Goal: Information Seeking & Learning: Compare options

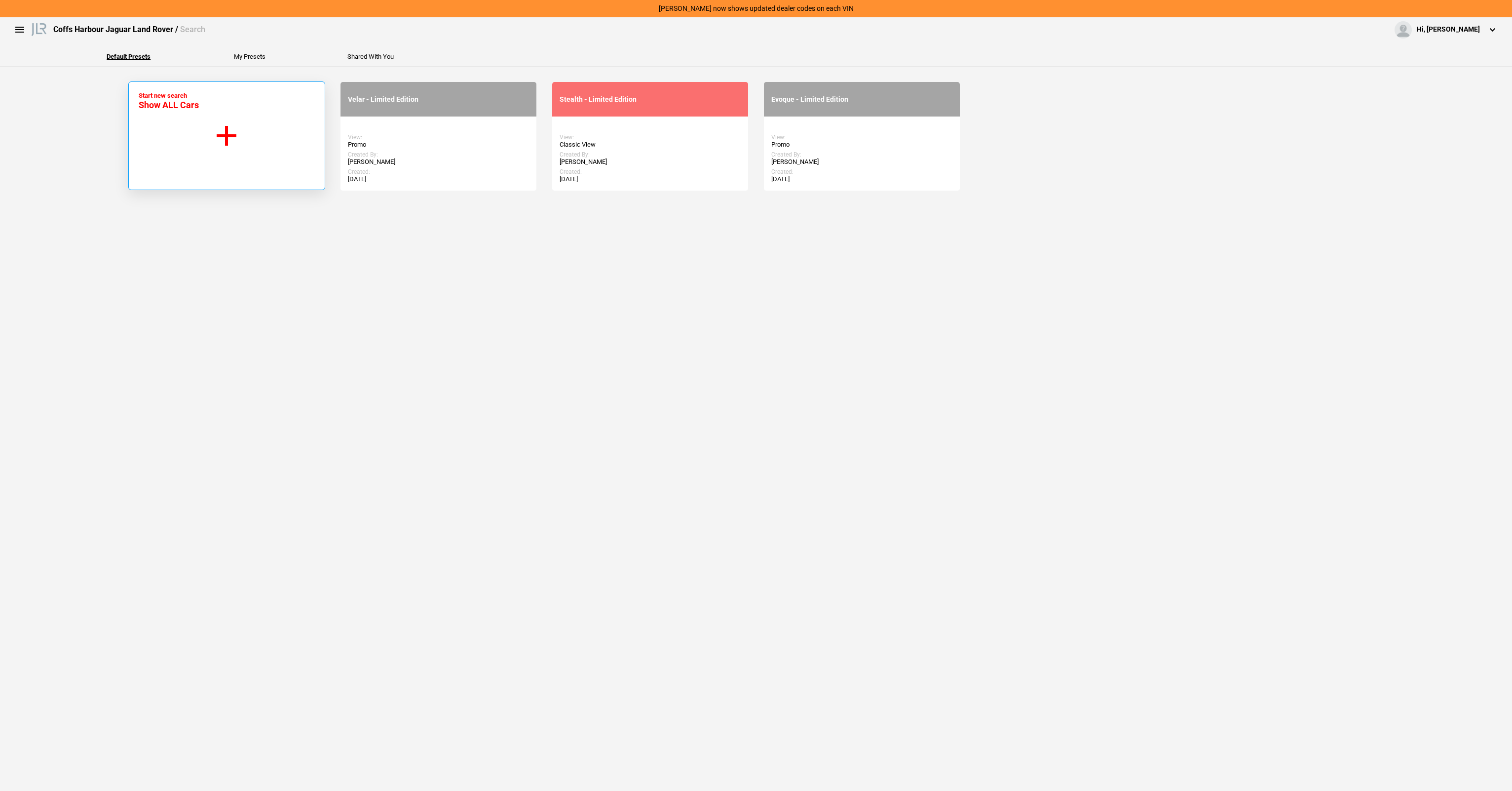
click at [213, 132] on button "Start new search Show ALL Cars" at bounding box center [227, 136] width 197 height 109
click at [237, 184] on button "Start new search Show ALL Cars" at bounding box center [227, 136] width 197 height 109
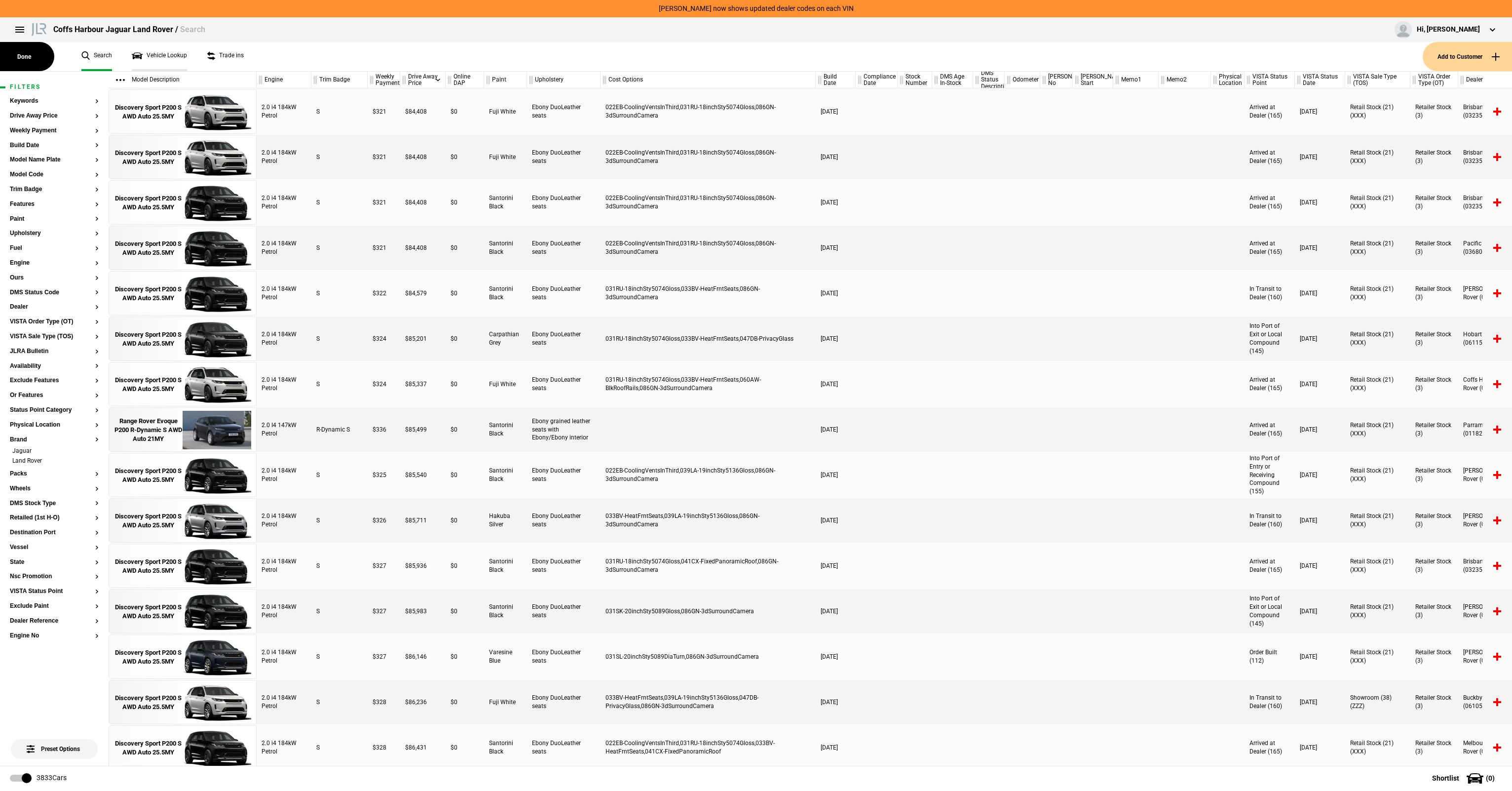
click at [148, 51] on link "Vehicle Lookup" at bounding box center [159, 56] width 55 height 29
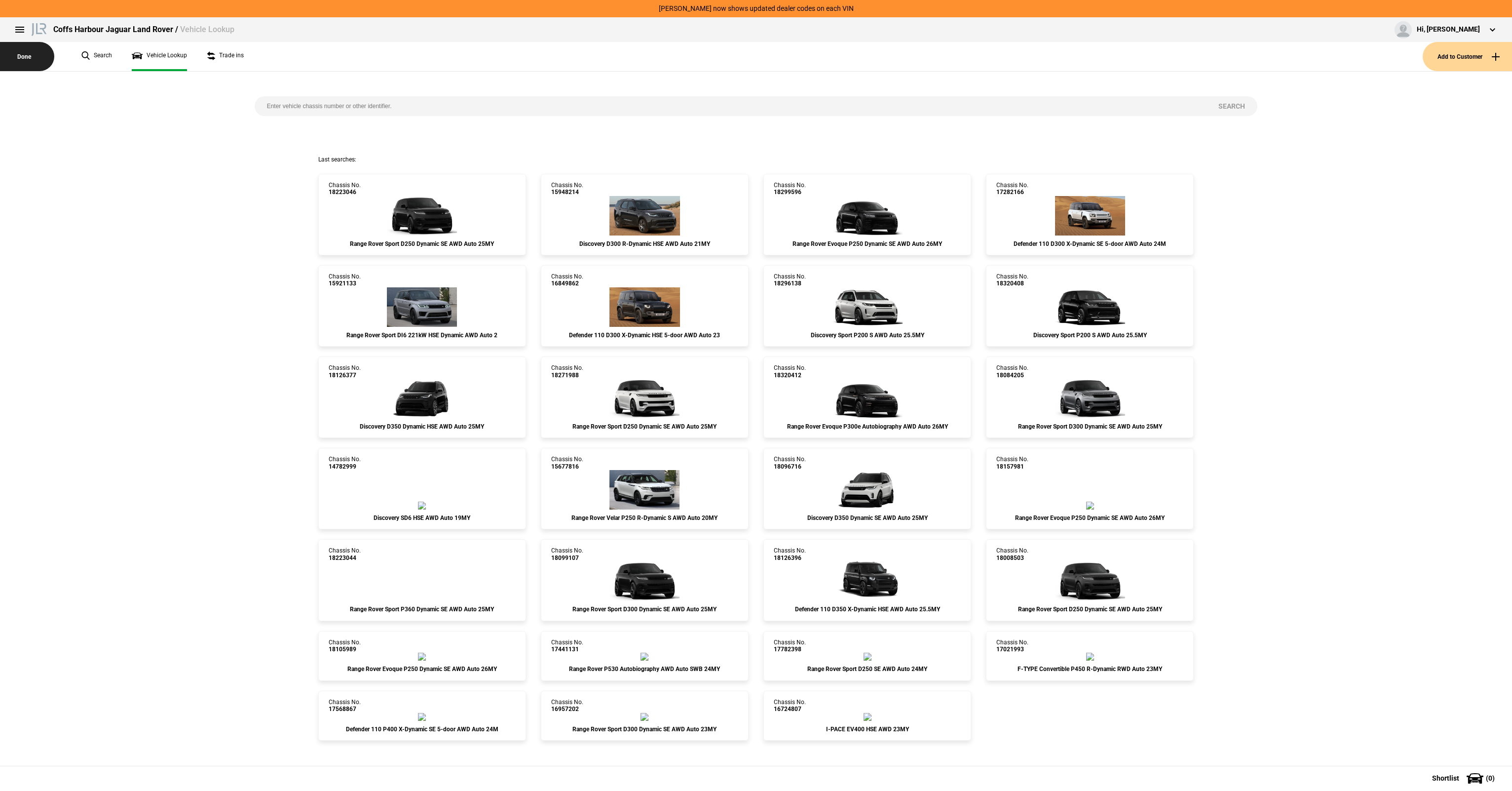
click at [21, 59] on button "Done" at bounding box center [27, 56] width 54 height 29
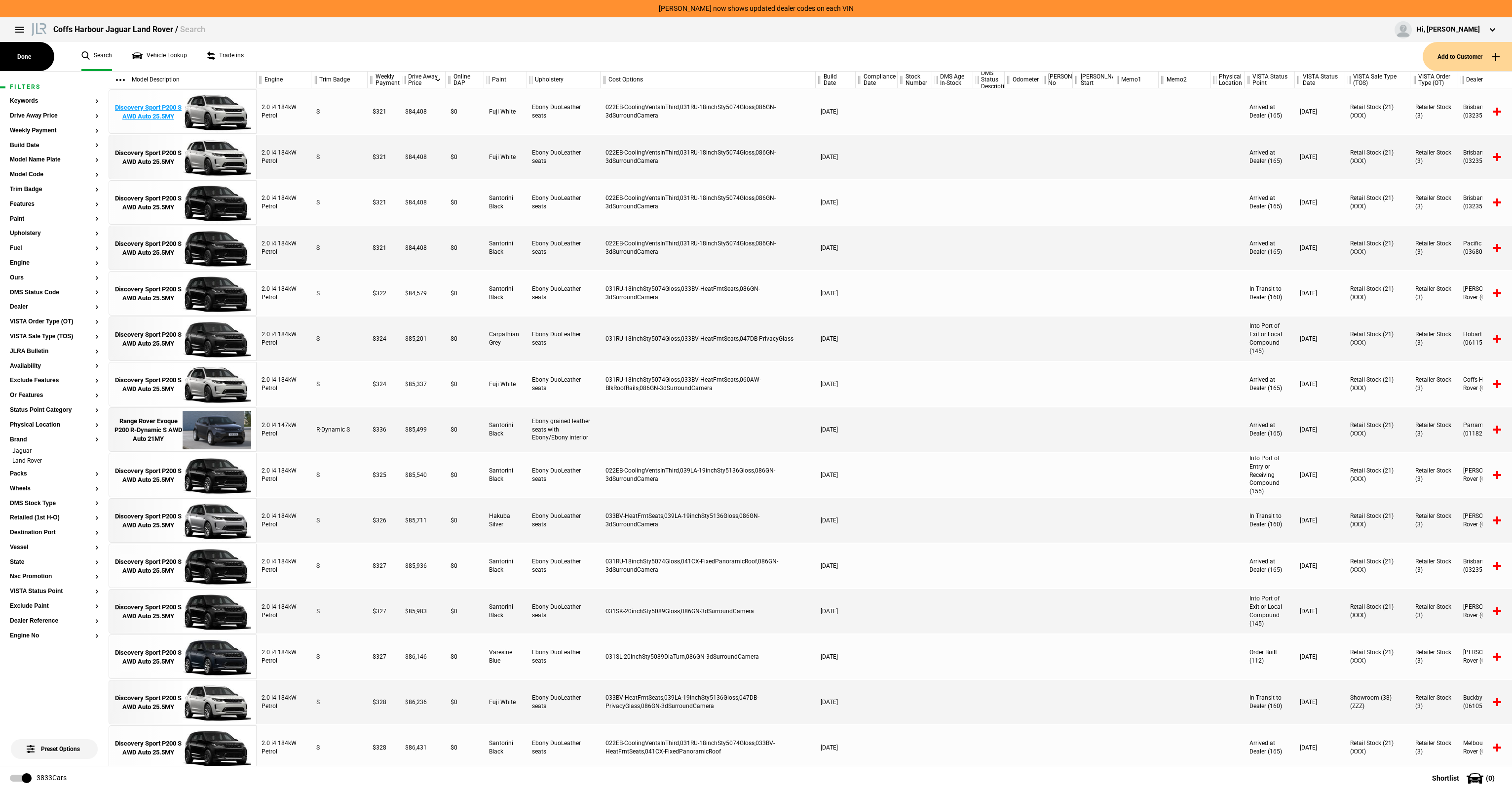
click at [132, 117] on div "Discovery Sport P200 S AWD Auto 25.5MY" at bounding box center [148, 112] width 69 height 18
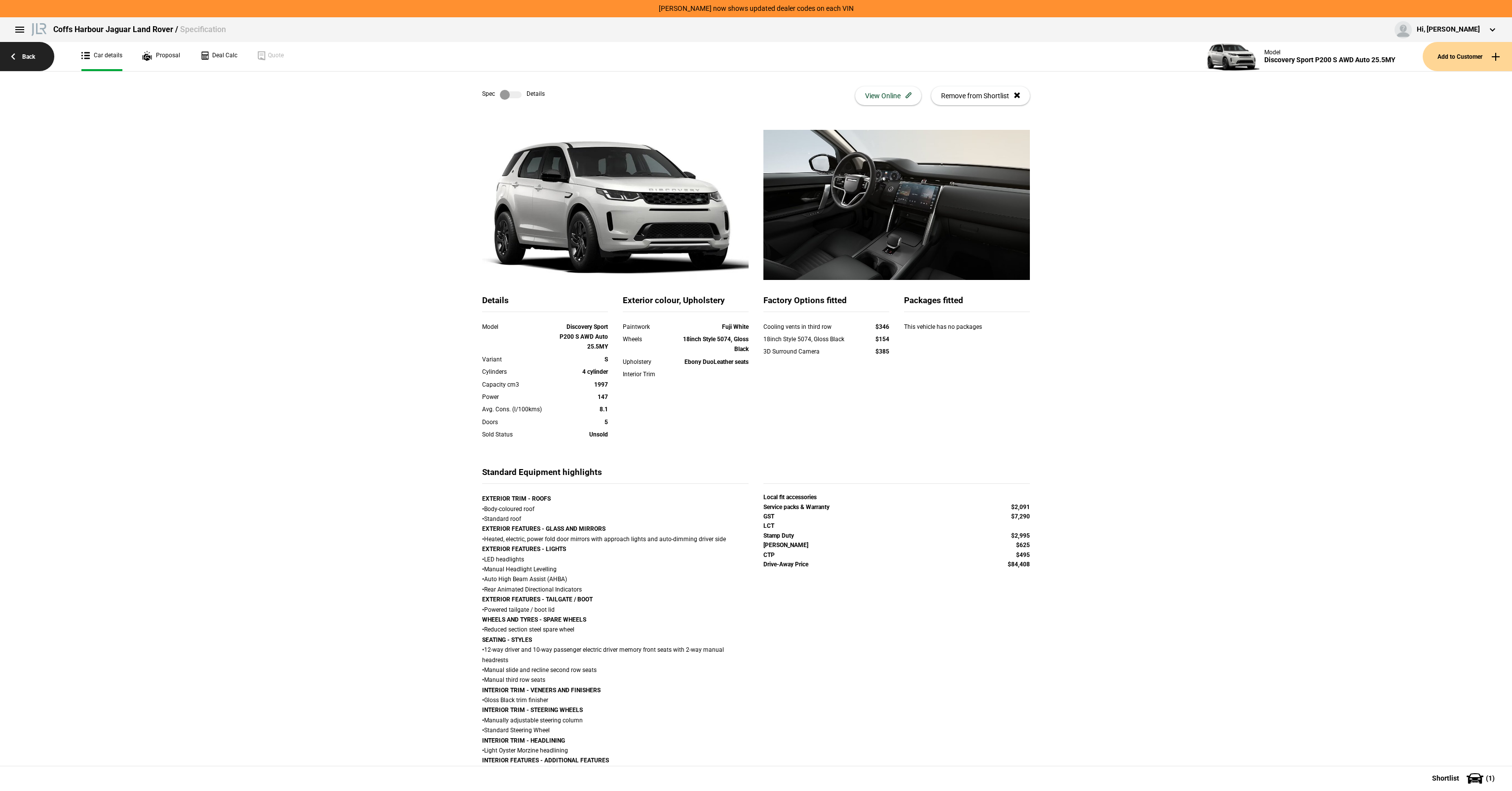
click at [45, 65] on link "Back" at bounding box center [27, 56] width 54 height 29
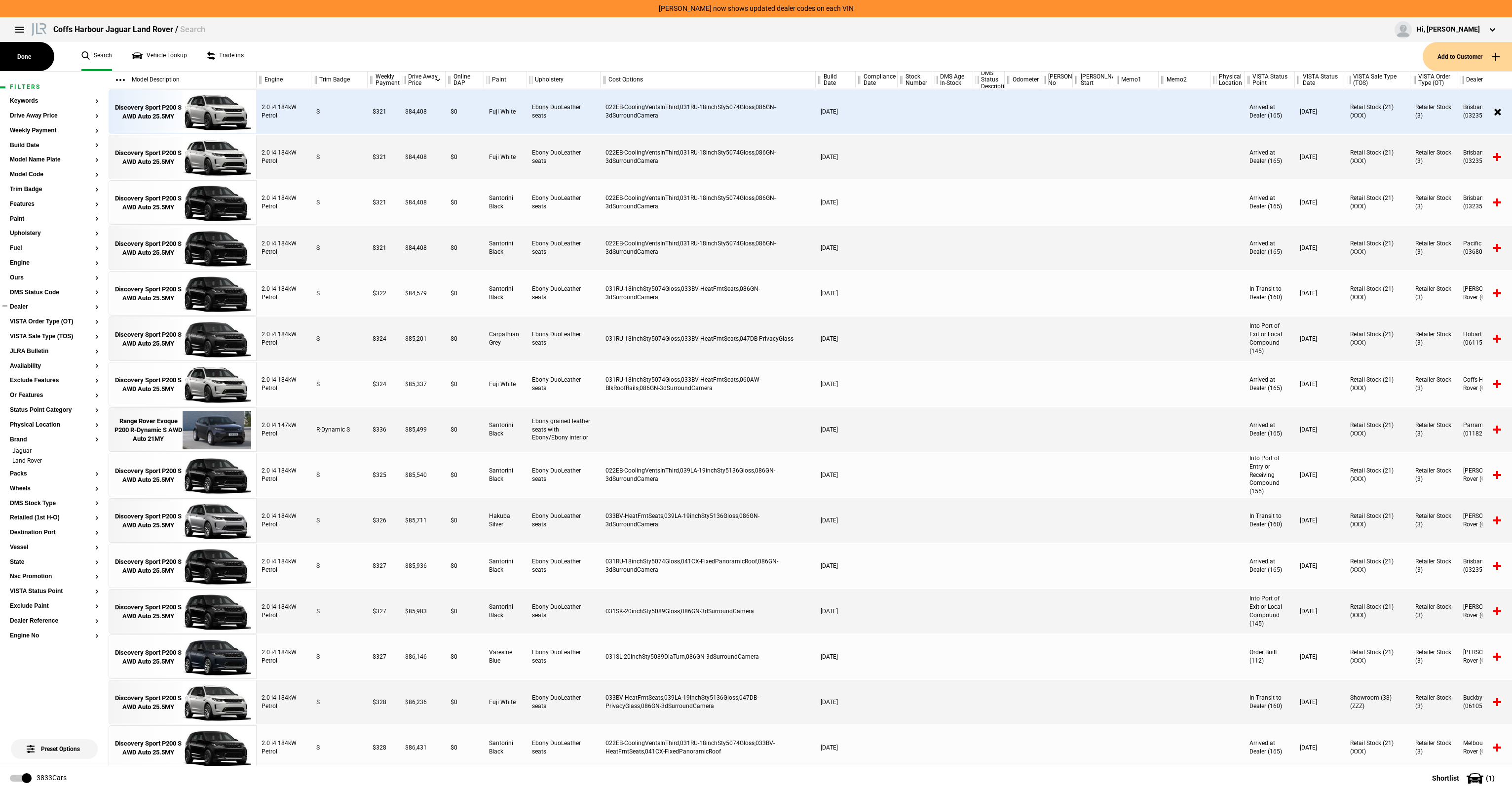
click at [19, 312] on section "Dealer" at bounding box center [54, 311] width 89 height 15
click at [23, 302] on ul at bounding box center [54, 301] width 89 height 4
click at [21, 305] on button "Dealer" at bounding box center [54, 307] width 89 height 7
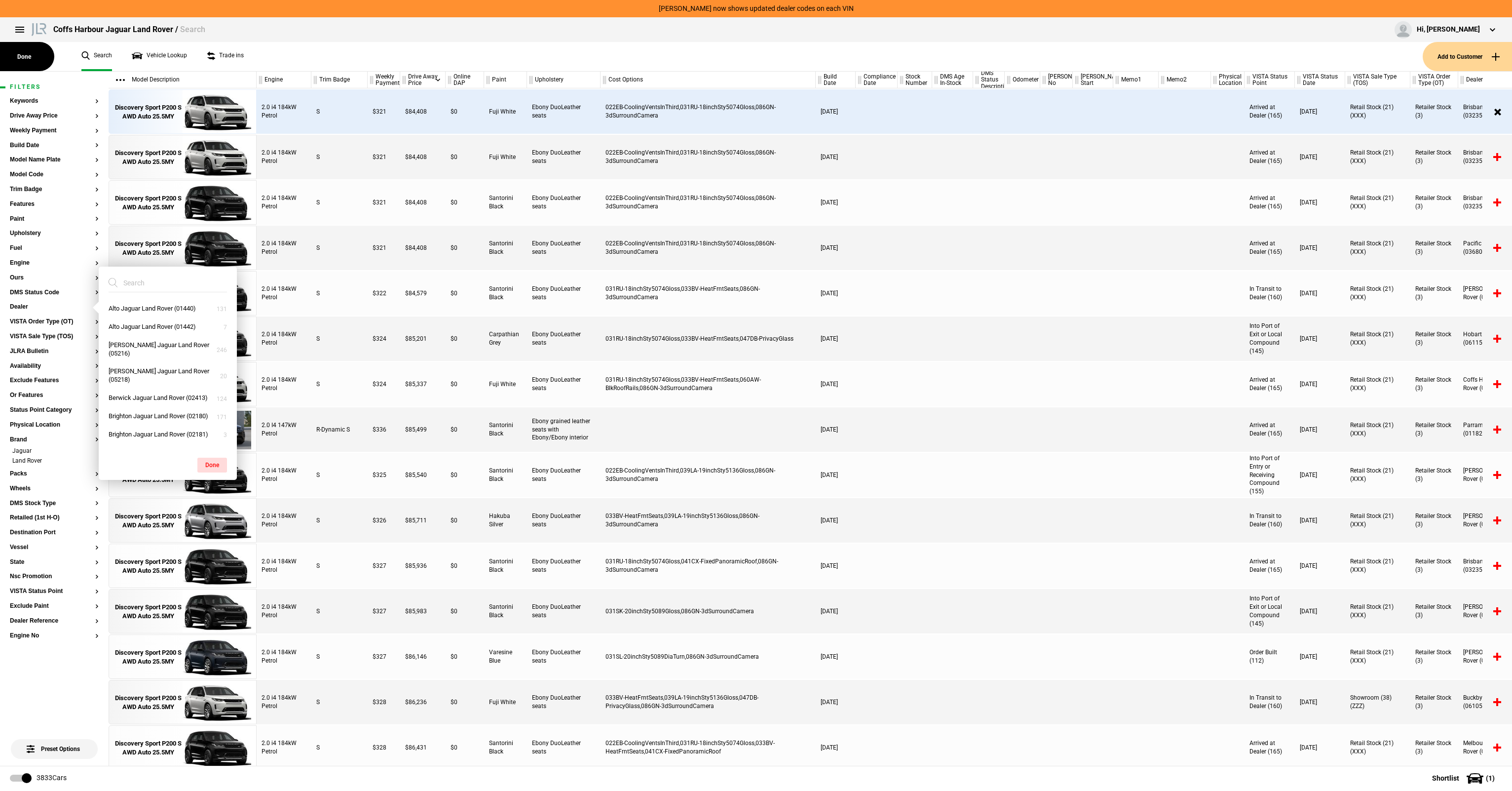
click at [143, 283] on input "search" at bounding box center [162, 283] width 107 height 18
click at [174, 304] on button "Springwood Jaguar Land Rover (03241)" at bounding box center [167, 290] width 138 height 26
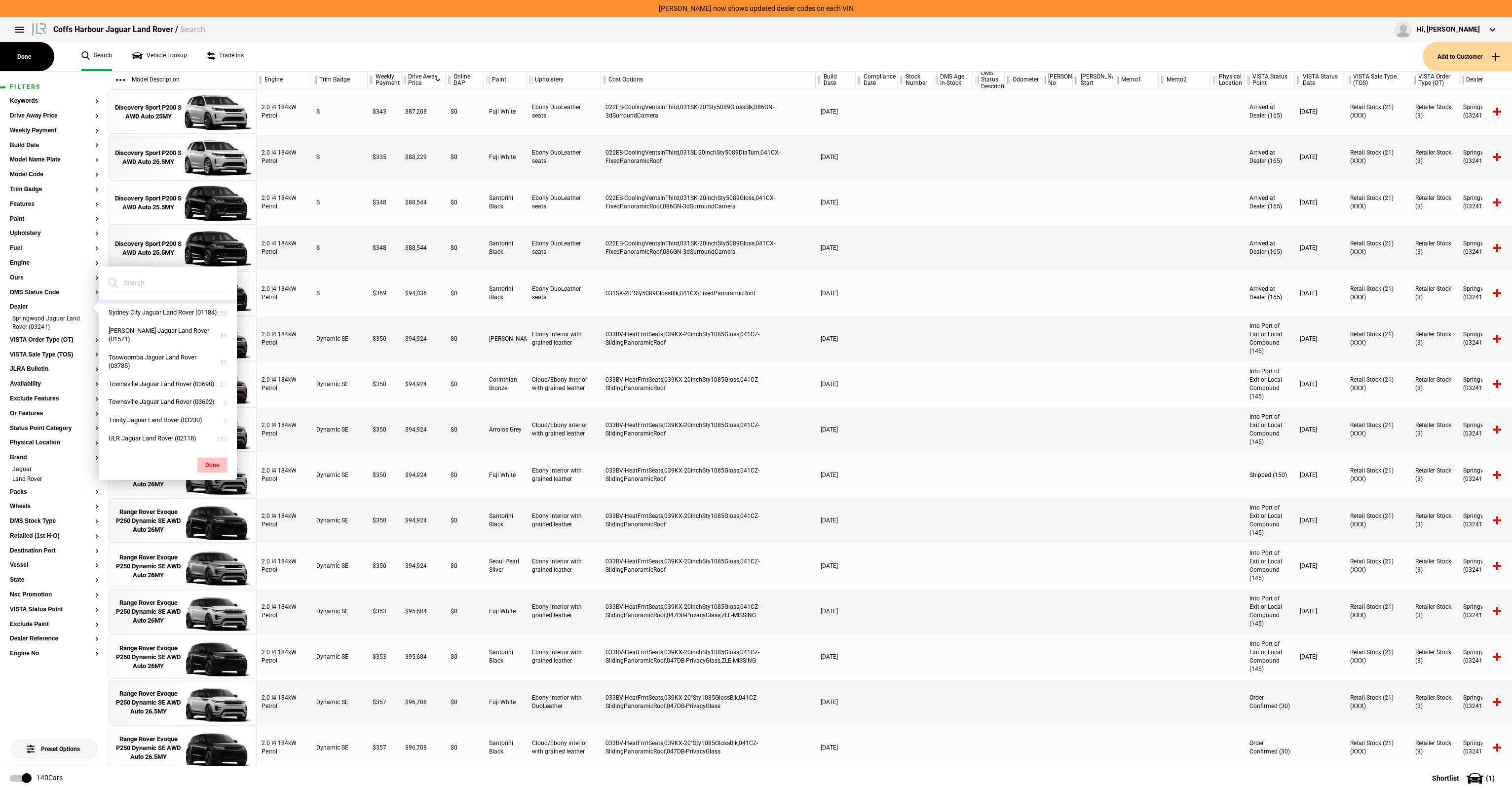
click at [220, 463] on button "Done" at bounding box center [212, 464] width 29 height 15
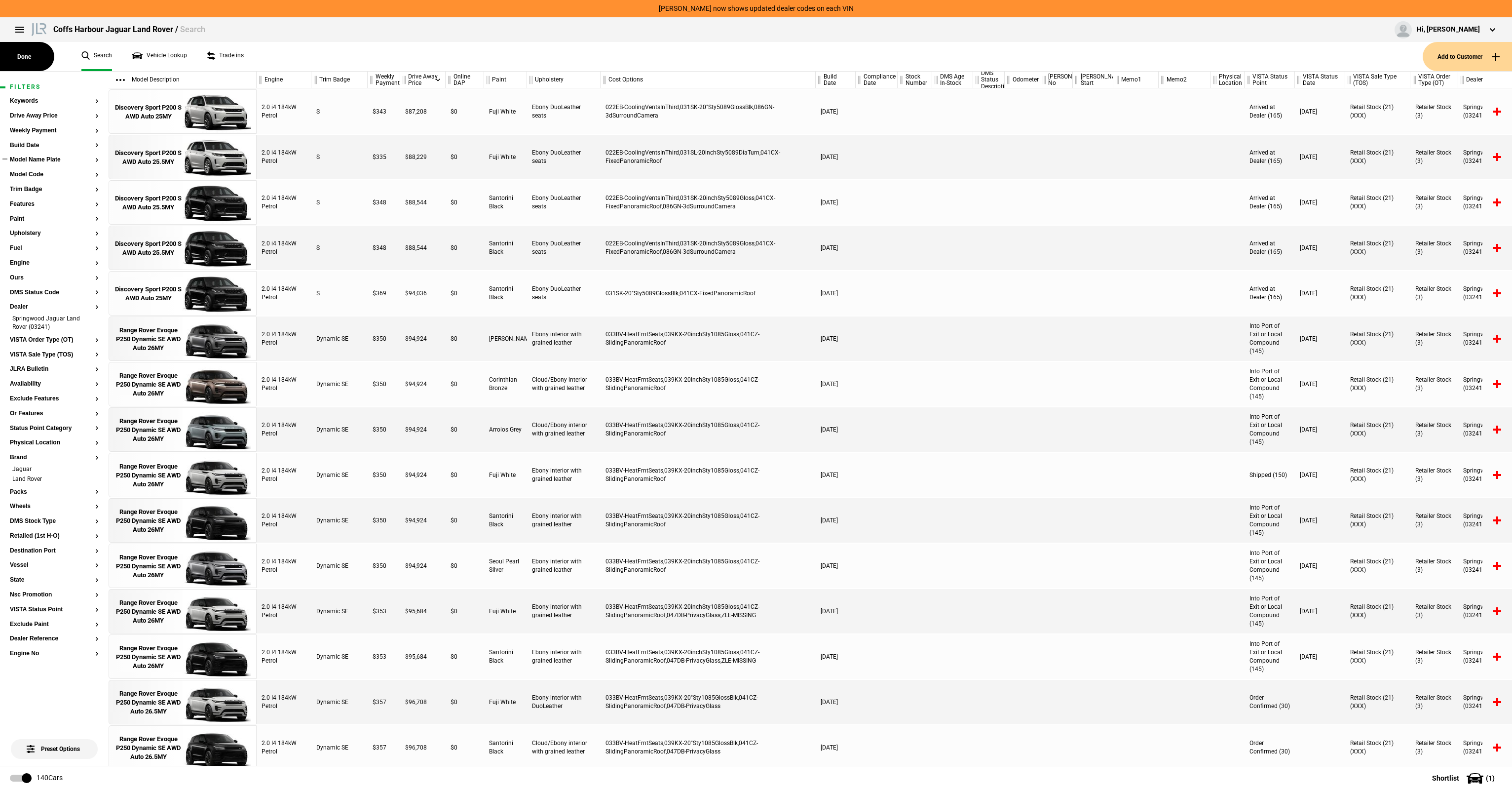
click at [33, 157] on button "Model Name Plate" at bounding box center [54, 160] width 89 height 7
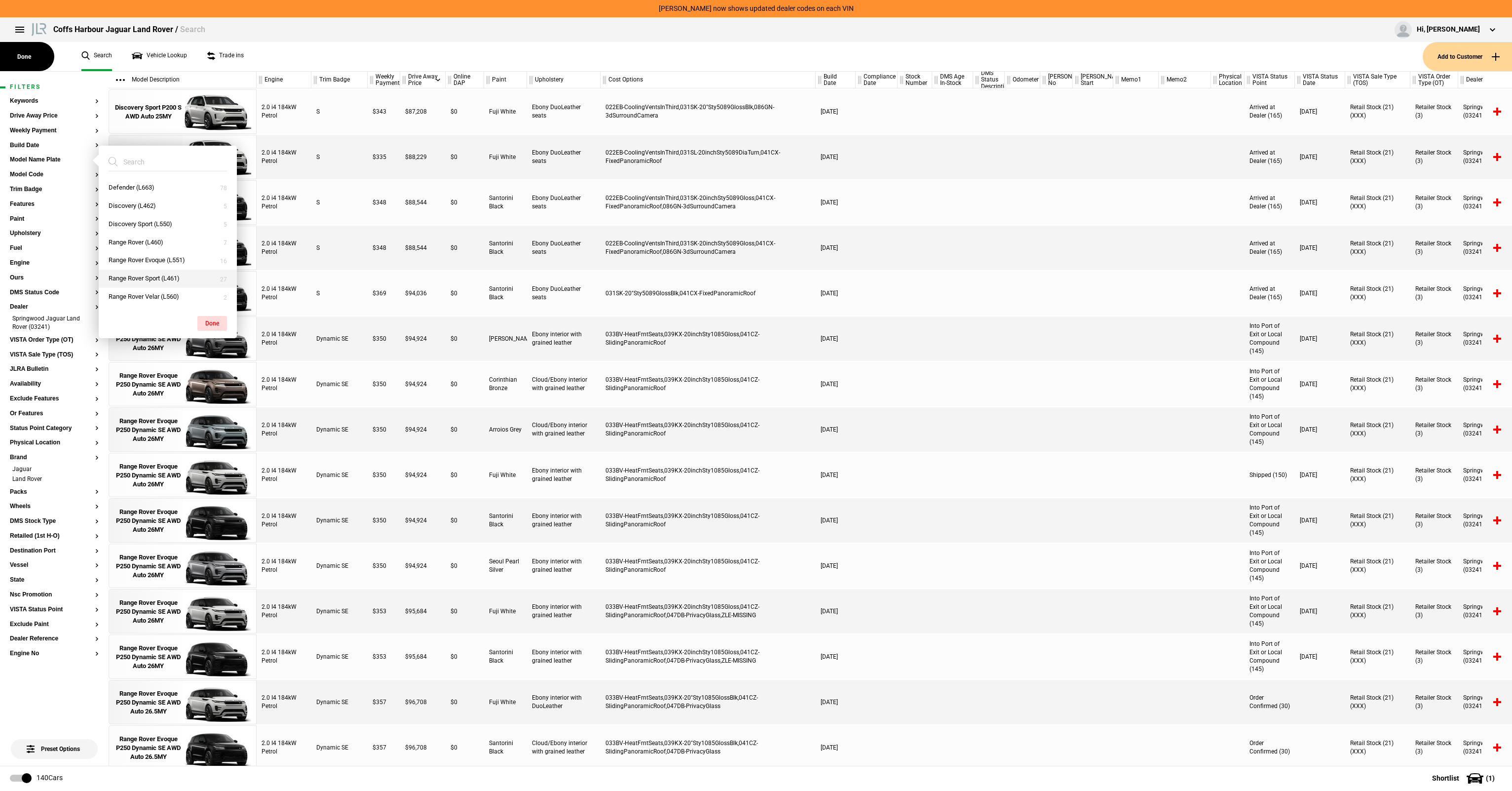
click at [129, 280] on button "Range Rover Sport (L461)" at bounding box center [167, 278] width 138 height 18
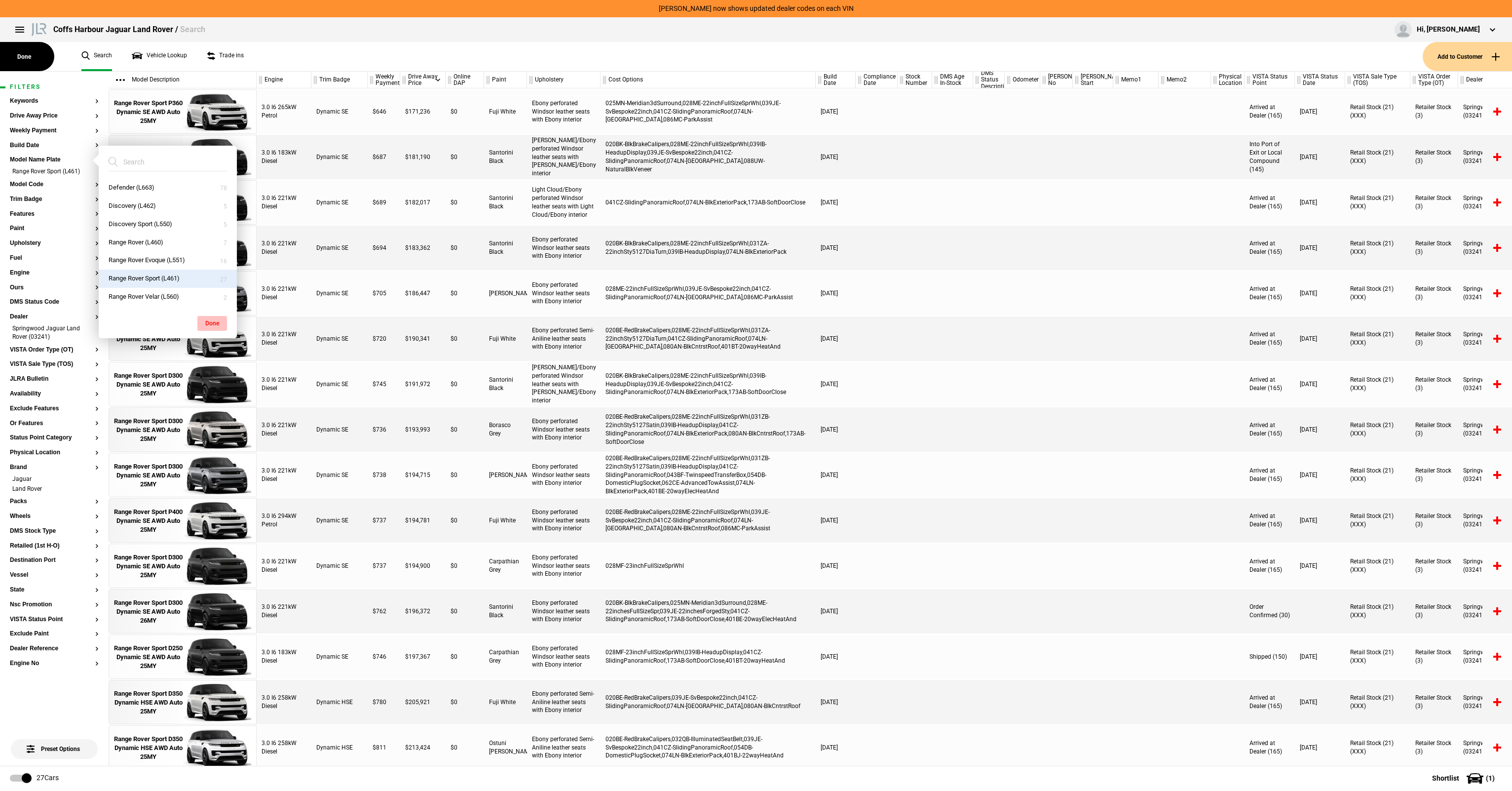
click at [207, 321] on button "Done" at bounding box center [212, 323] width 29 height 15
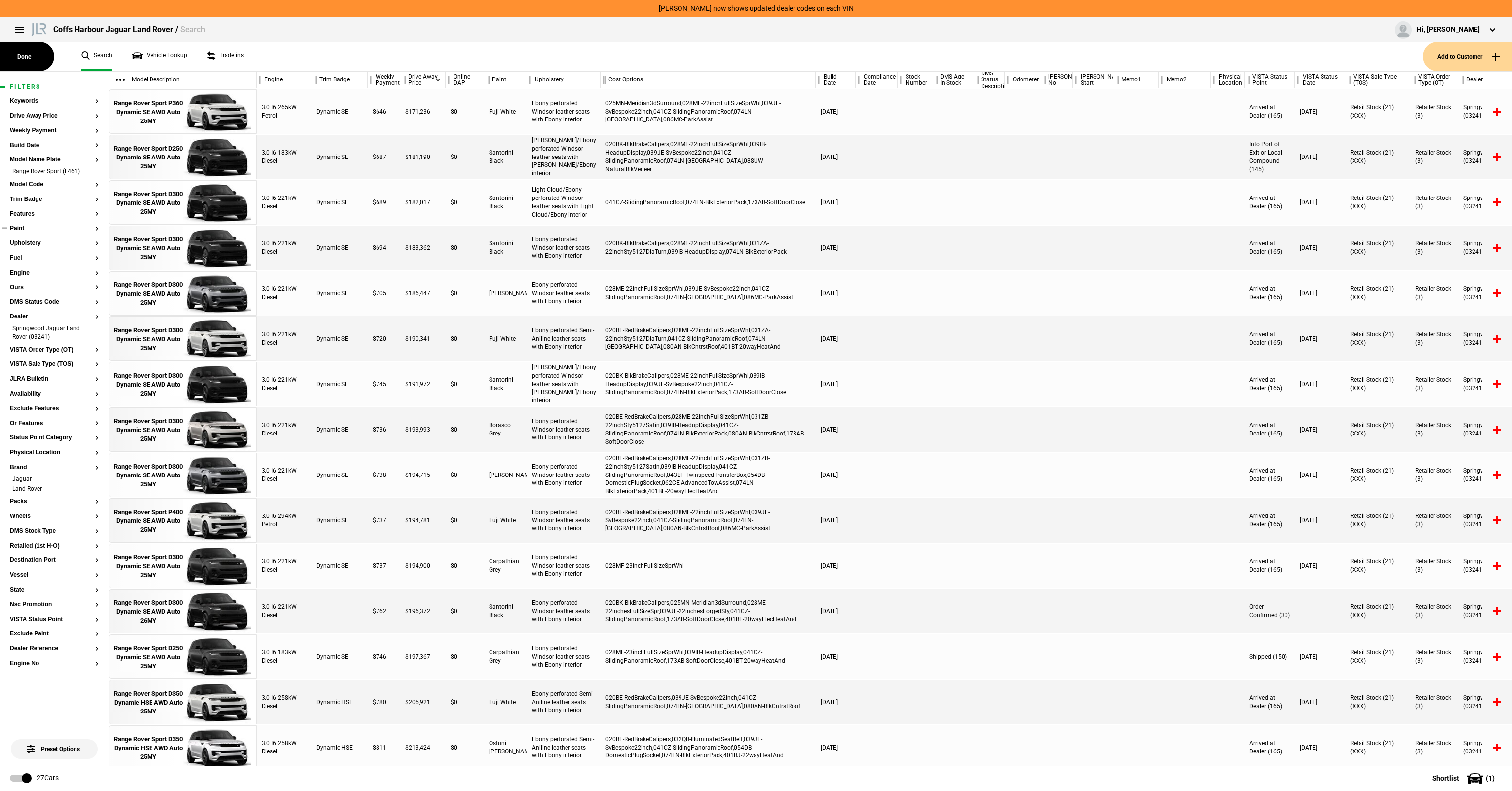
click at [20, 228] on button "Paint" at bounding box center [54, 228] width 89 height 7
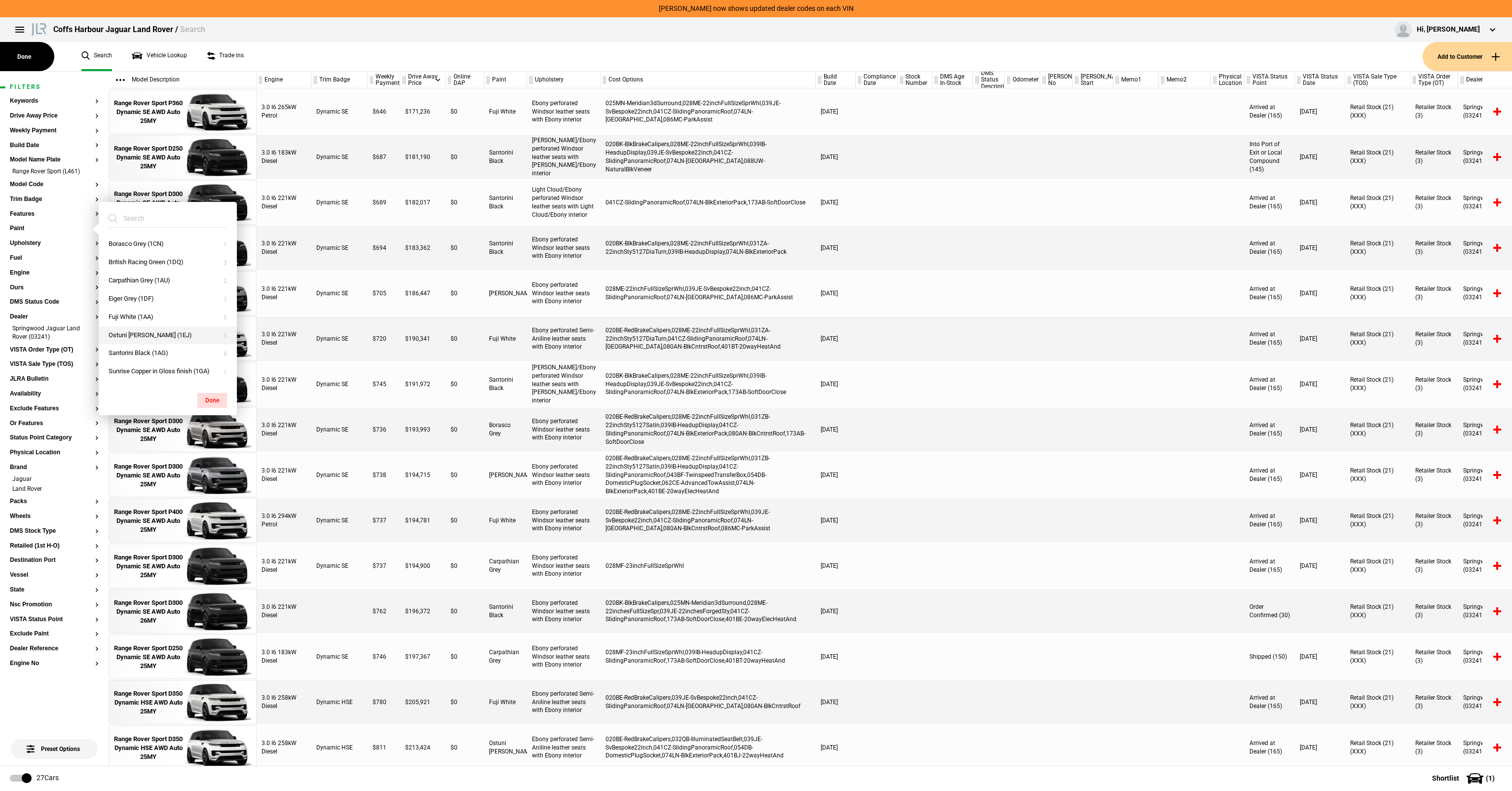
scroll to position [23, 0]
click at [152, 329] on button "Santorini Black (1AG)" at bounding box center [167, 337] width 138 height 18
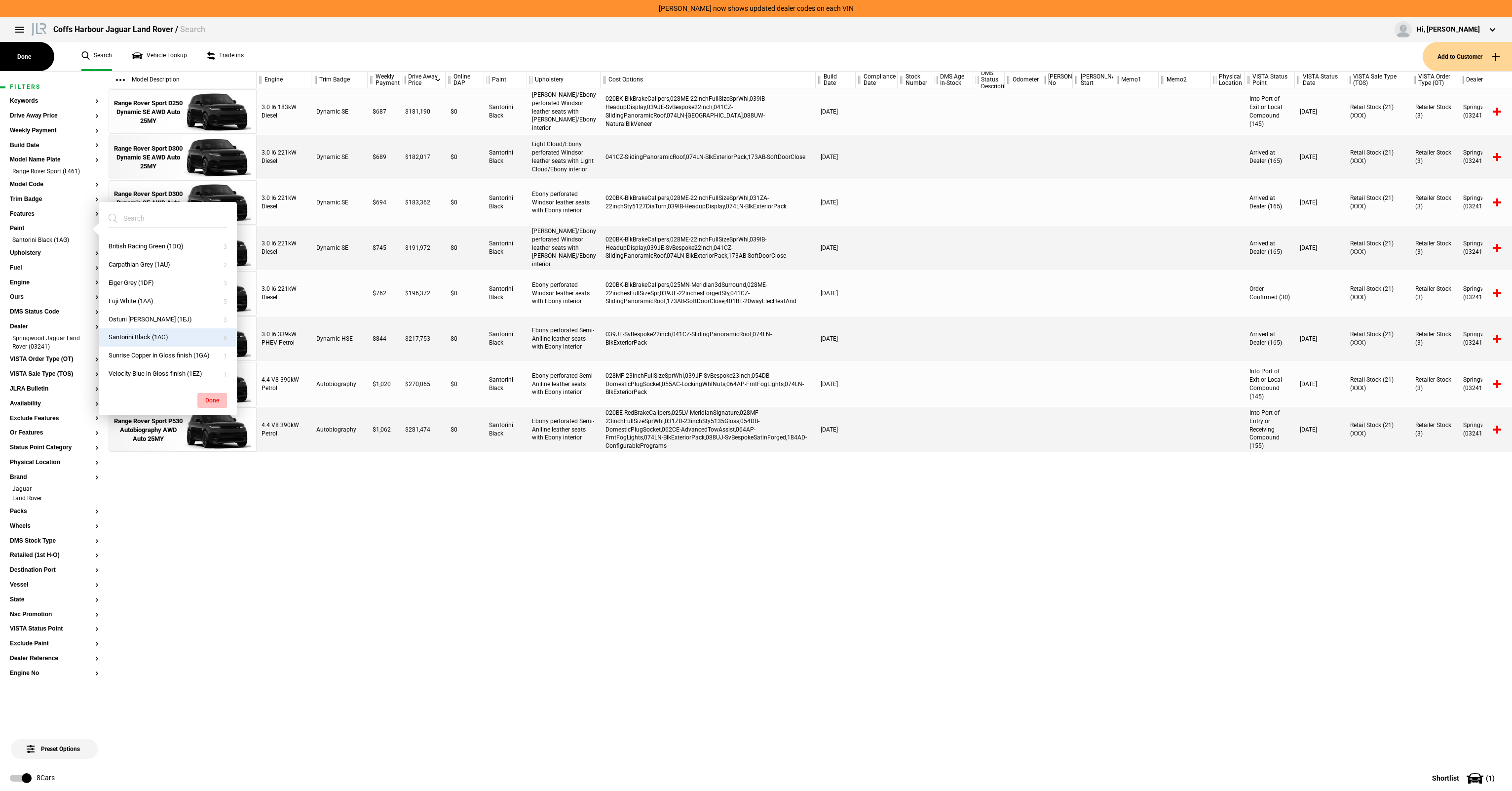
click at [215, 398] on button "Done" at bounding box center [212, 400] width 29 height 15
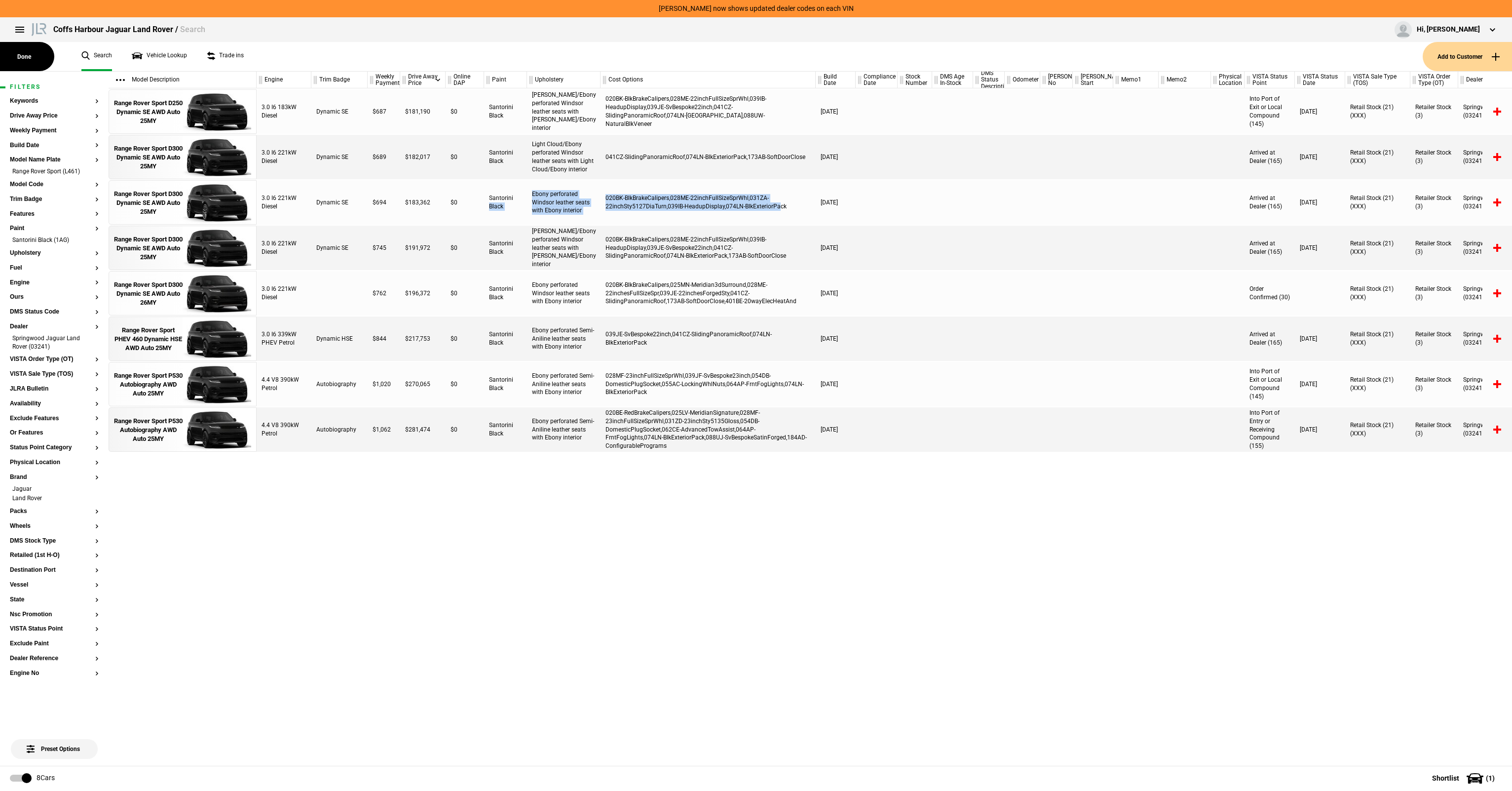
drag, startPoint x: 777, startPoint y: 211, endPoint x: 520, endPoint y: 185, distance: 258.3
click at [520, 185] on div "3.0 I6 221kW Diesel Dynamic SE $694 $183,362 $0 Santorini Black Ebony perforate…" at bounding box center [884, 203] width 1256 height 45
drag, startPoint x: 520, startPoint y: 185, endPoint x: 456, endPoint y: 204, distance: 66.8
click at [456, 204] on div "$0" at bounding box center [465, 203] width 39 height 45
drag, startPoint x: 338, startPoint y: 196, endPoint x: 1461, endPoint y: 211, distance: 1123.1
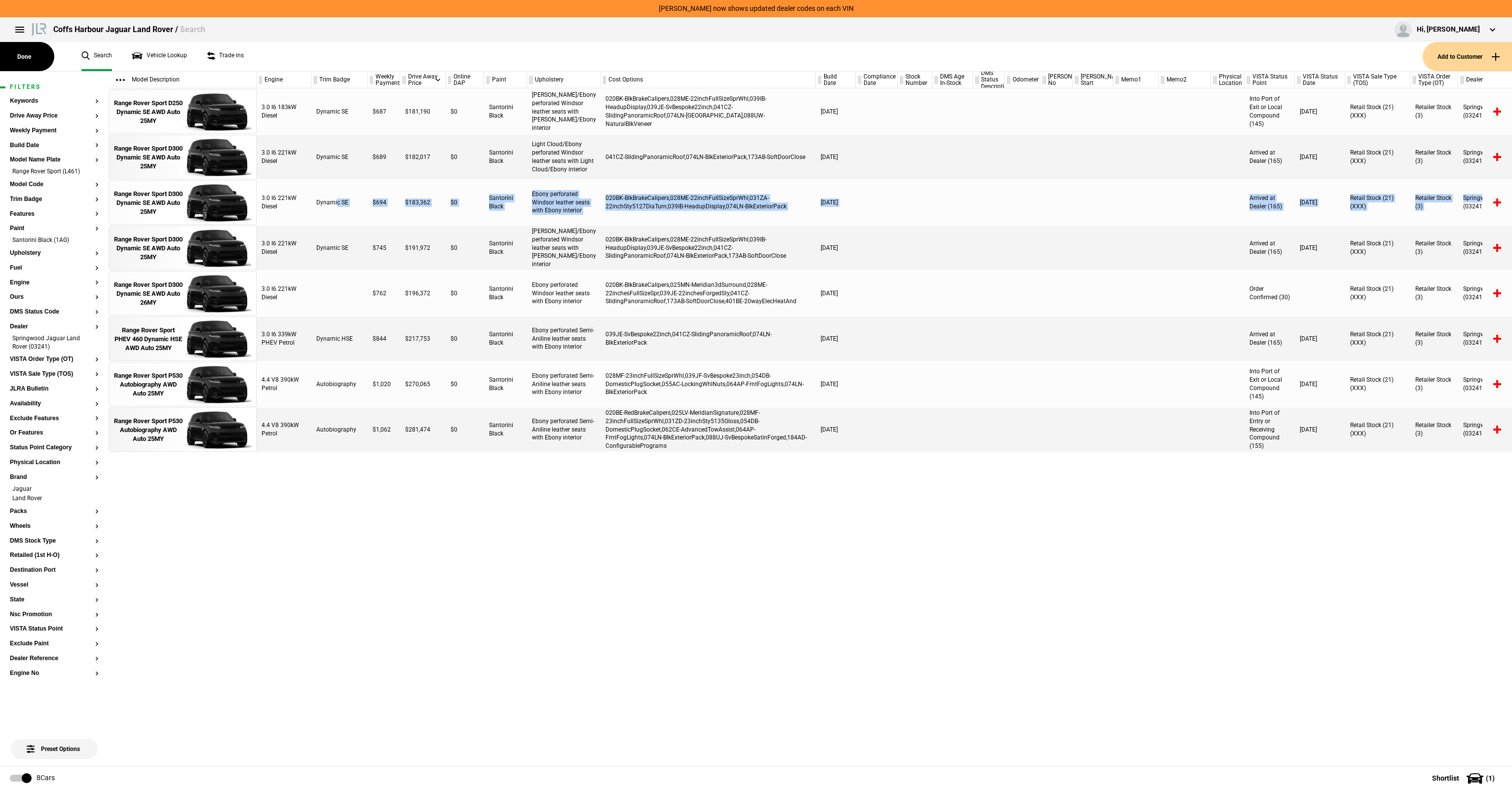
click at [1461, 211] on div "3.0 I6 221kW Diesel Dynamic SE $694 $183,362 $0 Santorini Black Ebony perforate…" at bounding box center [884, 203] width 1256 height 45
click at [1459, 211] on div "Springwood Jaguar Land Rover (03241)" at bounding box center [1507, 203] width 99 height 45
click at [1463, 211] on div "Springwood Jaguar Land Rover (03241)" at bounding box center [1507, 203] width 99 height 45
click at [1472, 210] on div "Springwood Jaguar Land Rover (03241)" at bounding box center [1507, 203] width 99 height 45
click at [1469, 209] on div "Springwood Jaguar Land Rover (03241)" at bounding box center [1507, 203] width 99 height 45
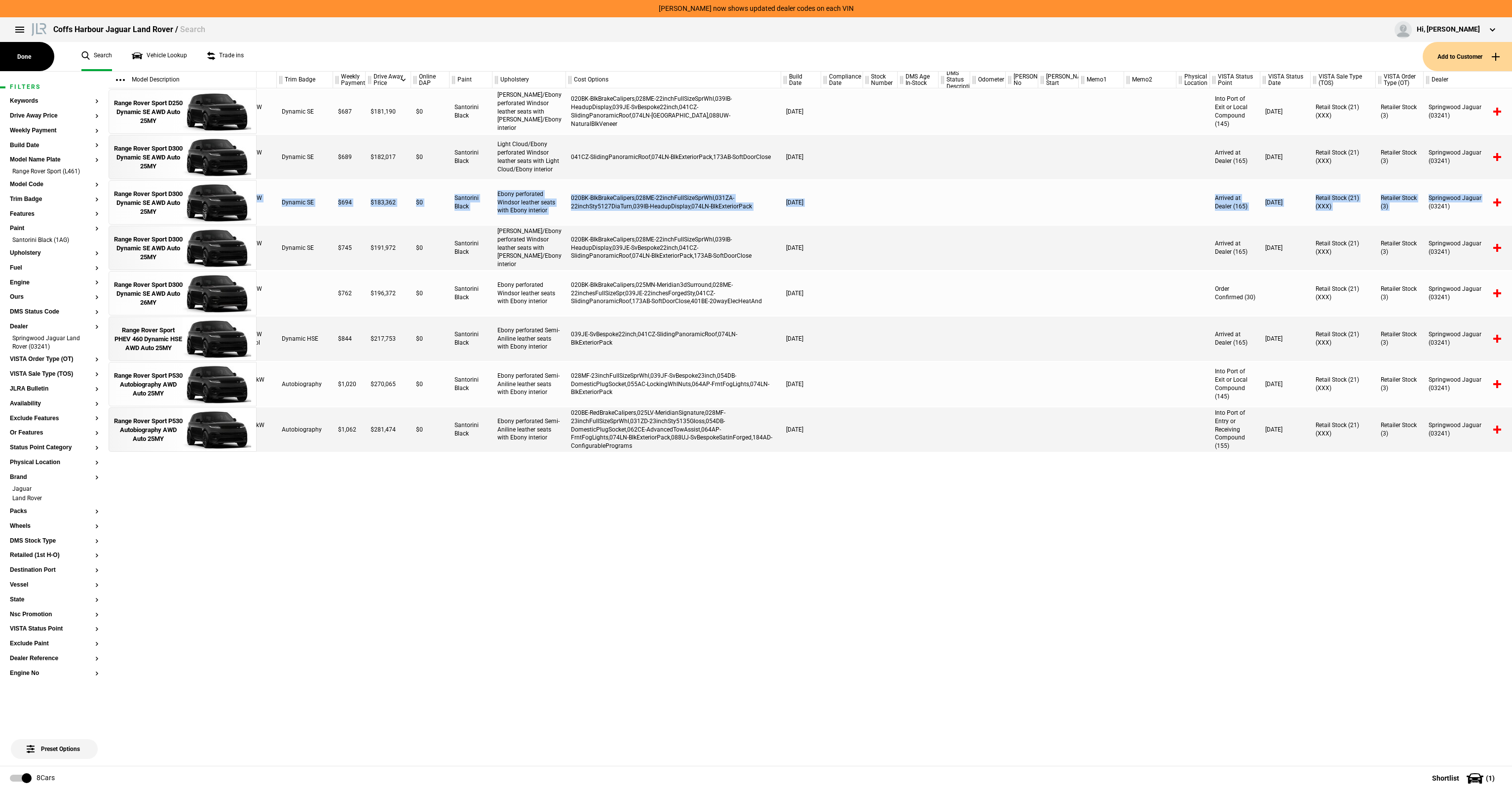
scroll to position [0, 0]
drag, startPoint x: 347, startPoint y: 200, endPoint x: 1449, endPoint y: 206, distance: 1102.0
click at [1449, 206] on div "3.0 I6 221kW Diesel Dynamic SE $694 $183,362 $0 Santorini Black Ebony perforate…" at bounding box center [849, 203] width 1256 height 45
click at [1445, 206] on div "Springwood Jaguar Land Rover (03241)" at bounding box center [1473, 203] width 99 height 45
click at [123, 203] on div "Range Rover Sport D300 Dynamic SE AWD Auto 25MY" at bounding box center [148, 203] width 69 height 27
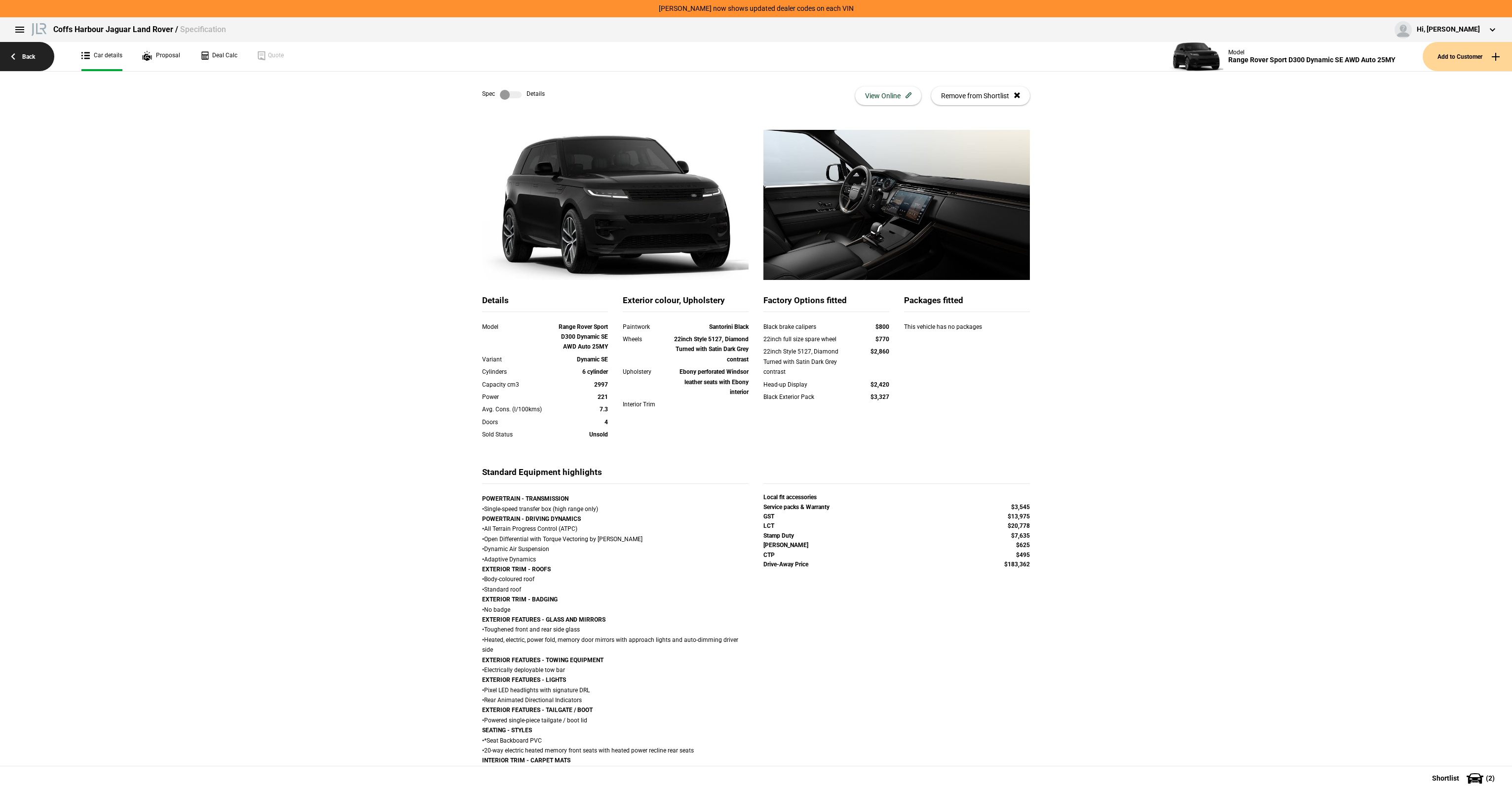
click at [42, 56] on link "Back" at bounding box center [27, 56] width 54 height 29
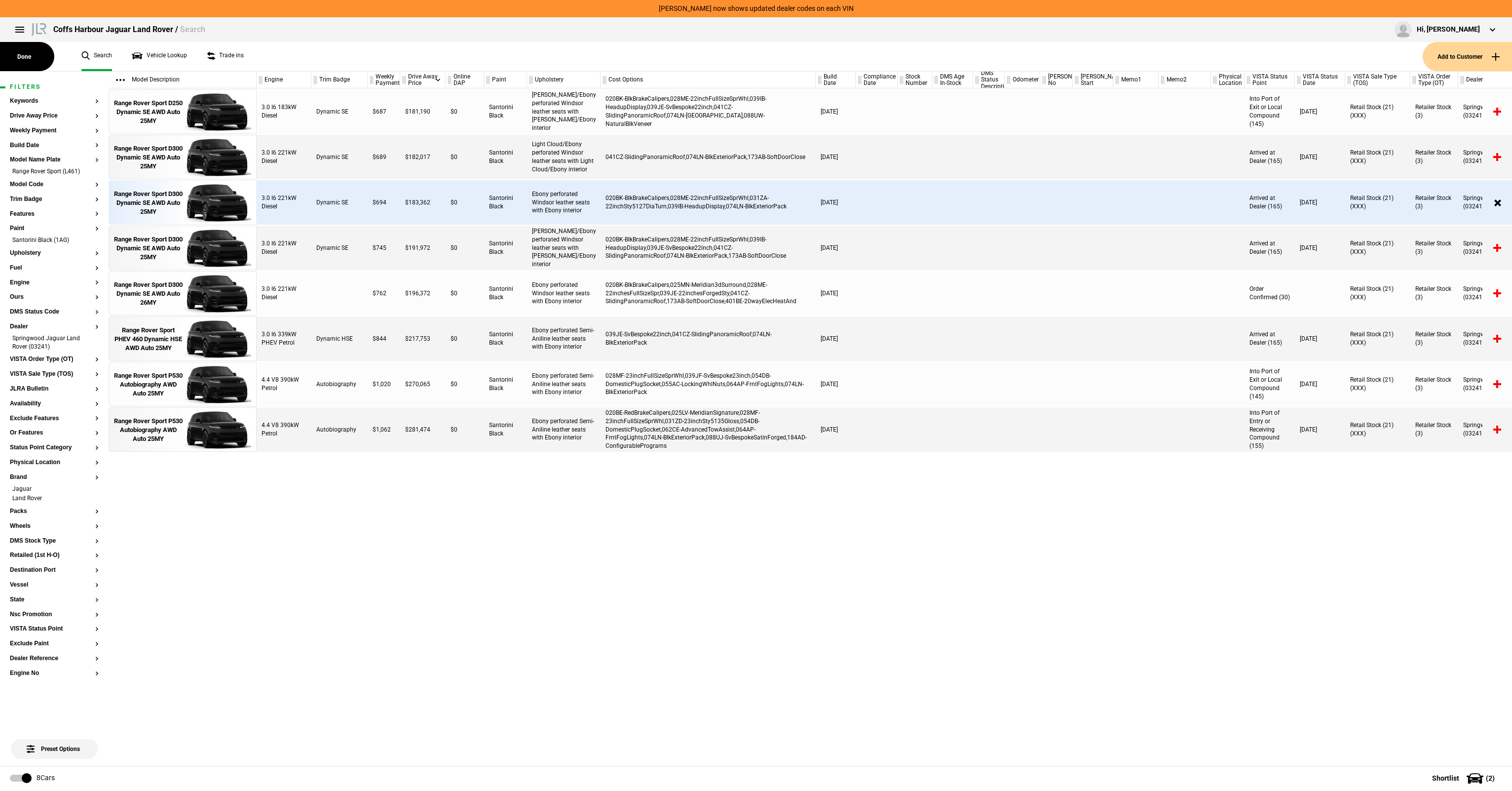
scroll to position [0, 35]
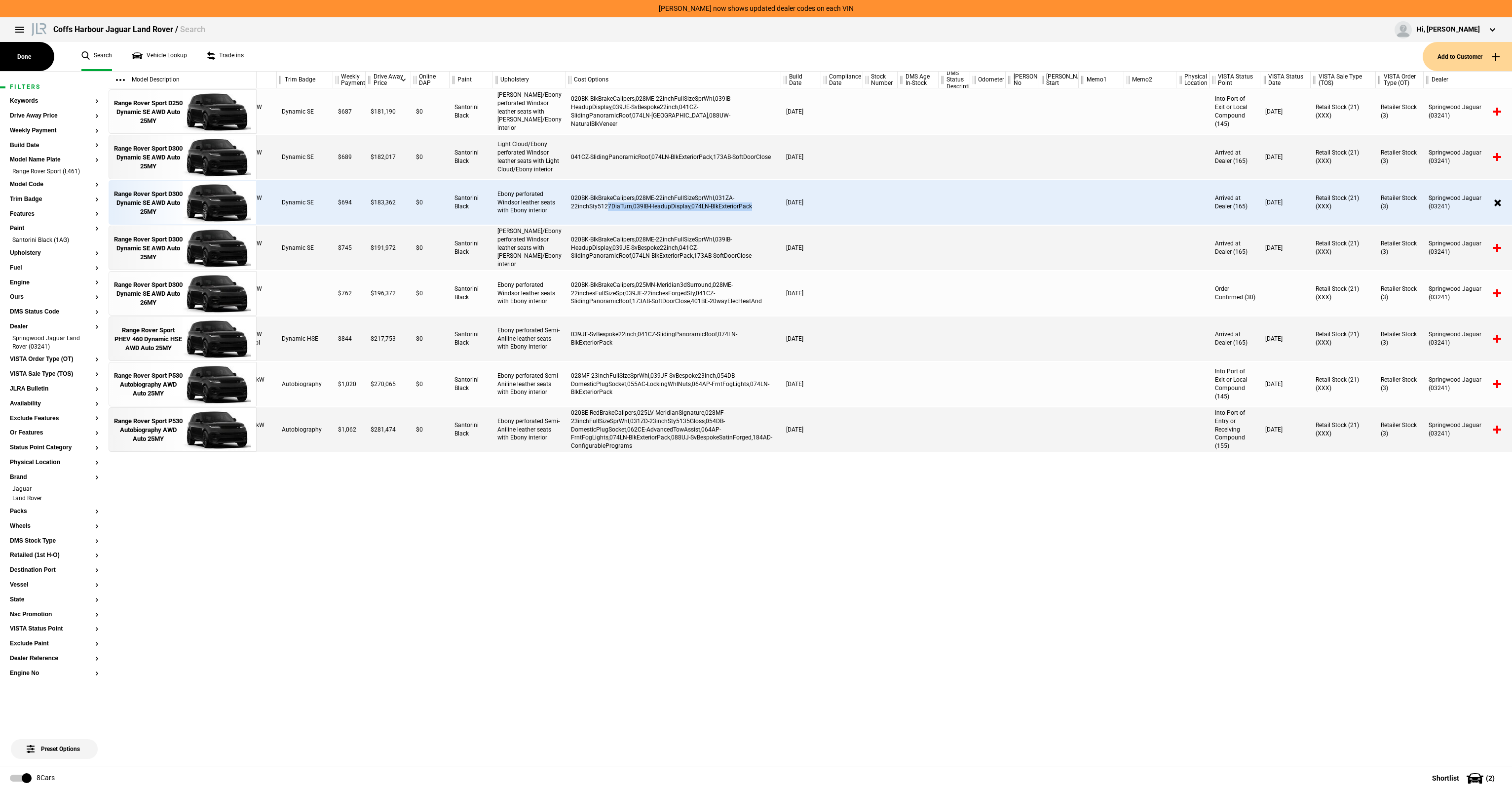
drag, startPoint x: 608, startPoint y: 203, endPoint x: 795, endPoint y: 207, distance: 187.0
click at [795, 207] on div "3.0 I6 221kW Diesel Dynamic SE $694 $183,362 $0 Santorini Black Ebony perforate…" at bounding box center [849, 203] width 1256 height 45
click at [795, 207] on div "[DATE]" at bounding box center [801, 203] width 40 height 45
click at [652, 200] on div "020BK-BlkBrakeCalipers,028ME-22inchFullSizeSprWhl,031ZA-22inchSty5127DiaTurn,03…" at bounding box center [673, 203] width 215 height 45
drag, startPoint x: 644, startPoint y: 200, endPoint x: 687, endPoint y: 206, distance: 43.4
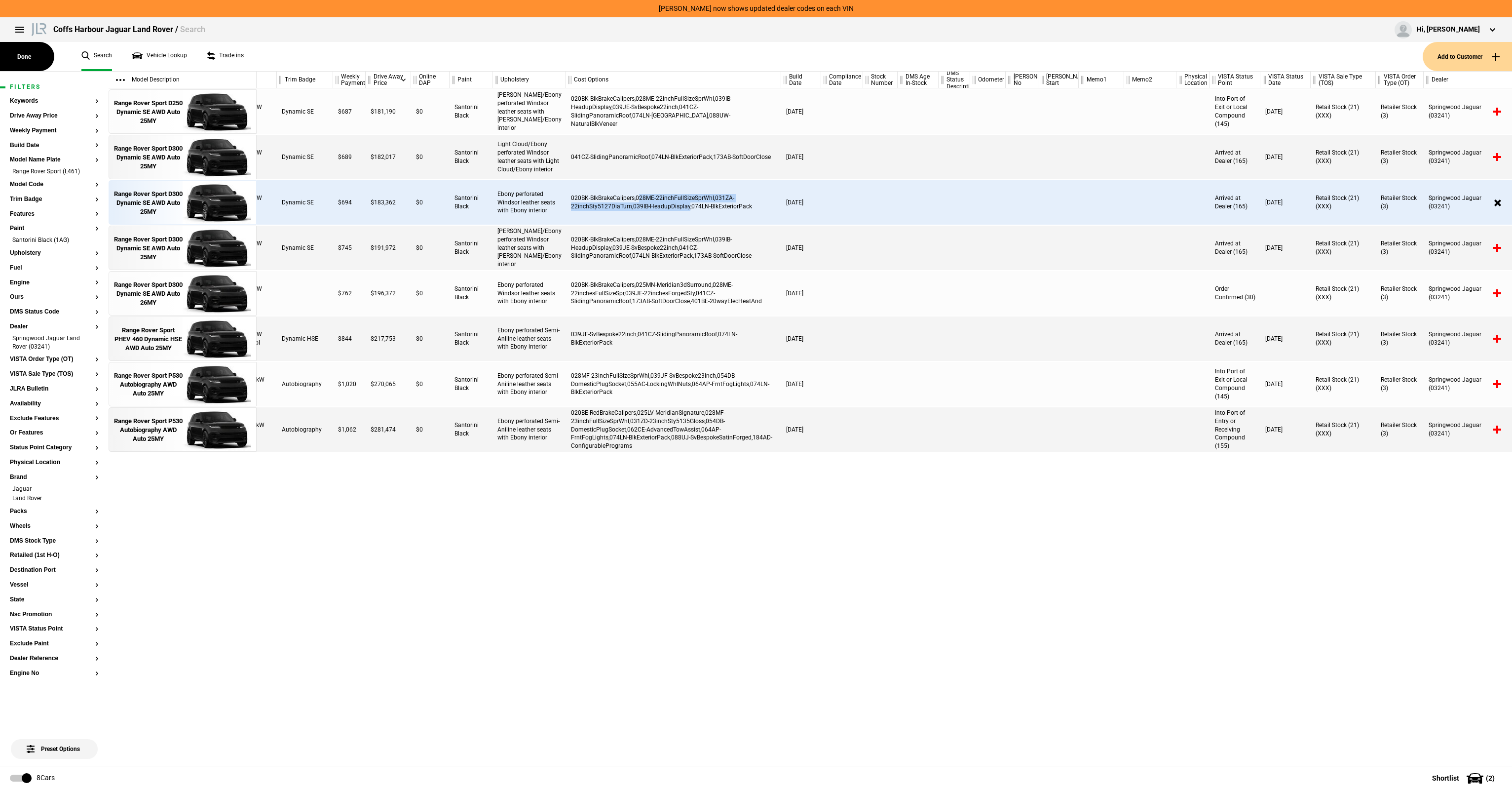
click at [687, 206] on div "020BK-BlkBrakeCalipers,028ME-22inchFullSizeSprWhl,031ZA-22inchSty5127DiaTurn,03…" at bounding box center [673, 203] width 215 height 45
drag, startPoint x: 687, startPoint y: 206, endPoint x: 749, endPoint y: 211, distance: 62.2
click at [688, 206] on div "020BK-BlkBrakeCalipers,028ME-22inchFullSizeSprWhl,031ZA-22inchSty5127DiaTurn,03…" at bounding box center [673, 203] width 215 height 45
drag, startPoint x: 752, startPoint y: 210, endPoint x: 680, endPoint y: 200, distance: 72.7
click at [680, 200] on div "020BK-BlkBrakeCalipers,028ME-22inchFullSizeSprWhl,031ZA-22inchSty5127DiaTurn,03…" at bounding box center [673, 203] width 215 height 45
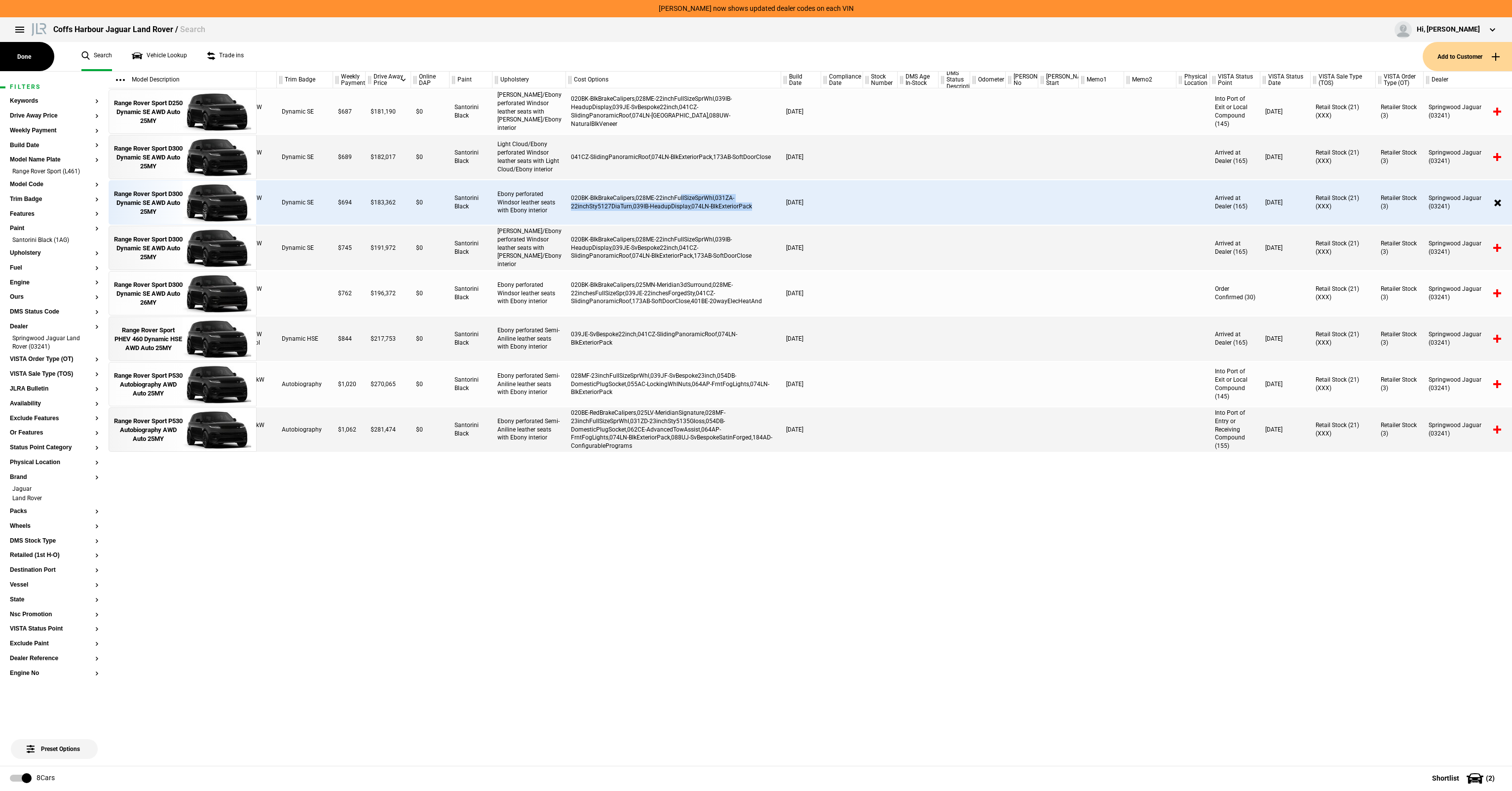
drag, startPoint x: 680, startPoint y: 200, endPoint x: 608, endPoint y: 197, distance: 72.1
click at [679, 200] on div "020BK-BlkBrakeCalipers,028ME-22inchFullSizeSprWhl,031ZA-22inchSty5127DiaTurn,03…" at bounding box center [673, 203] width 215 height 45
drag, startPoint x: 572, startPoint y: 196, endPoint x: 748, endPoint y: 225, distance: 178.4
click at [748, 225] on div "3.0 I6 183kW Diesel Dynamic SE $687 $181,190 $0 Santorini Black [PERSON_NAME]/E…" at bounding box center [884, 426] width 1256 height 677
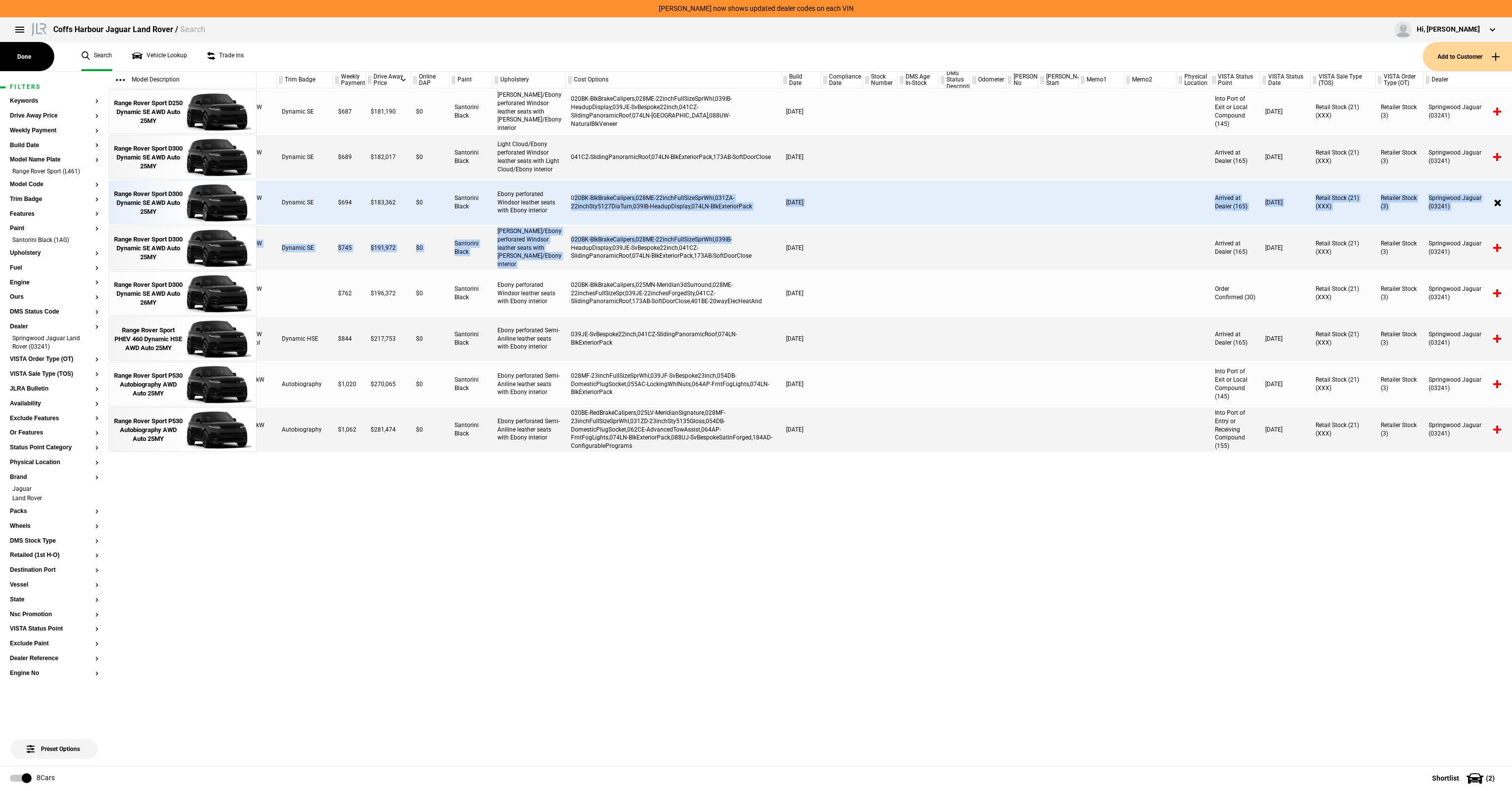
click at [752, 215] on div "020BK-BlkBrakeCalipers,028ME-22inchFullSizeSprWhl,031ZA-22inchSty5127DiaTurn,03…" at bounding box center [673, 203] width 215 height 45
drag, startPoint x: 762, startPoint y: 209, endPoint x: 754, endPoint y: 213, distance: 8.9
click at [762, 209] on div "020BK-BlkBrakeCalipers,028ME-22inchFullSizeSprWhl,031ZA-22inchSty5127DiaTurn,03…" at bounding box center [673, 203] width 215 height 45
click at [579, 180] on div "020BK-BlkBrakeCalipers,028ME-22inchFullSizeSprWhl,031ZA-22inchSty5127DiaTurn,03…" at bounding box center [673, 203] width 215 height 45
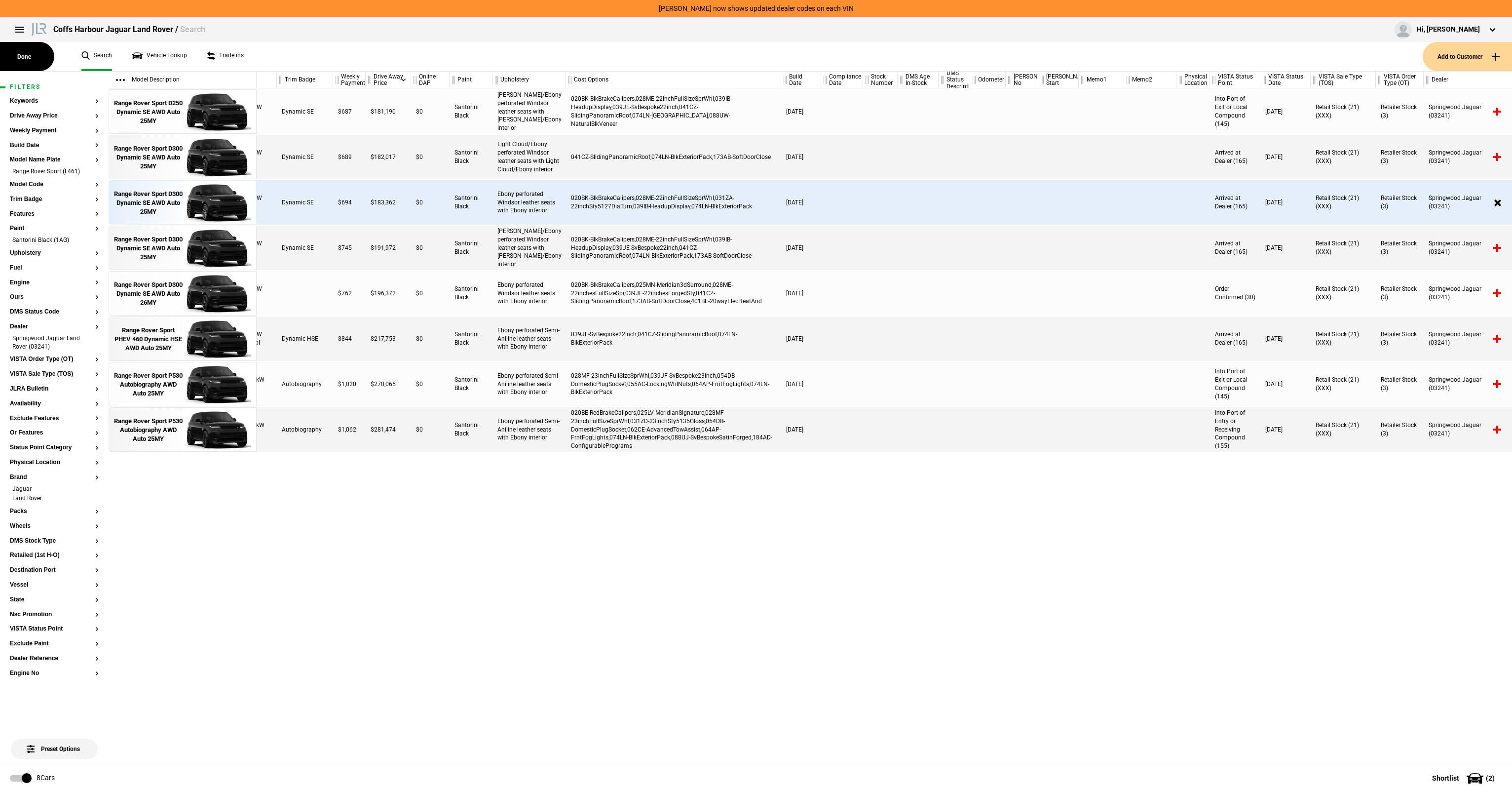
click at [586, 196] on div "020BK-BlkBrakeCalipers,028ME-22inchFullSizeSprWhl,031ZA-22inchSty5127DiaTurn,03…" at bounding box center [673, 203] width 215 height 45
click at [590, 246] on div "020BK-BlkBrakeCalipers,028ME-22inchFullSizeSprWhl,039IB-HeadupDisplay,039JE-SvB…" at bounding box center [673, 248] width 215 height 45
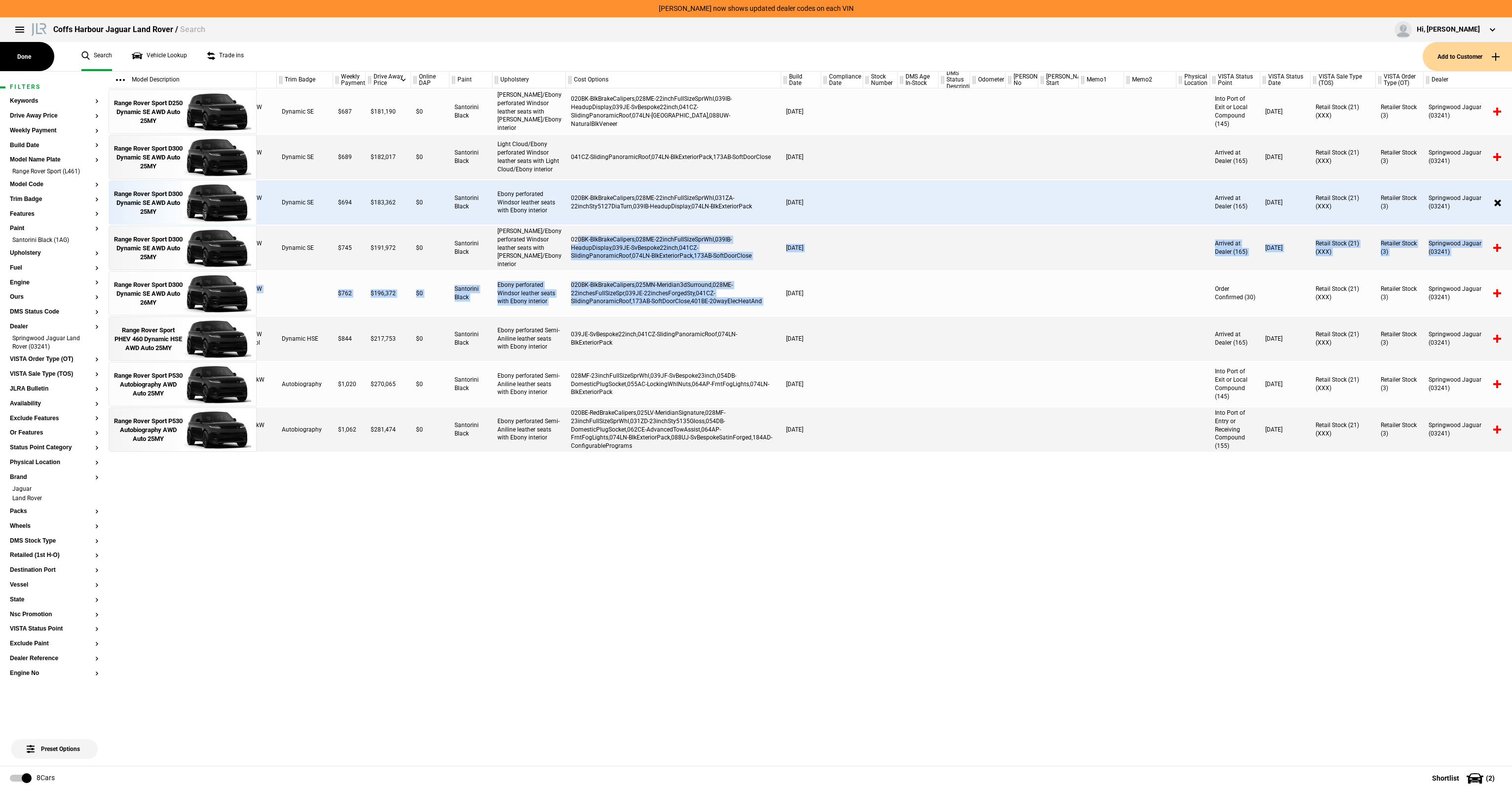
drag, startPoint x: 578, startPoint y: 237, endPoint x: 832, endPoint y: 271, distance: 256.3
click at [832, 271] on div "3.0 I6 183kW Diesel Dynamic SE $687 $181,190 $0 Santorini Black [PERSON_NAME]/E…" at bounding box center [884, 426] width 1256 height 677
drag, startPoint x: 832, startPoint y: 271, endPoint x: 814, endPoint y: 269, distance: 18.1
click at [832, 271] on div "3.0 I6 183kW Diesel Dynamic SE $687 $181,190 $0 Santorini Black [PERSON_NAME]/E…" at bounding box center [884, 426] width 1256 height 677
click at [646, 250] on div "020BK-BlkBrakeCalipers,028ME-22inchFullSizeSprWhl,039IB-HeadupDisplay,039JE-SvB…" at bounding box center [673, 248] width 215 height 45
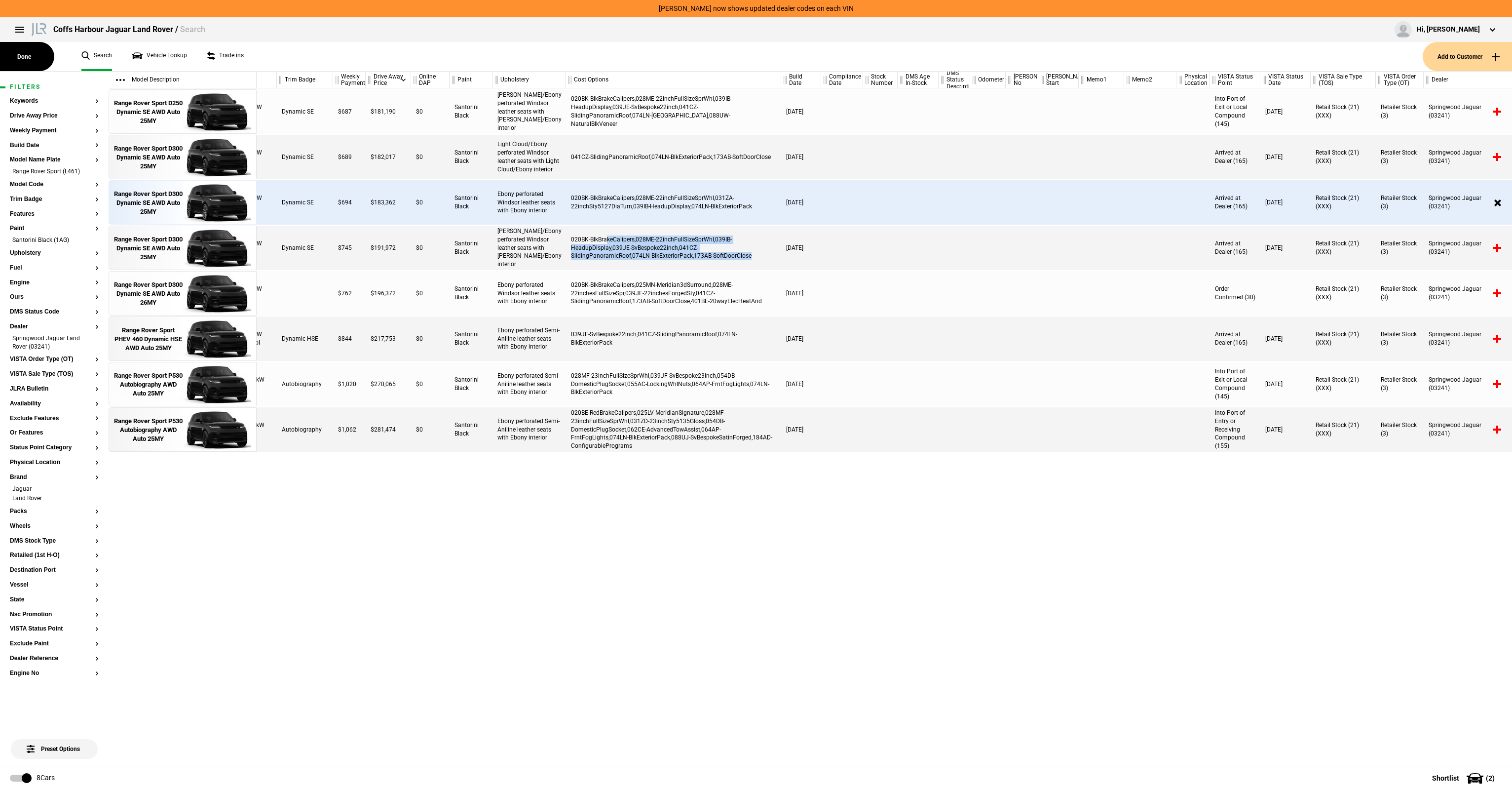
drag, startPoint x: 608, startPoint y: 241, endPoint x: 703, endPoint y: 260, distance: 96.9
click at [703, 260] on div "020BK-BlkBrakeCalipers,028ME-22inchFullSizeSprWhl,039IB-HeadupDisplay,039JE-SvB…" at bounding box center [673, 248] width 215 height 45
click at [704, 260] on div "020BK-BlkBrakeCalipers,028ME-22inchFullSizeSprWhl,039IB-HeadupDisplay,039JE-SvB…" at bounding box center [673, 248] width 215 height 45
click at [608, 241] on div "020BK-BlkBrakeCalipers,028ME-22inchFullSizeSprWhl,039IB-HeadupDisplay,039JE-SvB…" at bounding box center [673, 248] width 215 height 45
drag, startPoint x: 616, startPoint y: 301, endPoint x: 738, endPoint y: 300, distance: 122.0
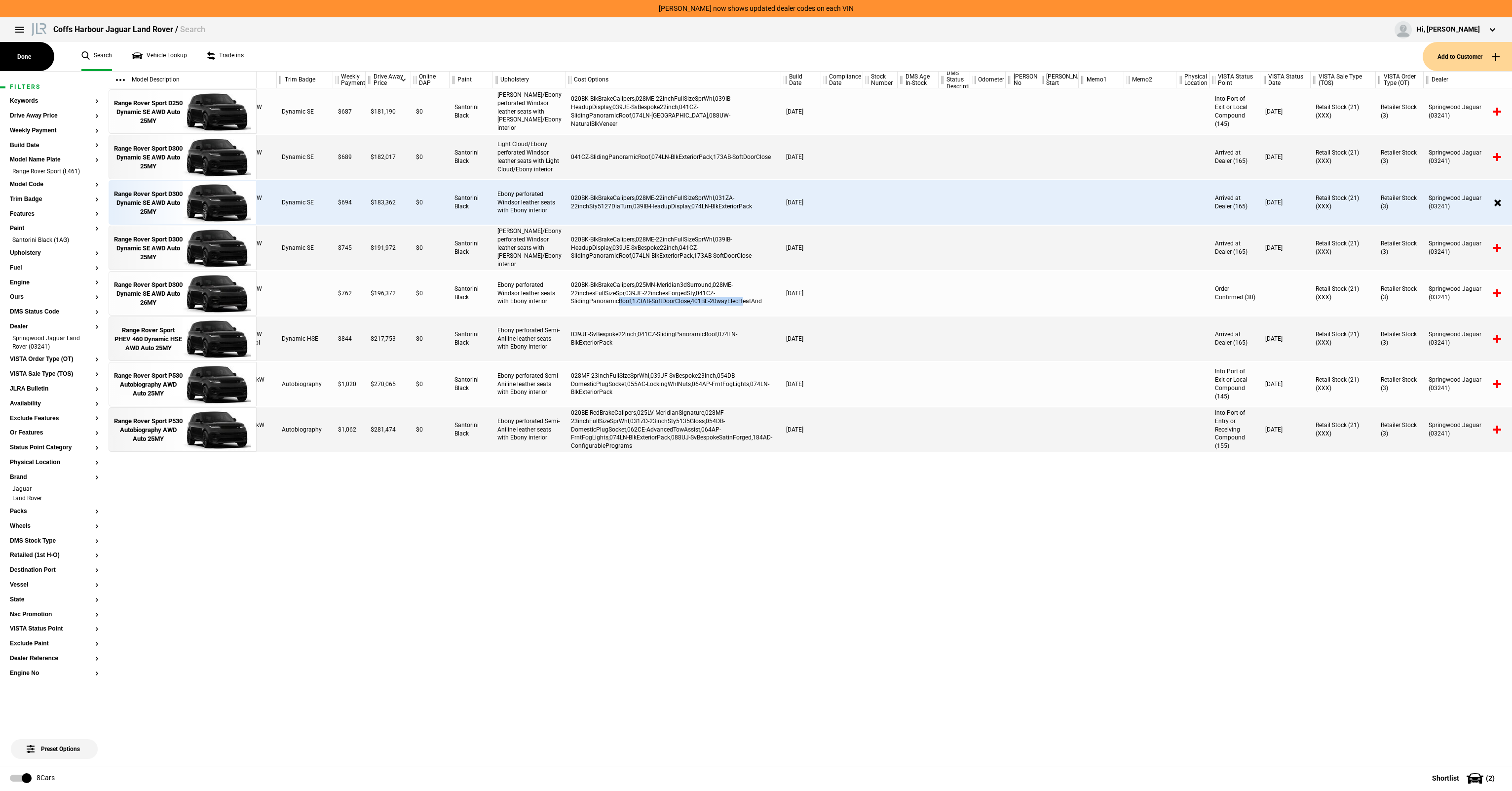
click at [738, 300] on div "020BK-BlkBrakeCalipers,025MN-Meridian3dSurround,028ME-22inchesFullSizeSpr,039JE…" at bounding box center [673, 294] width 215 height 45
click at [739, 300] on div "020BK-BlkBrakeCalipers,025MN-Meridian3dSurround,028ME-22inchesFullSizeSpr,039JE…" at bounding box center [673, 294] width 215 height 45
drag, startPoint x: 681, startPoint y: 287, endPoint x: 671, endPoint y: 286, distance: 10.0
click at [671, 286] on div "020BK-BlkBrakeCalipers,025MN-Meridian3dSurround,028ME-22inchesFullSizeSpr,039JE…" at bounding box center [673, 294] width 215 height 45
click at [671, 286] on div "020BK-BlkBrakeCalipers,025MN-Meridian3dSurround,028ME-22inchesFullSizeSpr,039JE…" at bounding box center [673, 294] width 215 height 45
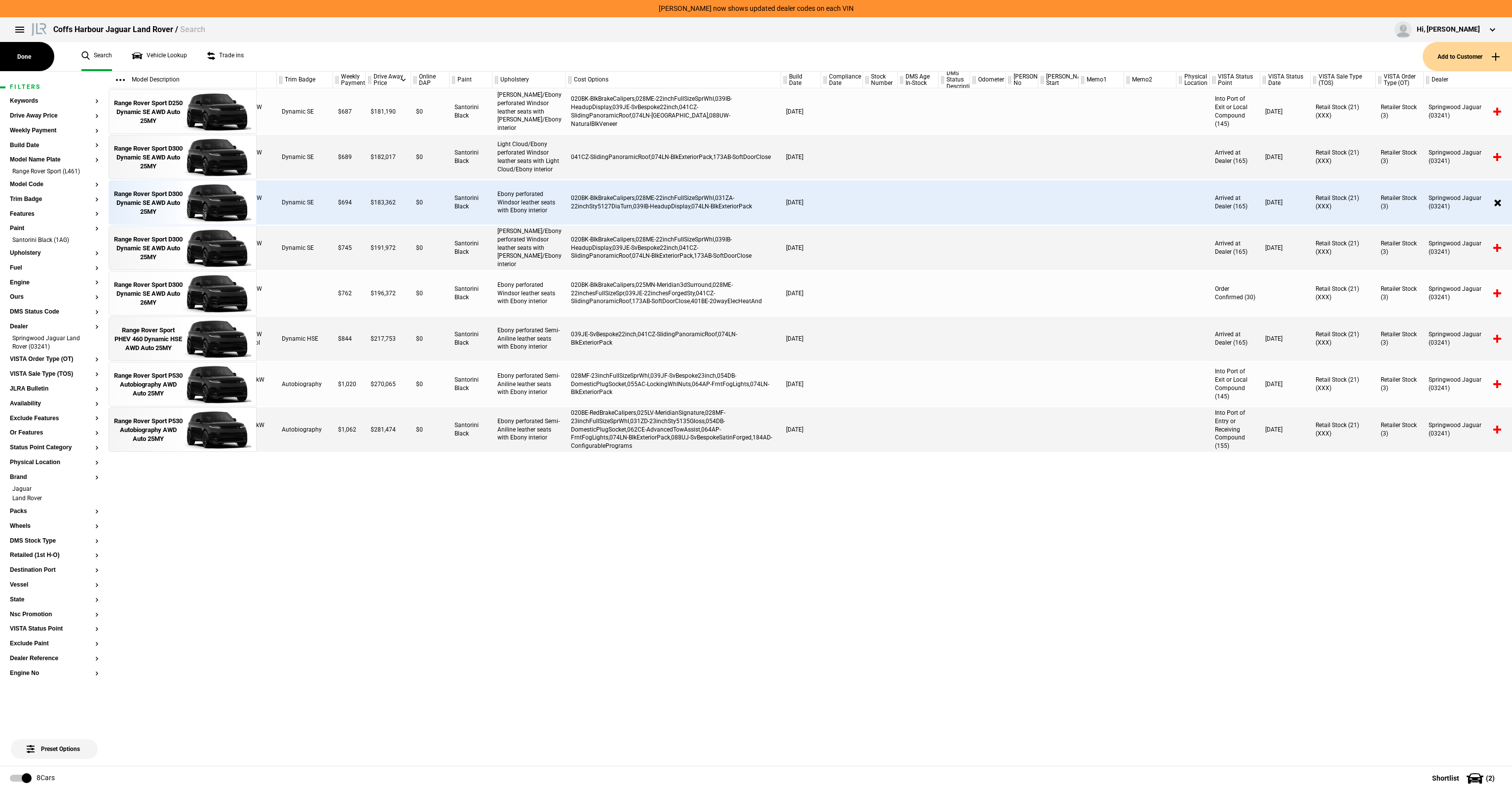
click at [667, 303] on div "020BK-BlkBrakeCalipers,025MN-Meridian3dSurround,028ME-22inchesFullSizeSpr,039JE…" at bounding box center [673, 294] width 215 height 45
click at [156, 208] on div "Range Rover Sport D300 Dynamic SE AWD Auto 25MY" at bounding box center [148, 203] width 69 height 27
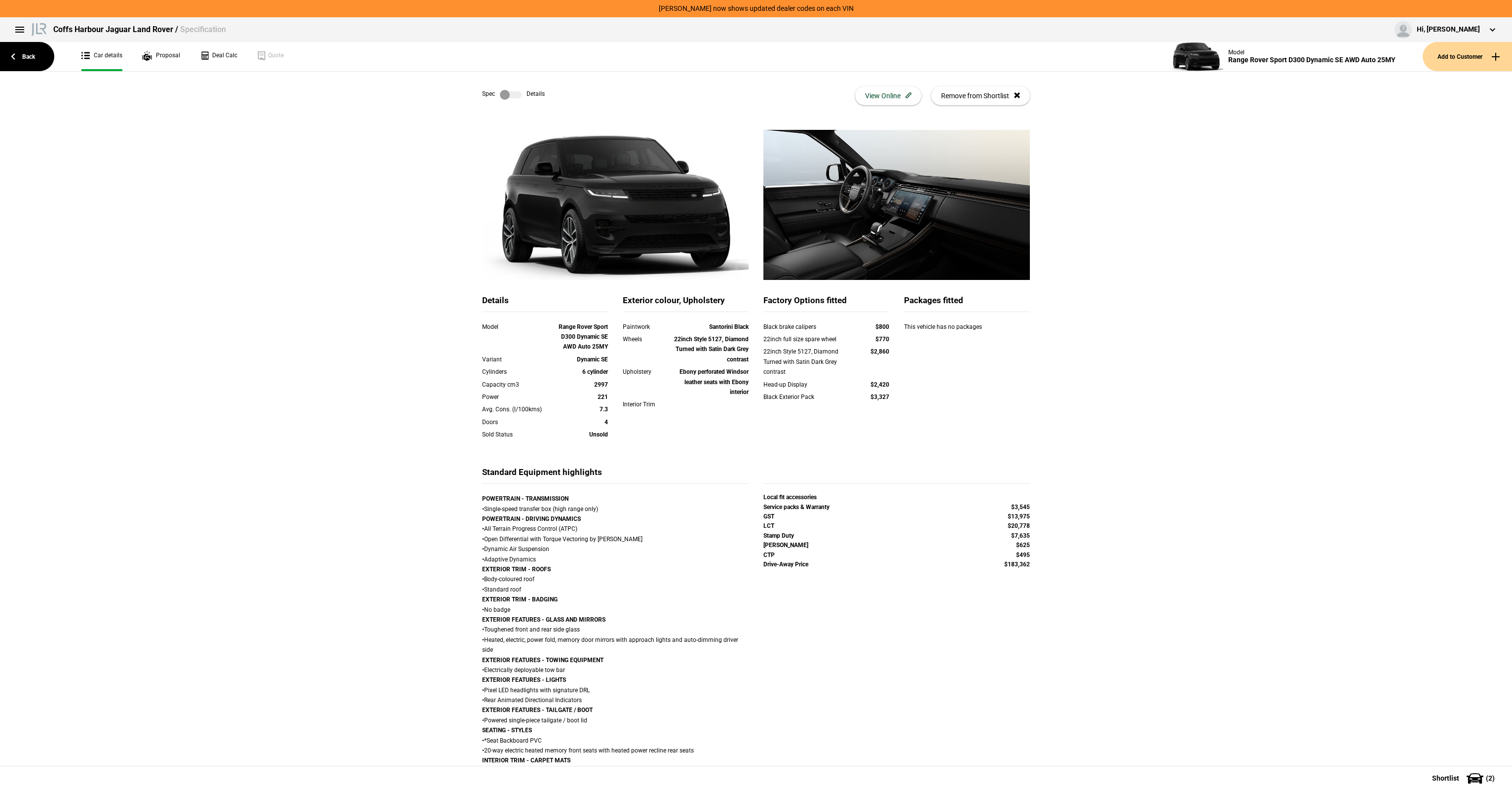
click at [566, 235] on img at bounding box center [615, 205] width 266 height 150
click at [659, 312] on div "Exterior colour, Upholstery Paintwork Santorini Black Wheels 22inch Style 5127,…" at bounding box center [686, 358] width 126 height 127
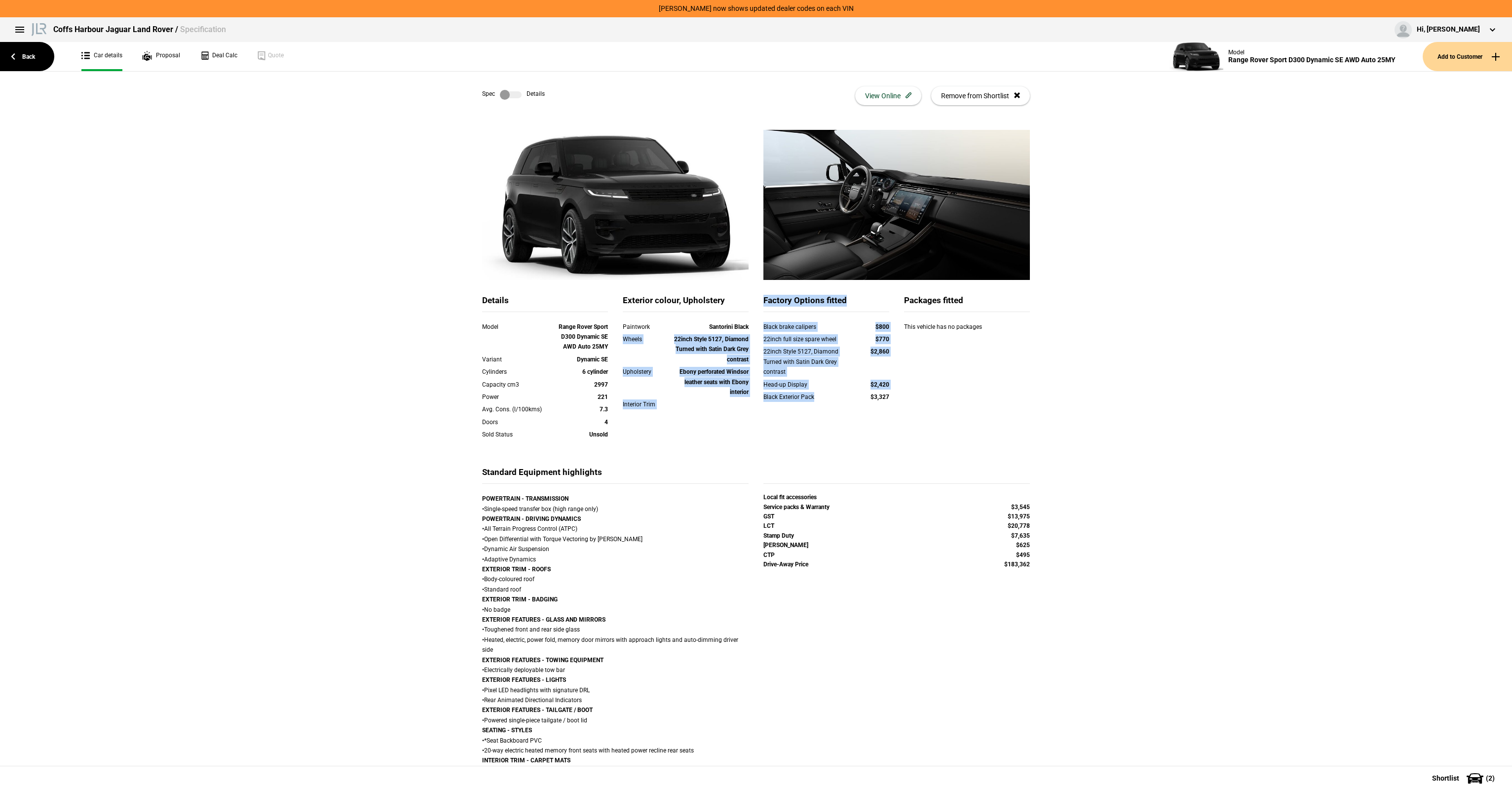
drag, startPoint x: 811, startPoint y: 451, endPoint x: 522, endPoint y: 336, distance: 311.0
click at [522, 336] on div "Details Model Range Rover Sport D300 Dynamic SE AWD Auto 25MY Variant Dynamic S…" at bounding box center [756, 381] width 562 height 172
drag, startPoint x: 522, startPoint y: 336, endPoint x: 513, endPoint y: 338, distance: 9.2
click at [513, 338] on div "Model Range Rover Sport D300 Dynamic SE AWD Auto 25MY" at bounding box center [545, 336] width 126 height 30
drag, startPoint x: 480, startPoint y: 335, endPoint x: 956, endPoint y: 420, distance: 483.5
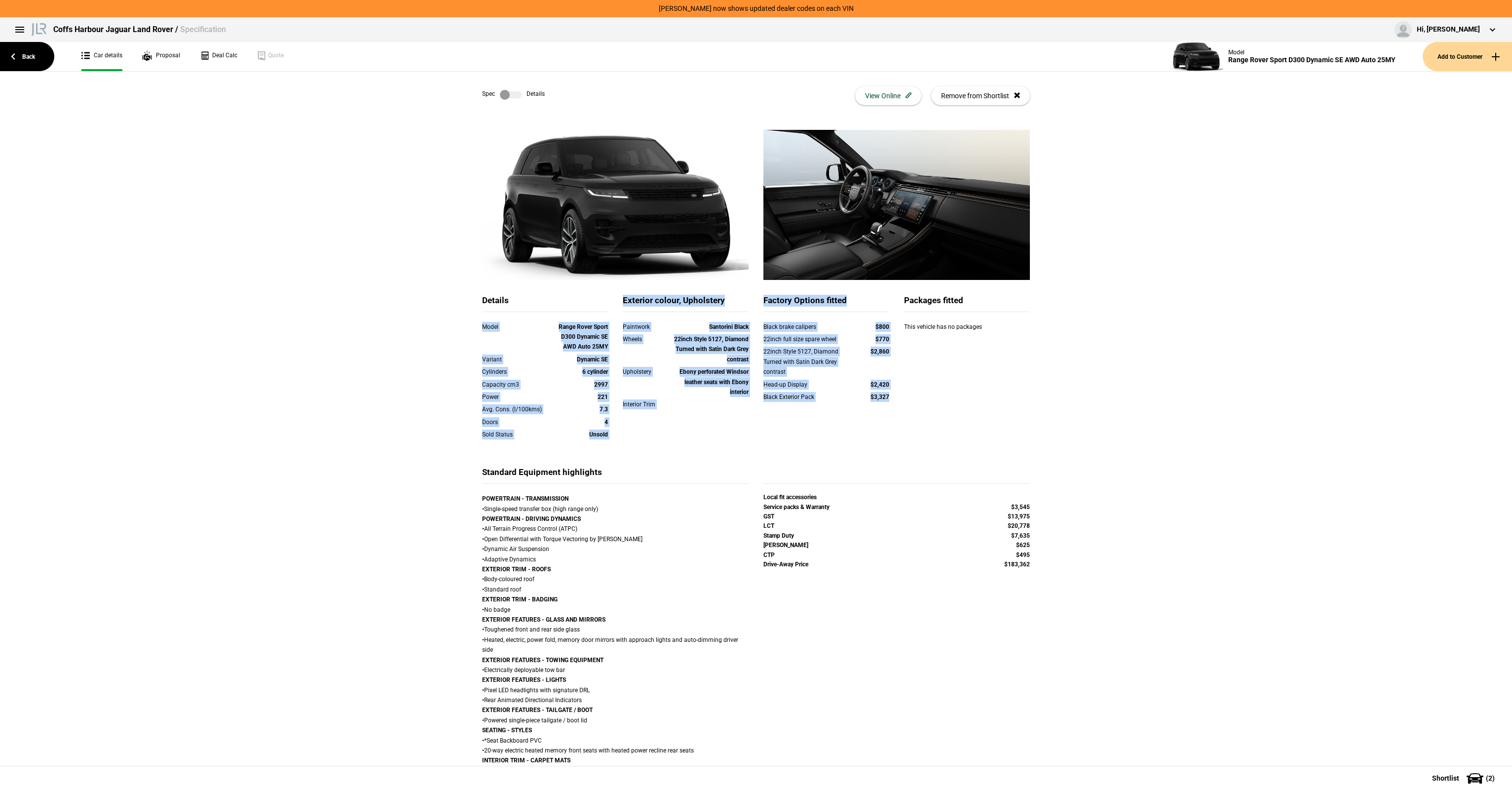
click at [956, 420] on div "Details Model Range Rover Sport D300 Dynamic SE AWD Auto 25MY Variant Dynamic S…" at bounding box center [756, 381] width 562 height 172
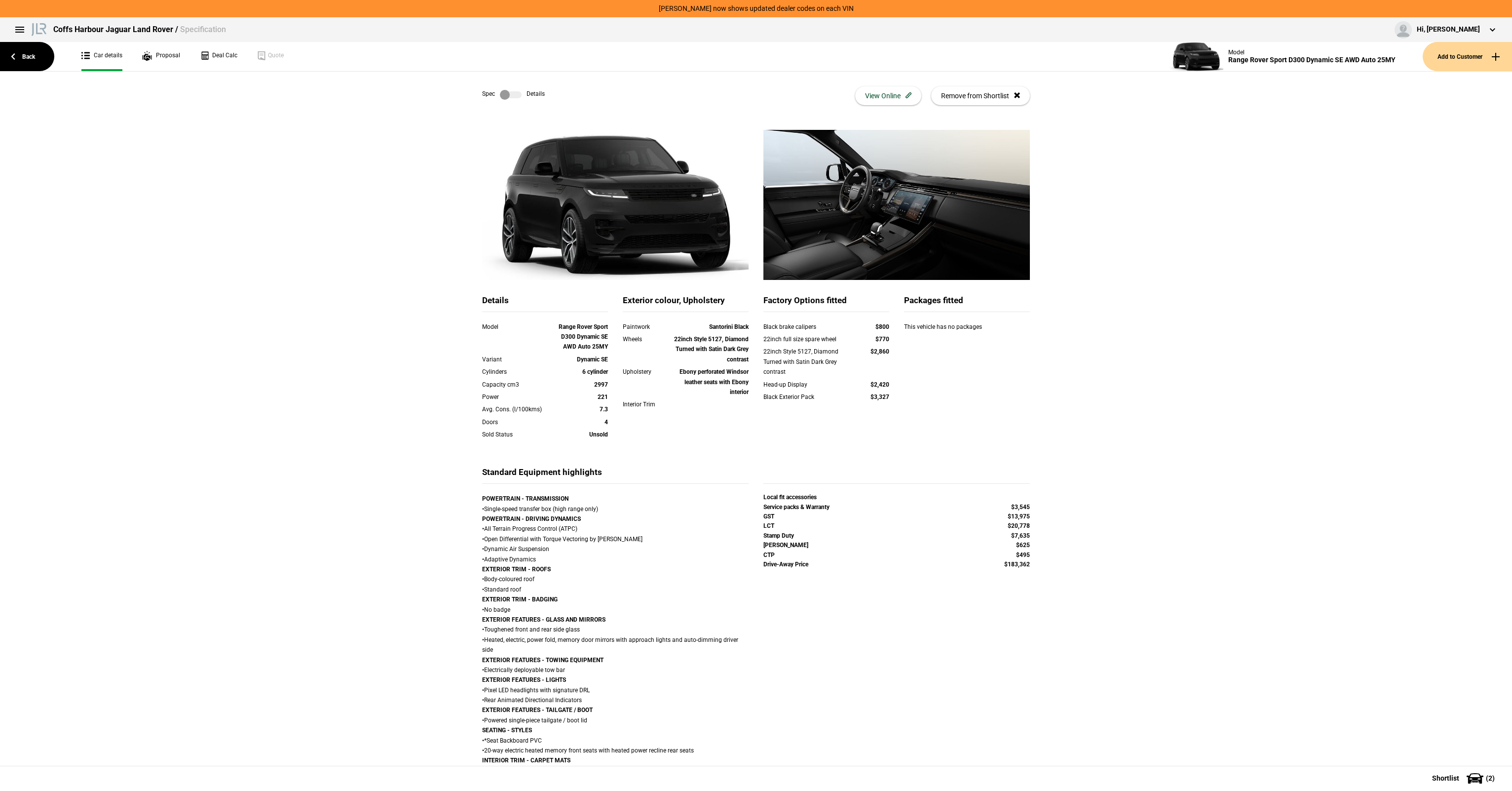
drag, startPoint x: 956, startPoint y: 420, endPoint x: 990, endPoint y: 436, distance: 37.6
click at [957, 420] on div "Details Model Range Rover Sport D300 Dynamic SE AWD Auto 25MY Variant Dynamic S…" at bounding box center [756, 381] width 562 height 172
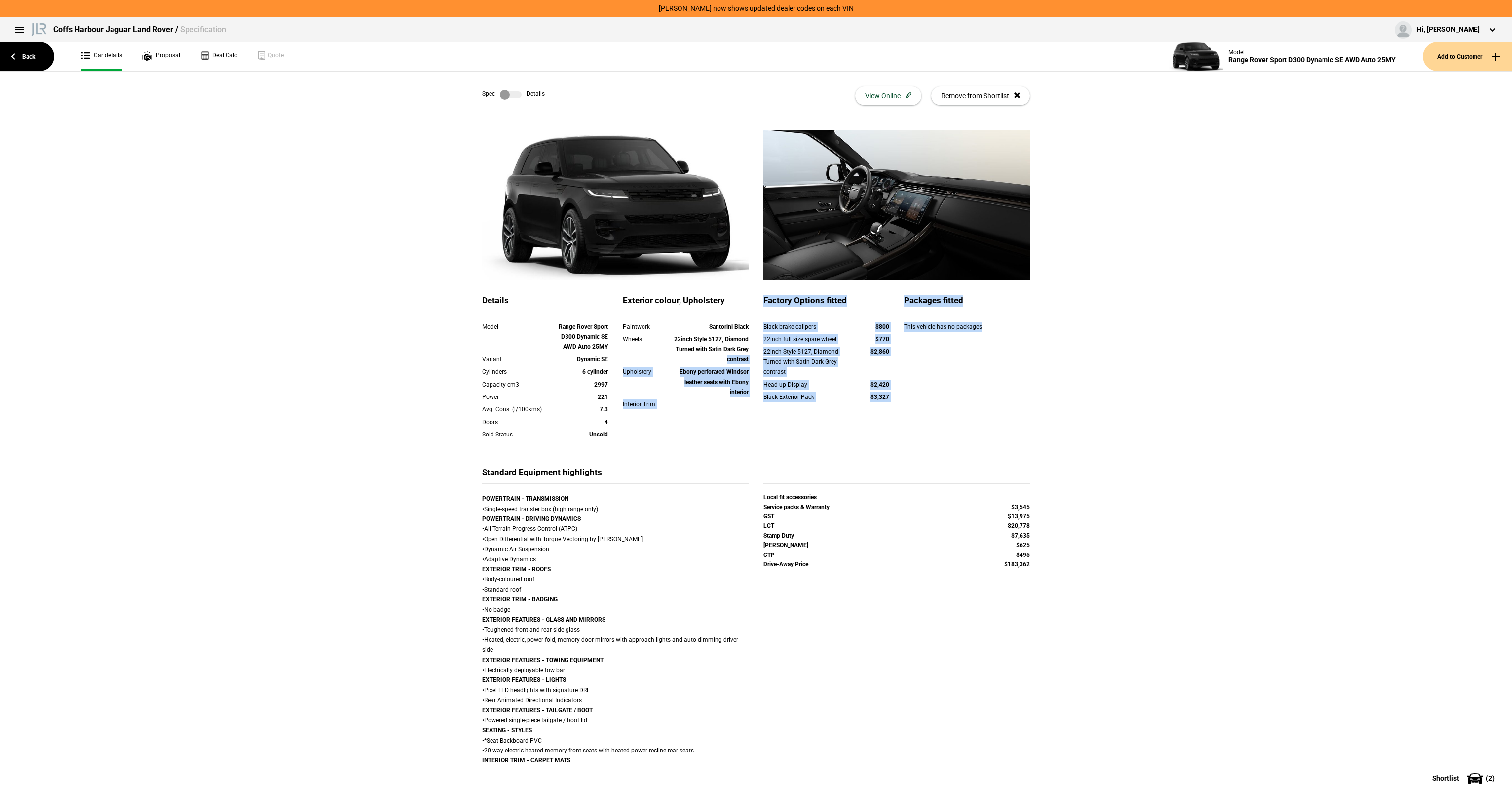
drag, startPoint x: 990, startPoint y: 436, endPoint x: 691, endPoint y: 363, distance: 307.8
click at [691, 363] on div "Details Model Range Rover Sport D300 Dynamic SE AWD Auto 25MY Variant Dynamic S…" at bounding box center [756, 381] width 562 height 172
click at [693, 364] on div "Wheels 22inch Style 5127, Diamond Turned with Satin Dark Grey contrast" at bounding box center [686, 350] width 141 height 32
click at [666, 360] on div "Wheels 22inch Style 5127, Diamond Turned with Satin Dark Grey contrast" at bounding box center [686, 349] width 126 height 30
click at [702, 392] on div "Ebony perforated Windsor leather seats with Ebony interior" at bounding box center [711, 382] width 76 height 30
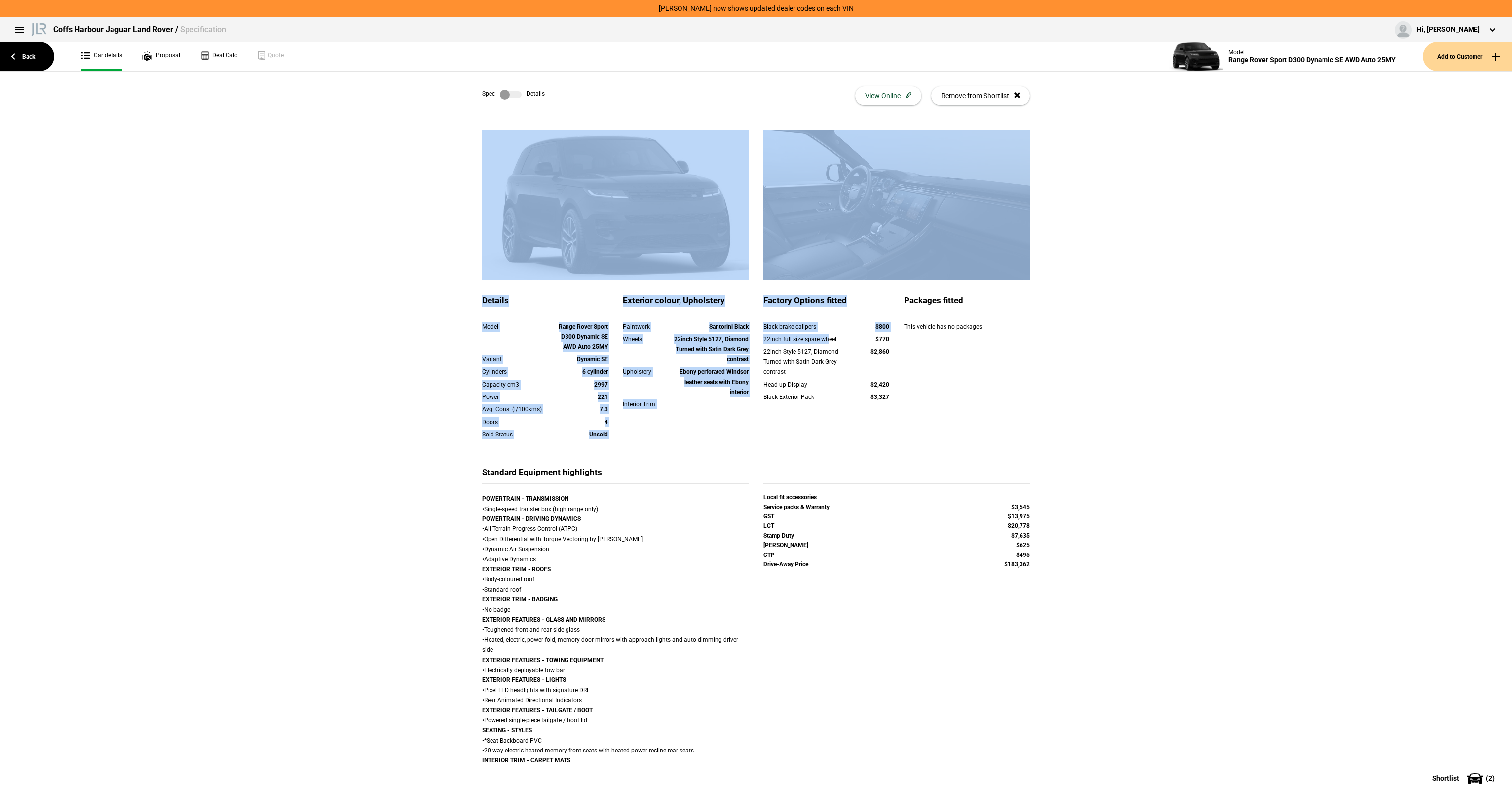
drag, startPoint x: 966, startPoint y: 386, endPoint x: 977, endPoint y: 390, distance: 11.7
click at [977, 390] on div "Details Model Range Rover Sport D300 Dynamic SE AWD Auto 25MY Variant Dynamic S…" at bounding box center [756, 703] width 578 height 1146
drag, startPoint x: 977, startPoint y: 390, endPoint x: 993, endPoint y: 393, distance: 16.3
click at [993, 393] on div "Details Model Range Rover Sport D300 Dynamic SE AWD Auto 25MY Variant Dynamic S…" at bounding box center [756, 381] width 562 height 172
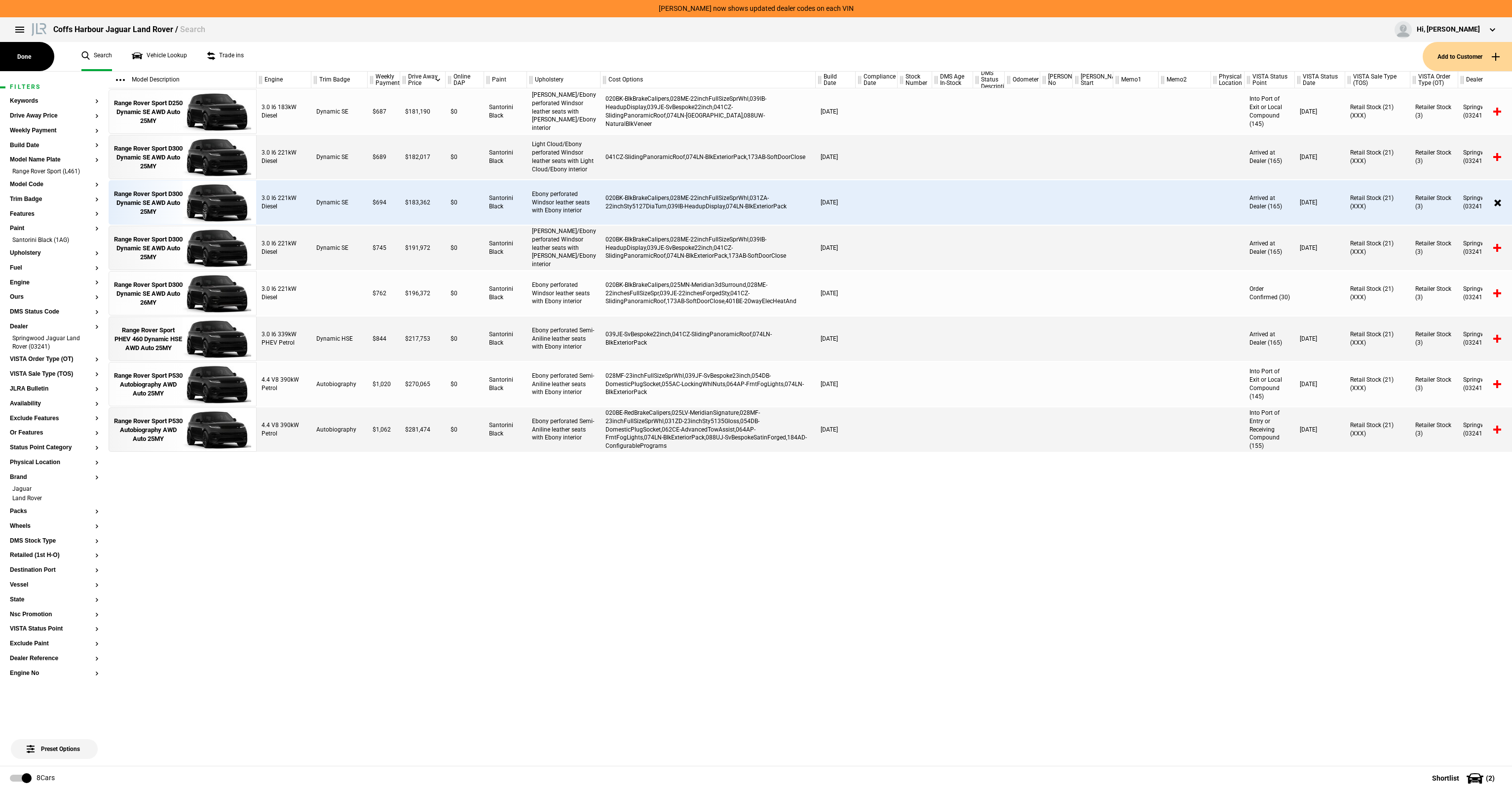
scroll to position [0, 35]
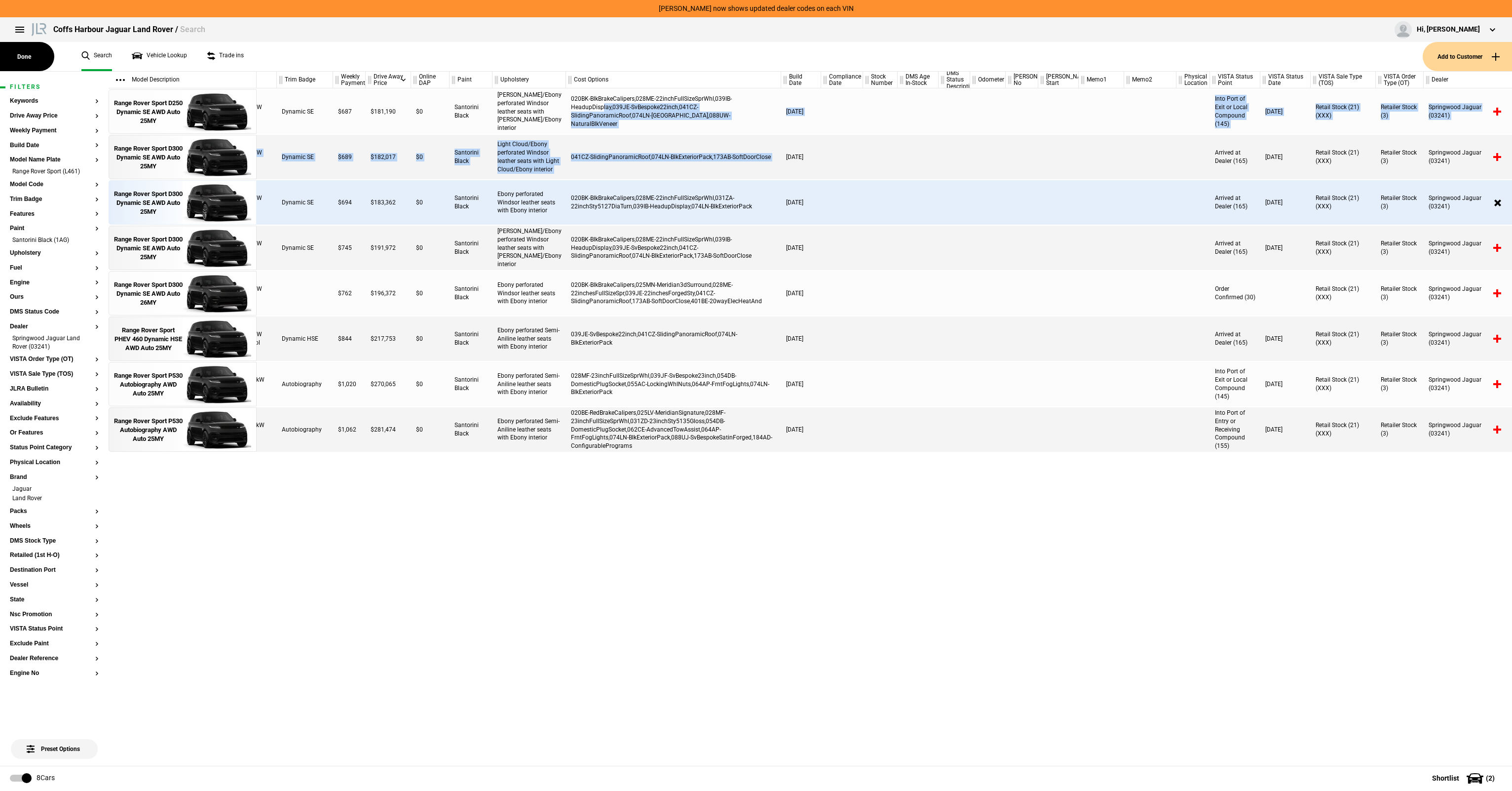
drag, startPoint x: 603, startPoint y: 113, endPoint x: 783, endPoint y: 134, distance: 181.2
click at [783, 134] on div "3.0 I6 183kW Diesel Dynamic SE $687 $181,190 $0 Santorini Black [PERSON_NAME]/E…" at bounding box center [884, 426] width 1256 height 677
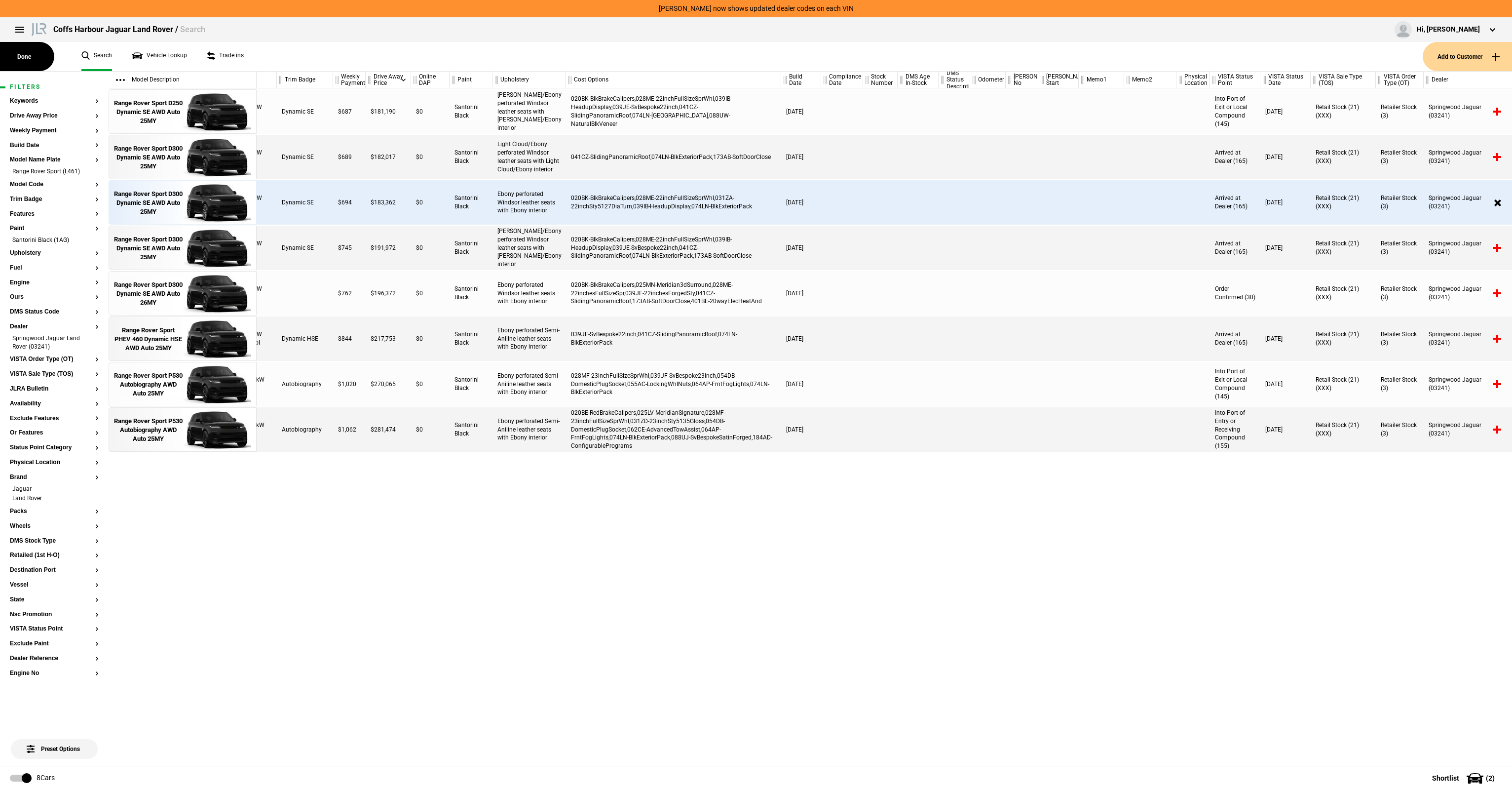
click at [565, 115] on div "[PERSON_NAME]/Ebony perforated Windsor leather seats with [PERSON_NAME]/Ebony i…" at bounding box center [529, 112] width 73 height 45
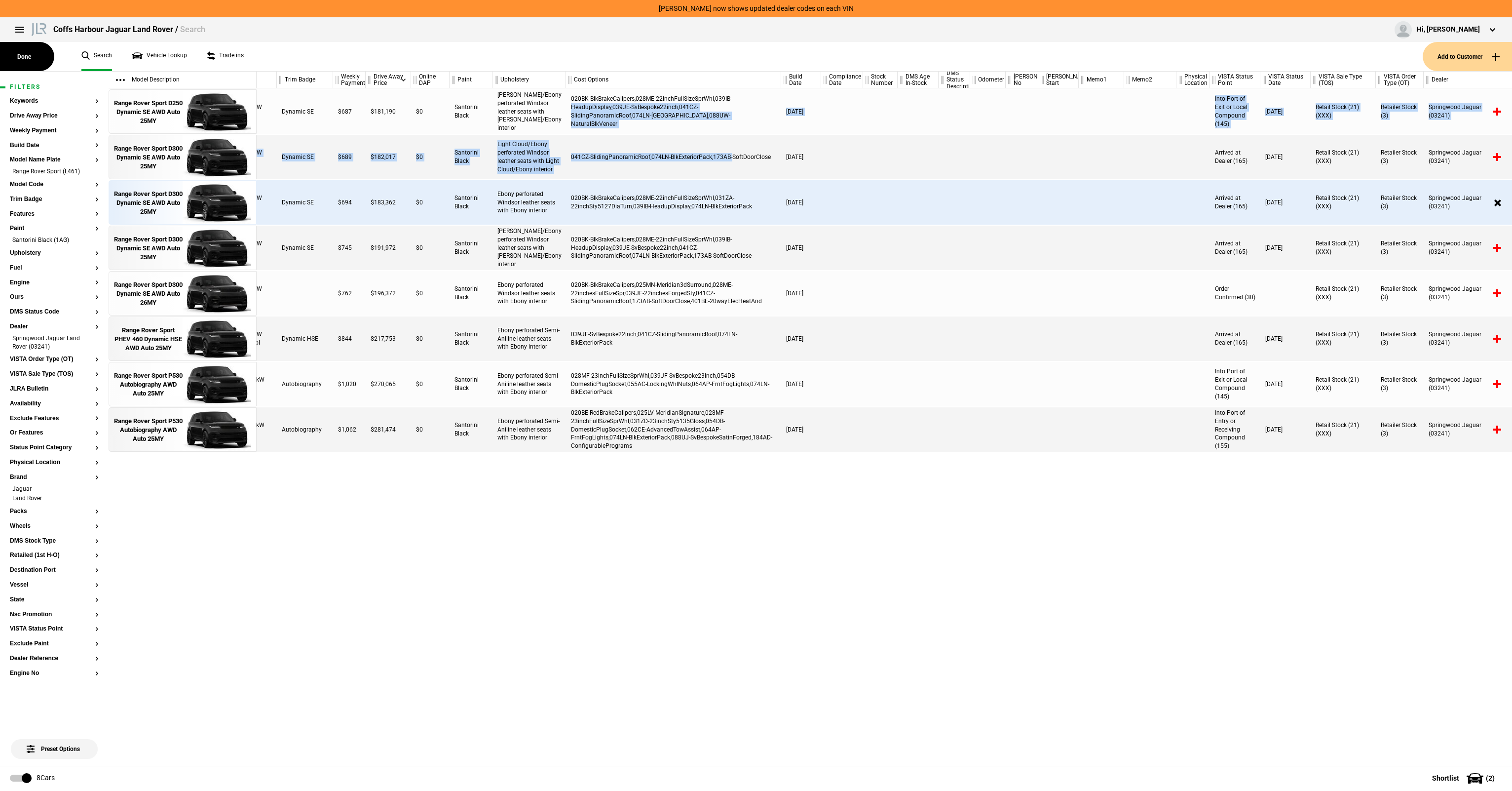
drag, startPoint x: 568, startPoint y: 109, endPoint x: 733, endPoint y: 143, distance: 168.5
click at [732, 144] on div "3.0 I6 183kW Diesel Dynamic SE $687 $181,190 $0 Santorini Black [PERSON_NAME]/E…" at bounding box center [884, 426] width 1256 height 677
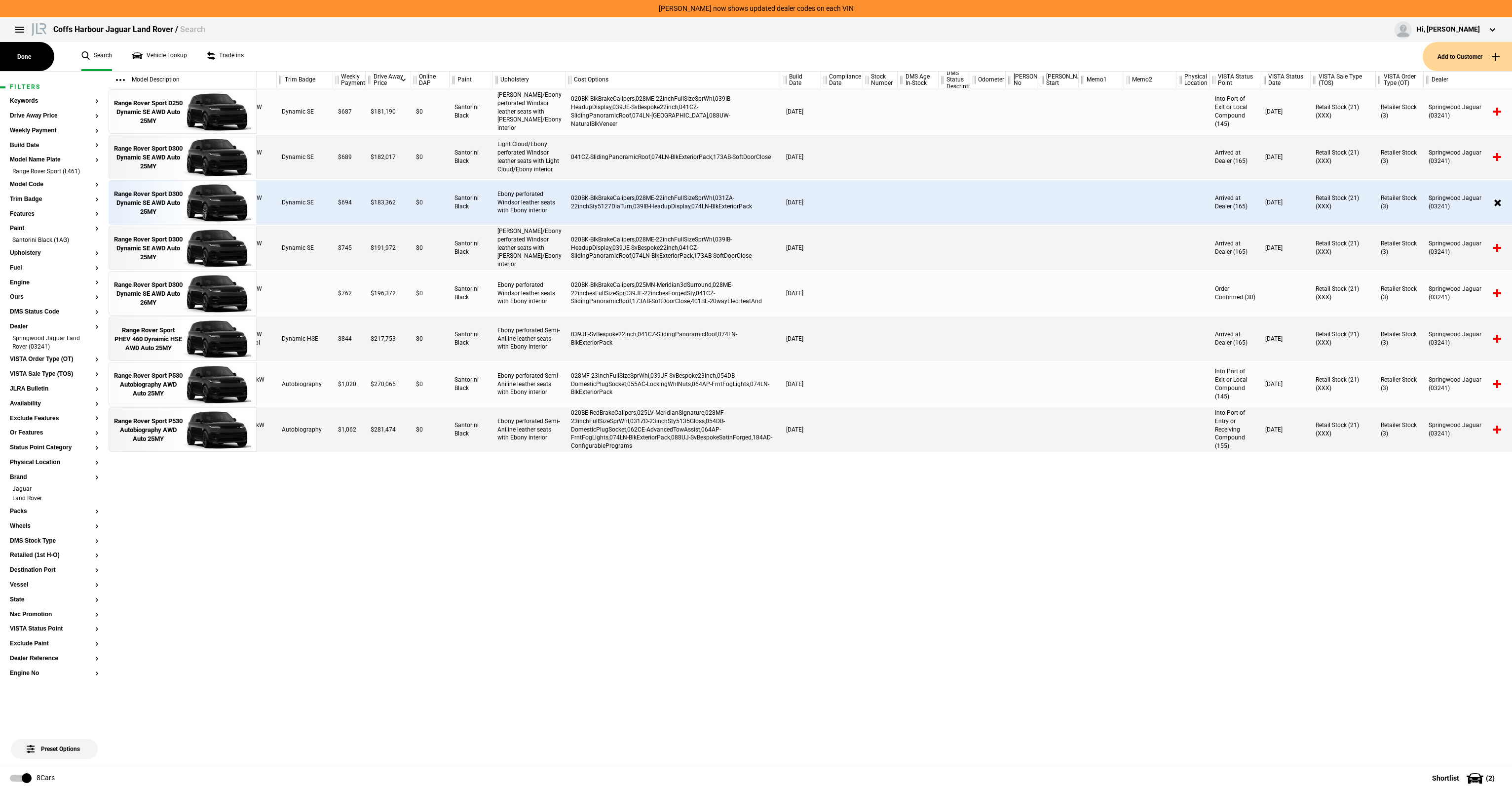
drag, startPoint x: 733, startPoint y: 143, endPoint x: 730, endPoint y: 133, distance: 10.4
click at [733, 141] on div "041CZ-SlidingPanoramicRoof,074LN-BlkExteriorPack,173AB-SoftDoorClose" at bounding box center [673, 157] width 215 height 45
drag, startPoint x: 730, startPoint y: 133, endPoint x: 545, endPoint y: 99, distance: 188.1
click at [545, 99] on div "3.0 I6 183kW Diesel Dynamic SE $687 $181,190 $0 Santorini Black [PERSON_NAME]/E…" at bounding box center [849, 112] width 1256 height 45
click at [544, 99] on div "[PERSON_NAME]/Ebony perforated Windsor leather seats with [PERSON_NAME]/Ebony i…" at bounding box center [529, 112] width 73 height 45
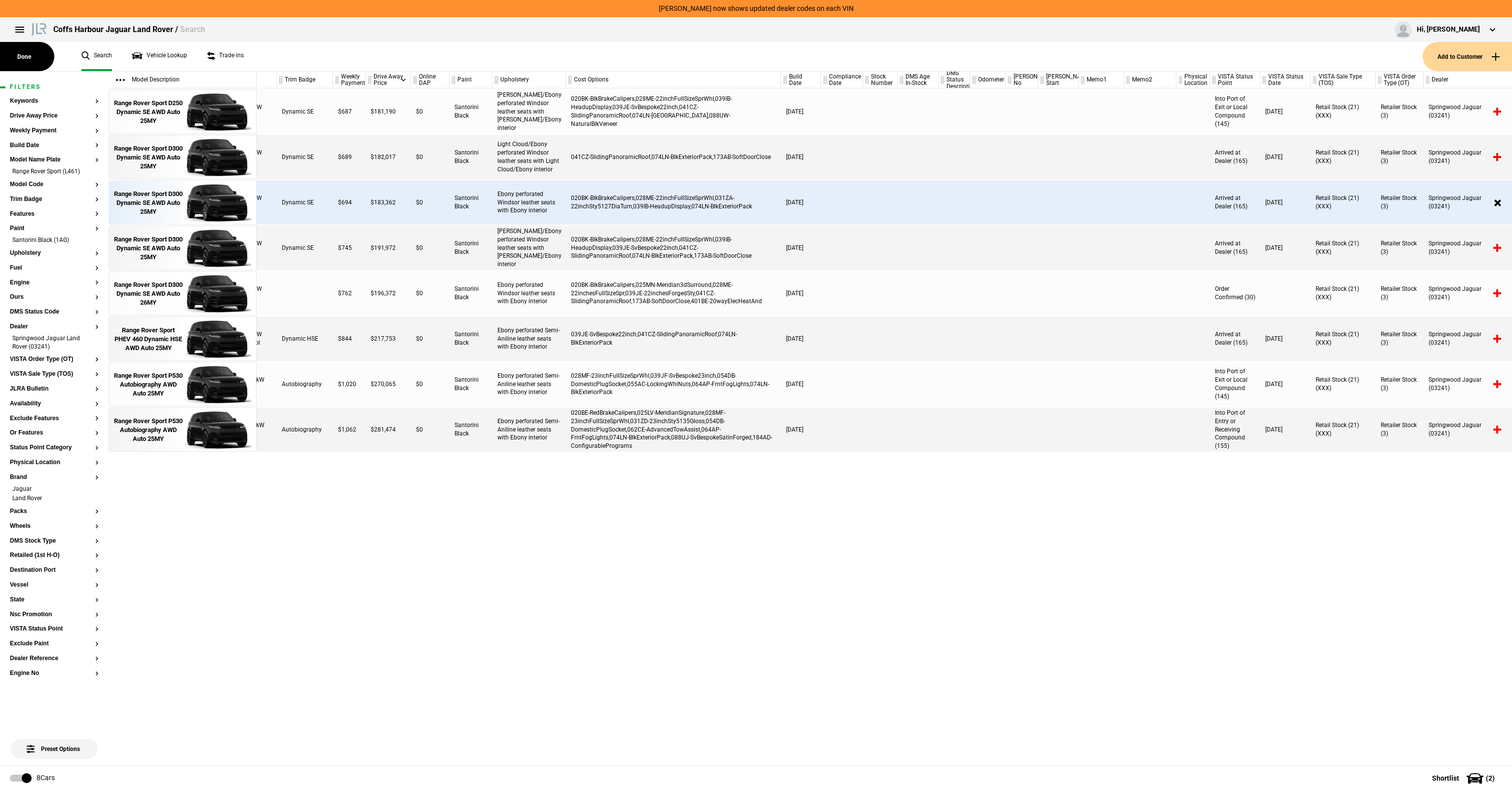
click at [761, 138] on div "041CZ-SlidingPanoramicRoof,074LN-BlkExteriorPack,173AB-SoftDoorClose" at bounding box center [673, 157] width 215 height 45
drag, startPoint x: 588, startPoint y: 243, endPoint x: 744, endPoint y: 258, distance: 156.7
click at [744, 258] on div "020BK-BlkBrakeCalipers,028ME-22inchFullSizeSprWhl,039IB-HeadupDisplay,039JE-SvB…" at bounding box center [673, 248] width 215 height 45
click at [744, 260] on div "020BK-BlkBrakeCalipers,028ME-22inchFullSizeSprWhl,039IB-HeadupDisplay,039JE-SvB…" at bounding box center [673, 248] width 215 height 45
click at [563, 247] on div "[PERSON_NAME]/Ebony perforated Windsor leather seats with [PERSON_NAME]/Ebony i…" at bounding box center [529, 248] width 73 height 45
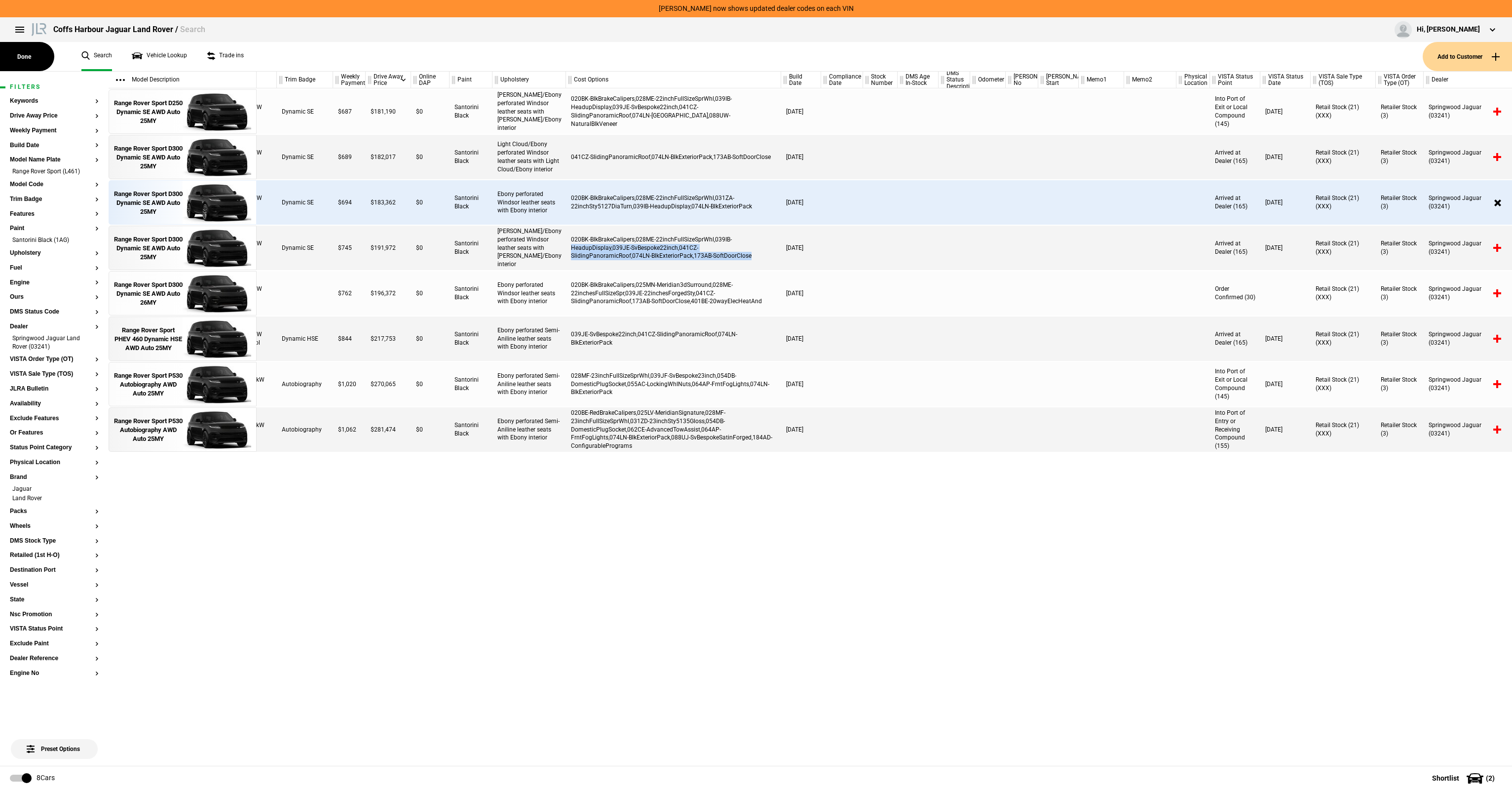
drag, startPoint x: 566, startPoint y: 246, endPoint x: 768, endPoint y: 260, distance: 202.5
click at [768, 260] on div "020BK-BlkBrakeCalipers,028ME-22inchFullSizeSprWhl,039IB-HeadupDisplay,039JE-SvB…" at bounding box center [673, 248] width 215 height 45
click at [595, 244] on div "020BK-BlkBrakeCalipers,028ME-22inchFullSizeSprWhl,039IB-HeadupDisplay,039JE-SvB…" at bounding box center [673, 248] width 215 height 45
drag, startPoint x: 580, startPoint y: 195, endPoint x: 741, endPoint y: 203, distance: 161.2
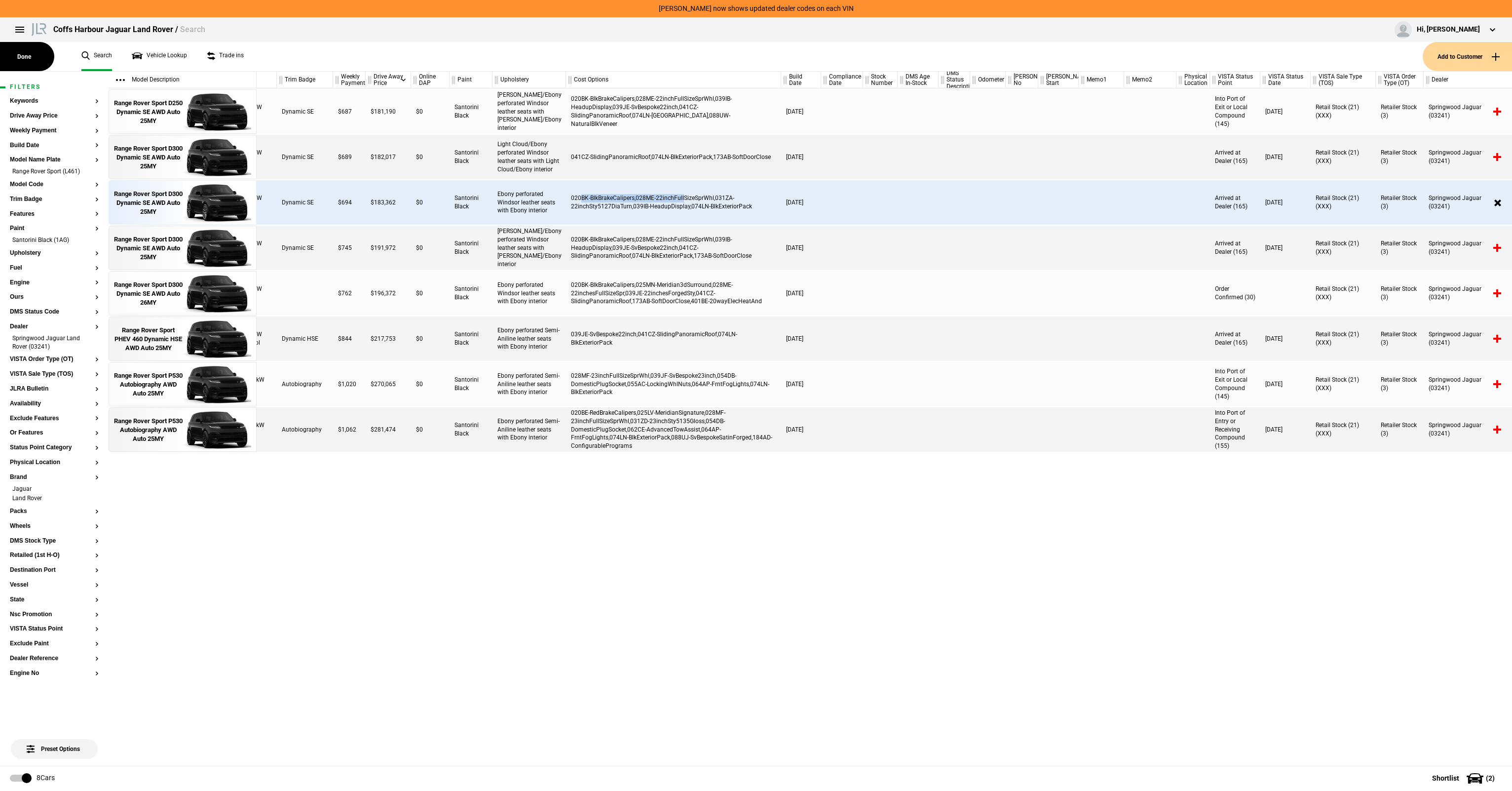
click at [741, 203] on div "020BK-BlkBrakeCalipers,028ME-22inchFullSizeSprWhl,031ZA-22inchSty5127DiaTurn,03…" at bounding box center [673, 203] width 215 height 45
drag, startPoint x: 741, startPoint y: 203, endPoint x: 754, endPoint y: 209, distance: 14.3
click at [743, 203] on div "020BK-BlkBrakeCalipers,028ME-22inchFullSizeSprWhl,031ZA-22inchSty5127DiaTurn,03…" at bounding box center [673, 203] width 215 height 45
drag, startPoint x: 758, startPoint y: 213, endPoint x: 646, endPoint y: 212, distance: 112.0
click at [646, 212] on div "020BK-BlkBrakeCalipers,028ME-22inchFullSizeSprWhl,031ZA-22inchSty5127DiaTurn,03…" at bounding box center [673, 203] width 215 height 45
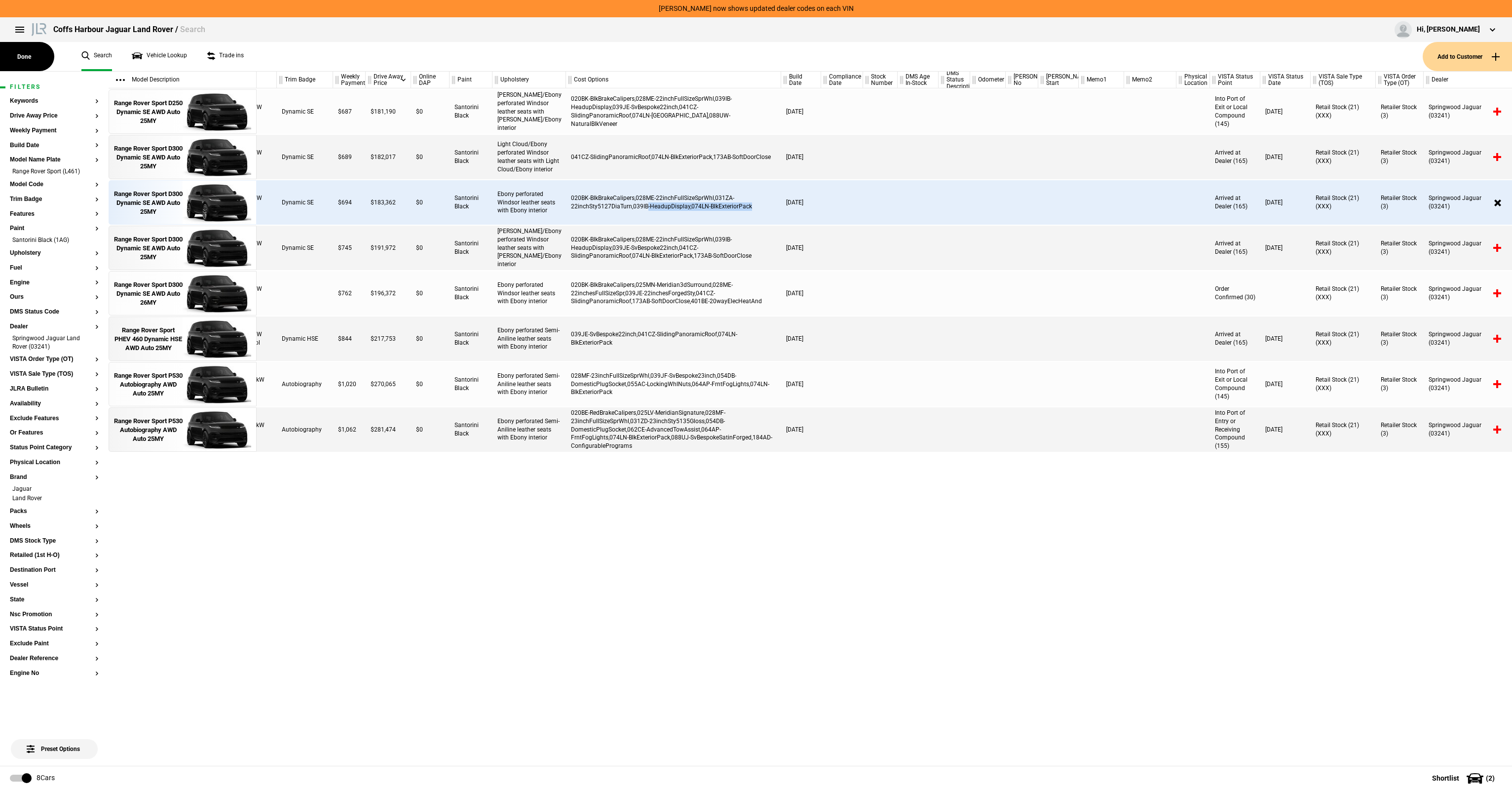
drag, startPoint x: 646, startPoint y: 212, endPoint x: 636, endPoint y: 208, distance: 10.8
click at [646, 212] on div "020BK-BlkBrakeCalipers,028ME-22inchFullSizeSprWhl,031ZA-22inchSty5127DiaTurn,03…" at bounding box center [673, 203] width 215 height 45
drag, startPoint x: 627, startPoint y: 206, endPoint x: 738, endPoint y: 212, distance: 111.2
click at [738, 212] on div "020BK-BlkBrakeCalipers,028ME-22inchFullSizeSprWhl,031ZA-22inchSty5127DiaTurn,03…" at bounding box center [673, 203] width 215 height 45
drag
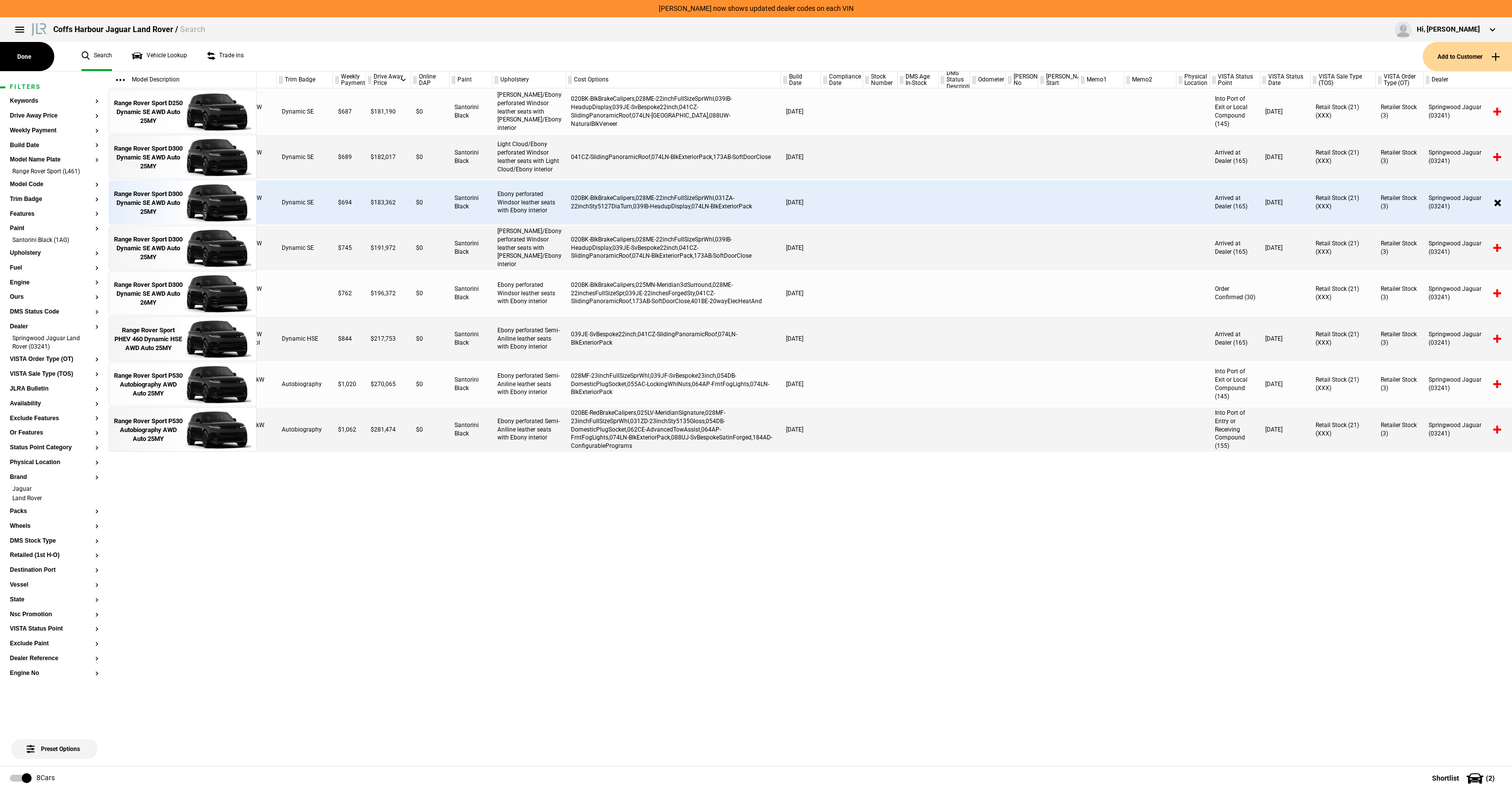
click at [753, 212] on div "020BK-BlkBrakeCalipers,028ME-22inchFullSizeSprWhl,031ZA-22inchSty5127DiaTurn,03…" at bounding box center [673, 203] width 215 height 45
click at [703, 204] on div "020BK-BlkBrakeCalipers,028ME-22inchFullSizeSprWhl,031ZA-22inchSty5127DiaTurn,03…" at bounding box center [673, 203] width 215 height 45
click at [673, 214] on div "020BK-BlkBrakeCalipers,028ME-22inchFullSizeSprWhl,031ZA-22inchSty5127DiaTurn,03…" at bounding box center [673, 203] width 215 height 45
click at [636, 372] on div "028MF-23inchFullSizeSprWhl,039JF-SvBespoke23inch,054DB-DomesticPlugSocket,055AC…" at bounding box center [673, 384] width 215 height 45
click at [756, 346] on div "039JE-SvBespoke22inch,041CZ-SlidingPanoramicRoof,074LN-BlkExteriorPack" at bounding box center [673, 339] width 215 height 45
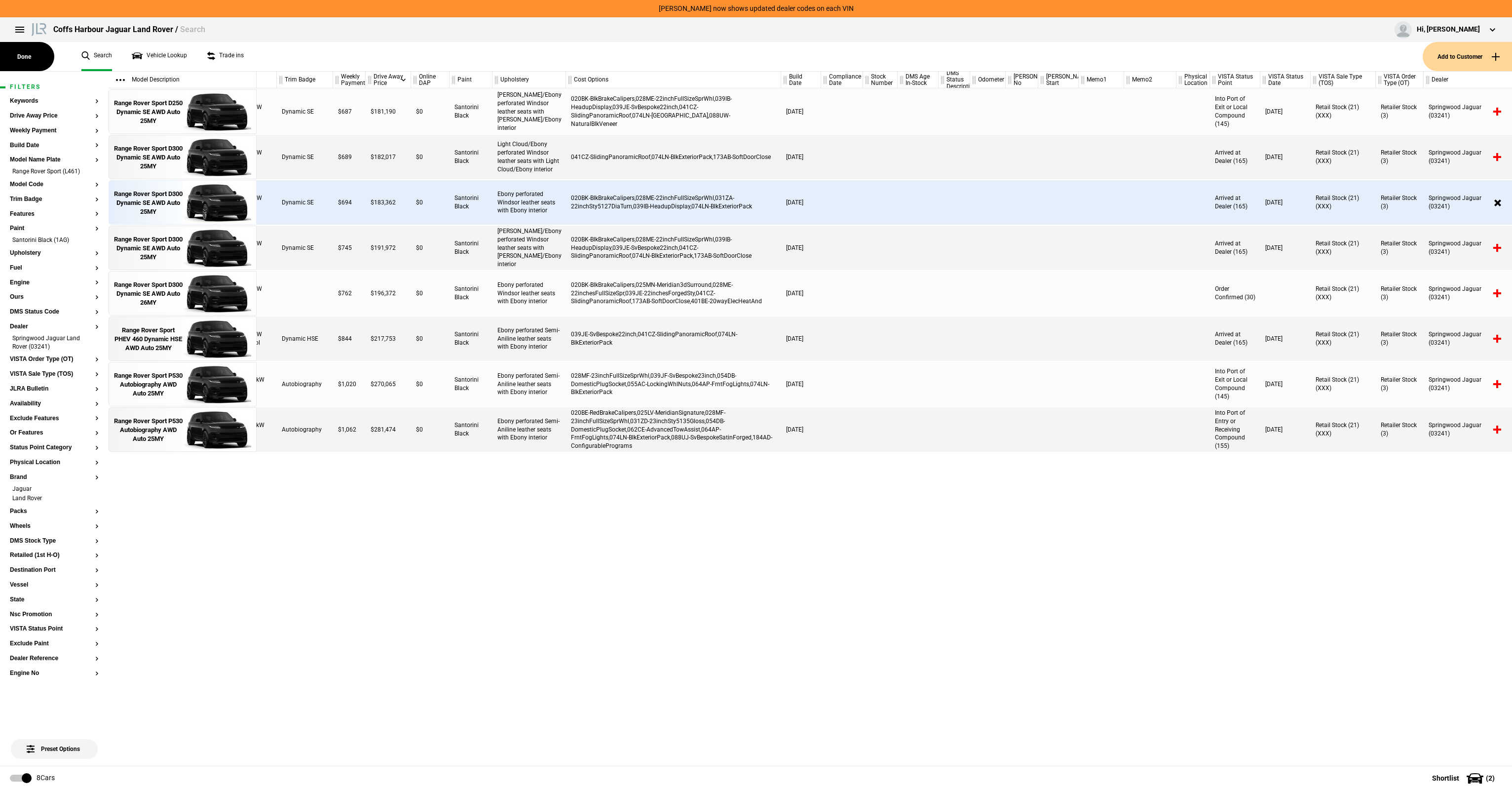
click at [817, 342] on div "[DATE]" at bounding box center [801, 339] width 40 height 45
click at [600, 339] on div "039JE-SvBespoke22inch,041CZ-SlidingPanoramicRoof,074LN-BlkExteriorPack" at bounding box center [673, 339] width 215 height 45
click at [599, 339] on div "039JE-SvBespoke22inch,041CZ-SlidingPanoramicRoof,074LN-BlkExteriorPack" at bounding box center [673, 339] width 215 height 45
click at [644, 347] on div "3.0 I6 339kW PHEV Petrol Dynamic HSE $844 $217,753 $0 Santorini Black Ebony per…" at bounding box center [849, 339] width 1256 height 45
click at [454, 329] on div "Santorini Black" at bounding box center [471, 339] width 43 height 45
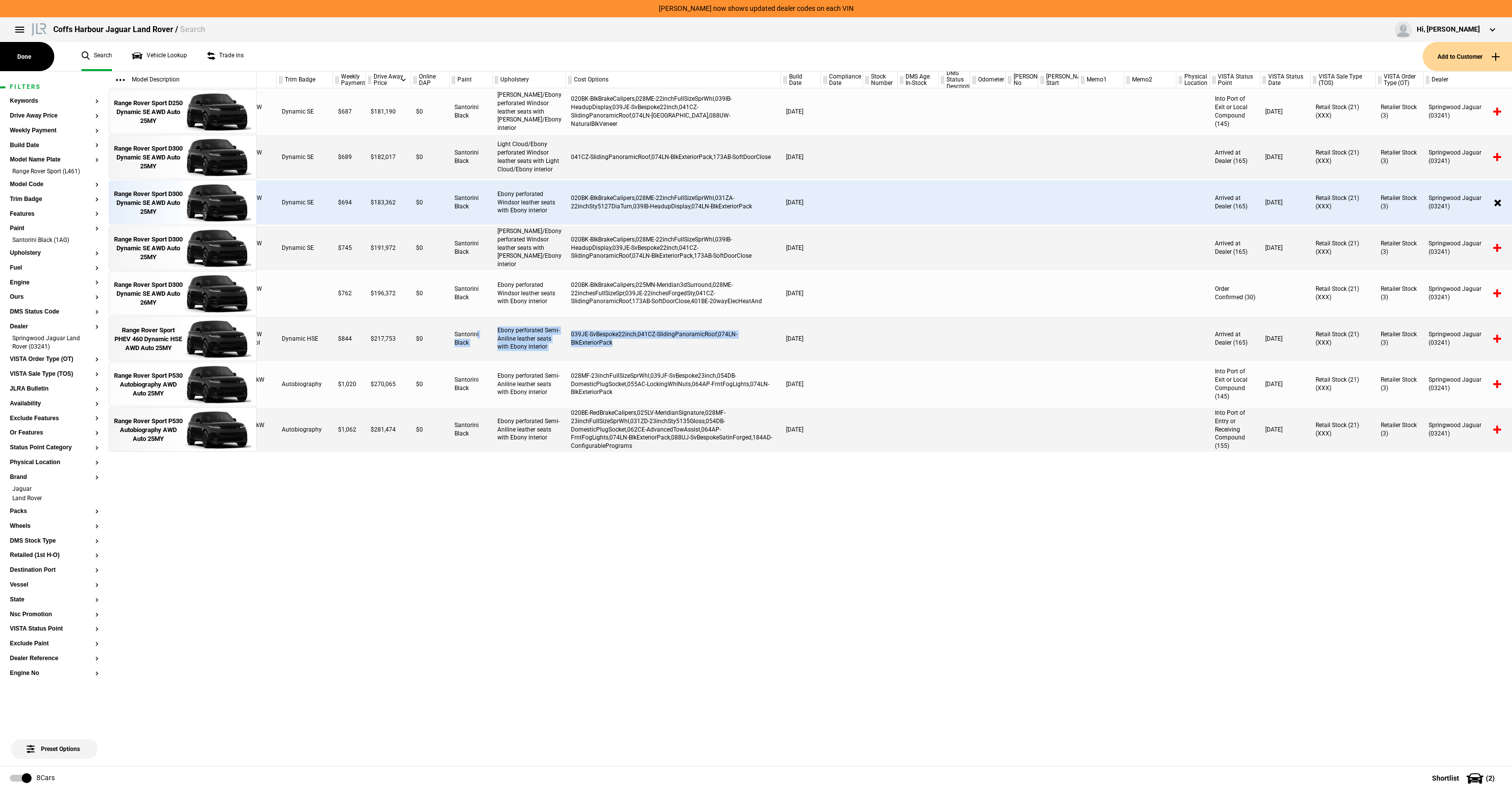
click at [671, 340] on div "3.0 I6 339kW PHEV Petrol Dynamic HSE $844 $217,753 $0 Santorini Black Ebony per…" at bounding box center [849, 339] width 1256 height 45
click at [671, 341] on div "039JE-SvBespoke22inch,041CZ-SlidingPanoramicRoof,074LN-BlkExteriorPack" at bounding box center [673, 339] width 215 height 45
click at [565, 351] on div "Ebony perforated Semi-Aniline leather seats with Ebony interior" at bounding box center [529, 339] width 73 height 45
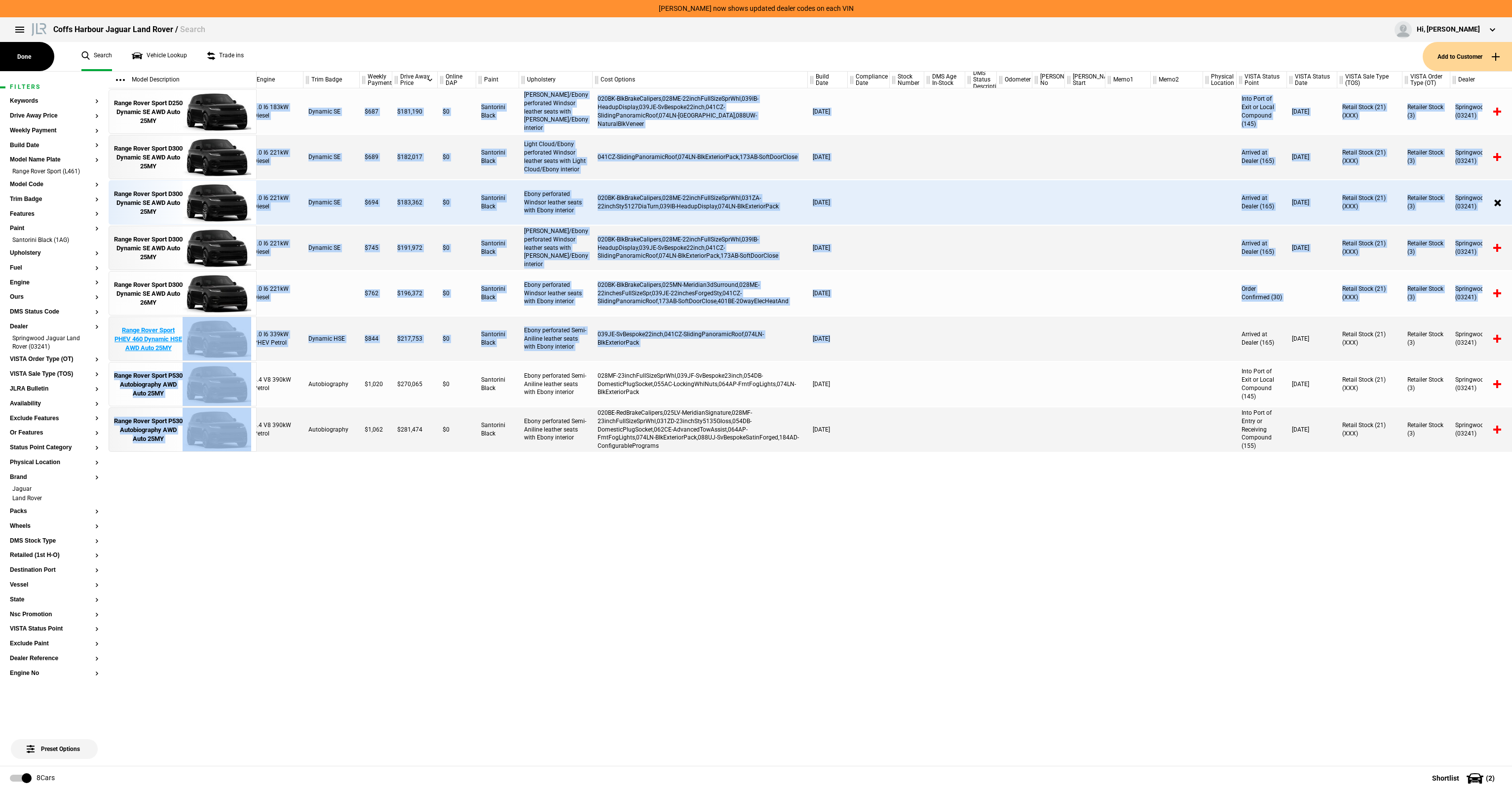
scroll to position [0, 8]
click at [241, 333] on div "Model Description Range Rover Sport D250 Dynamic SE AWD Auto 25MY Range Rover S…" at bounding box center [810, 419] width 1403 height 694
click at [252, 339] on div "Range Rover Sport PHEV 460 Dynamic HSE AWD Auto 25MY" at bounding box center [183, 339] width 147 height 45
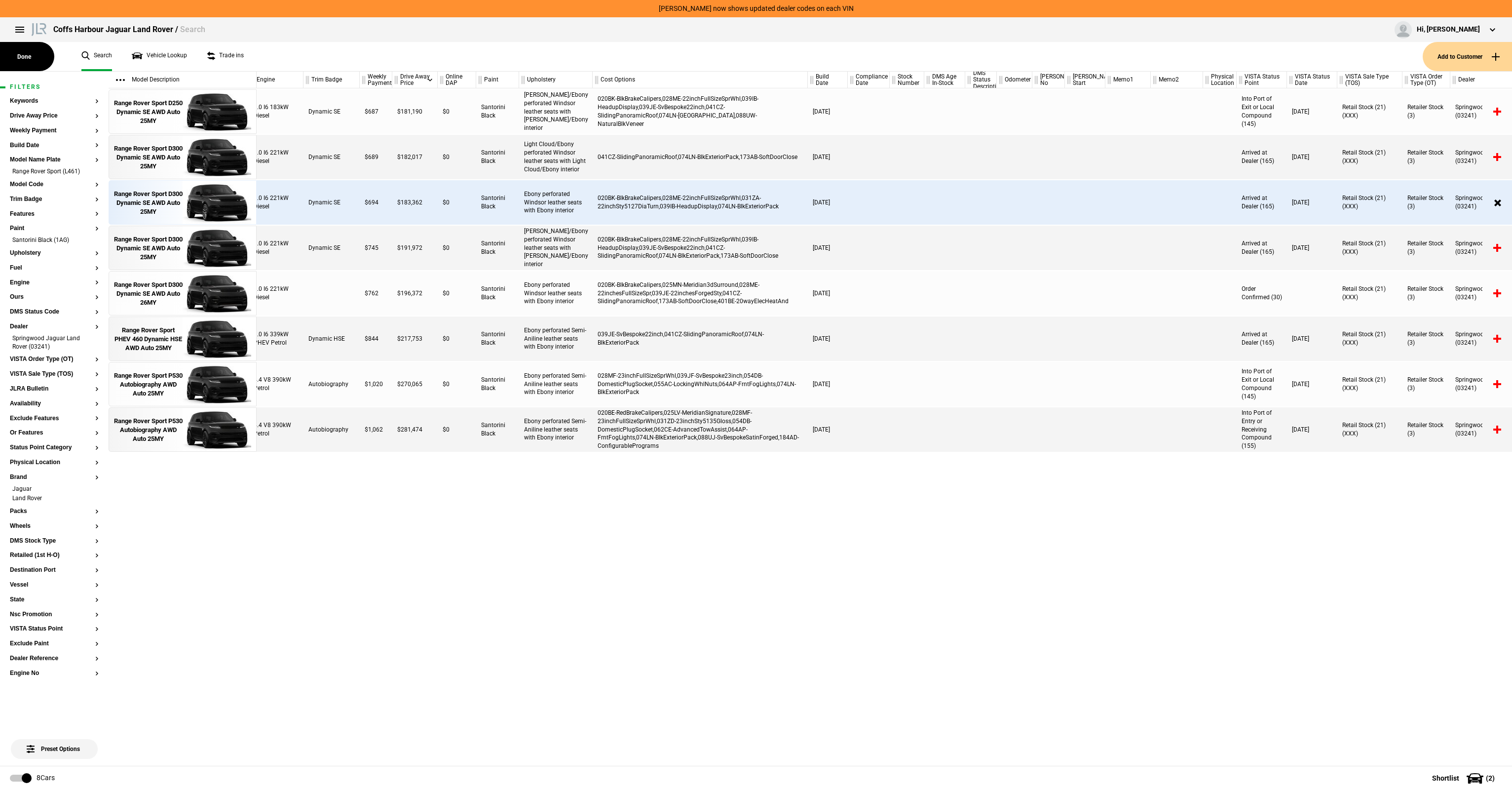
click at [266, 332] on div "3.0 I6 339kW PHEV Petrol" at bounding box center [276, 339] width 55 height 45
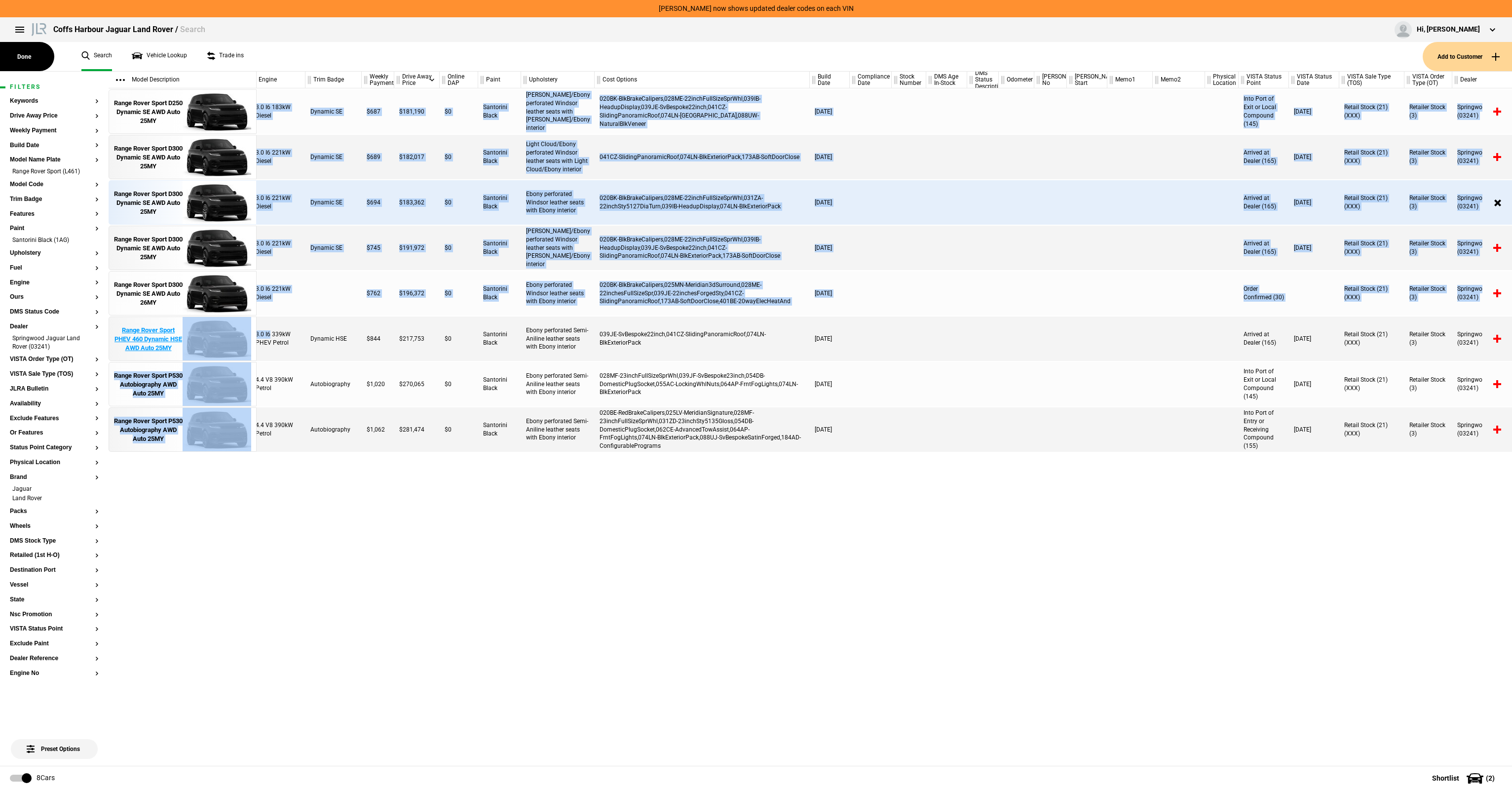
scroll to position [0, 0]
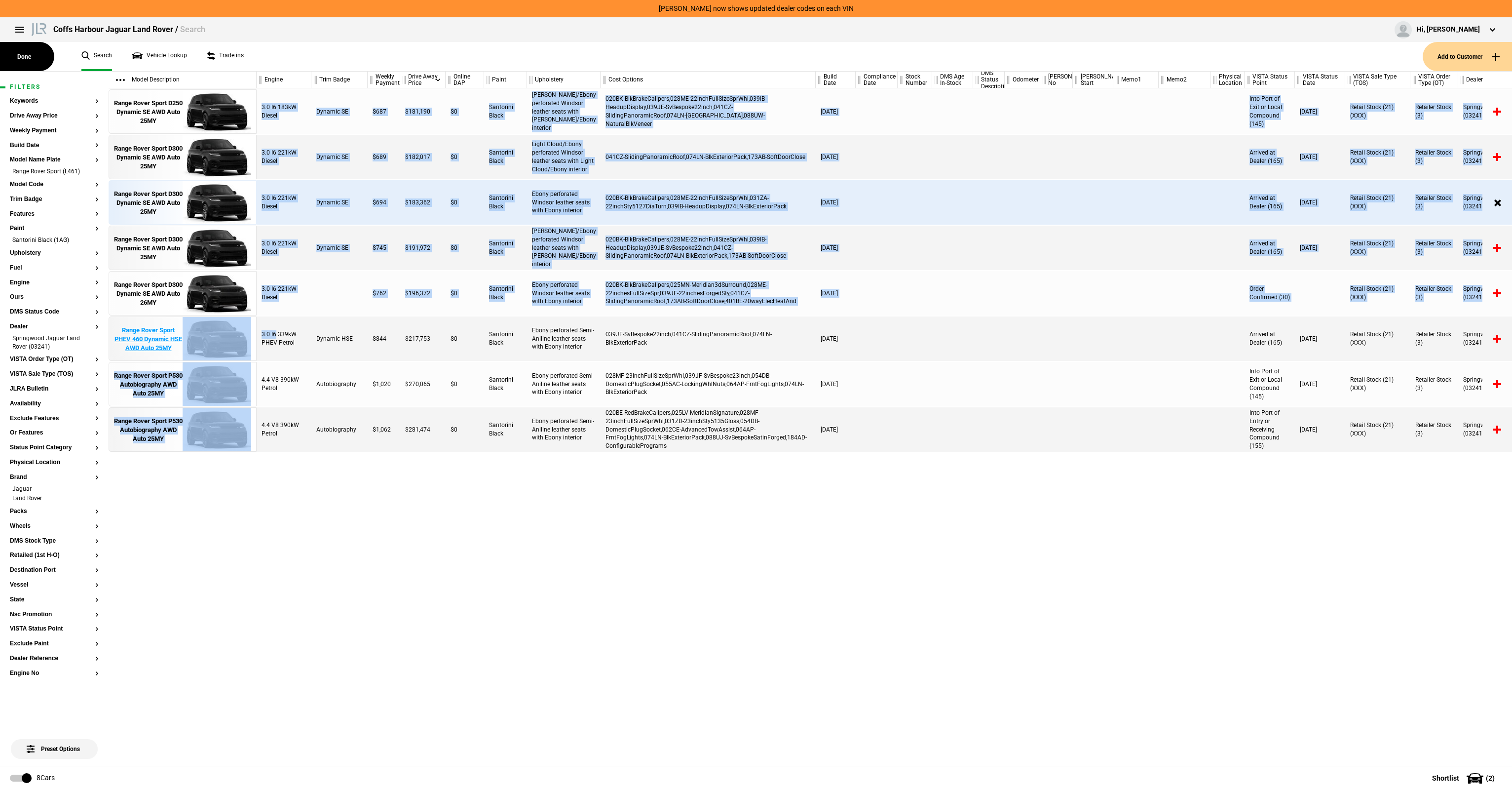
click at [195, 341] on div "Model Description Range Rover Sport D250 Dynamic SE AWD Auto 25MY Range Rover S…" at bounding box center [810, 419] width 1403 height 694
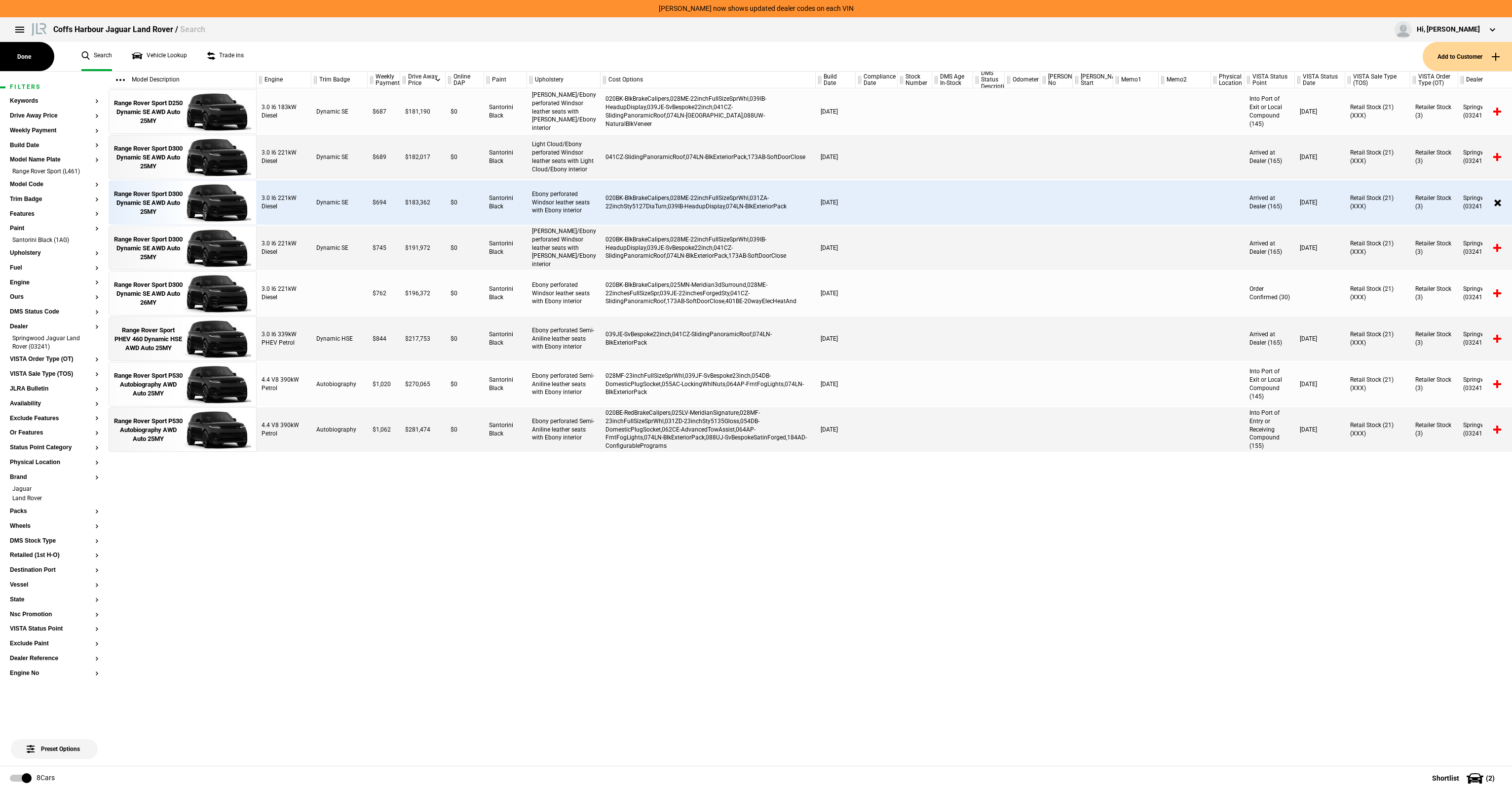
click at [421, 339] on div "$217,753" at bounding box center [423, 339] width 45 height 45
click at [822, 353] on div "3.0 I6 339kW PHEV Petrol Dynamic HSE $844 $217,753 $0 Santorini Black Ebony per…" at bounding box center [884, 339] width 1256 height 45
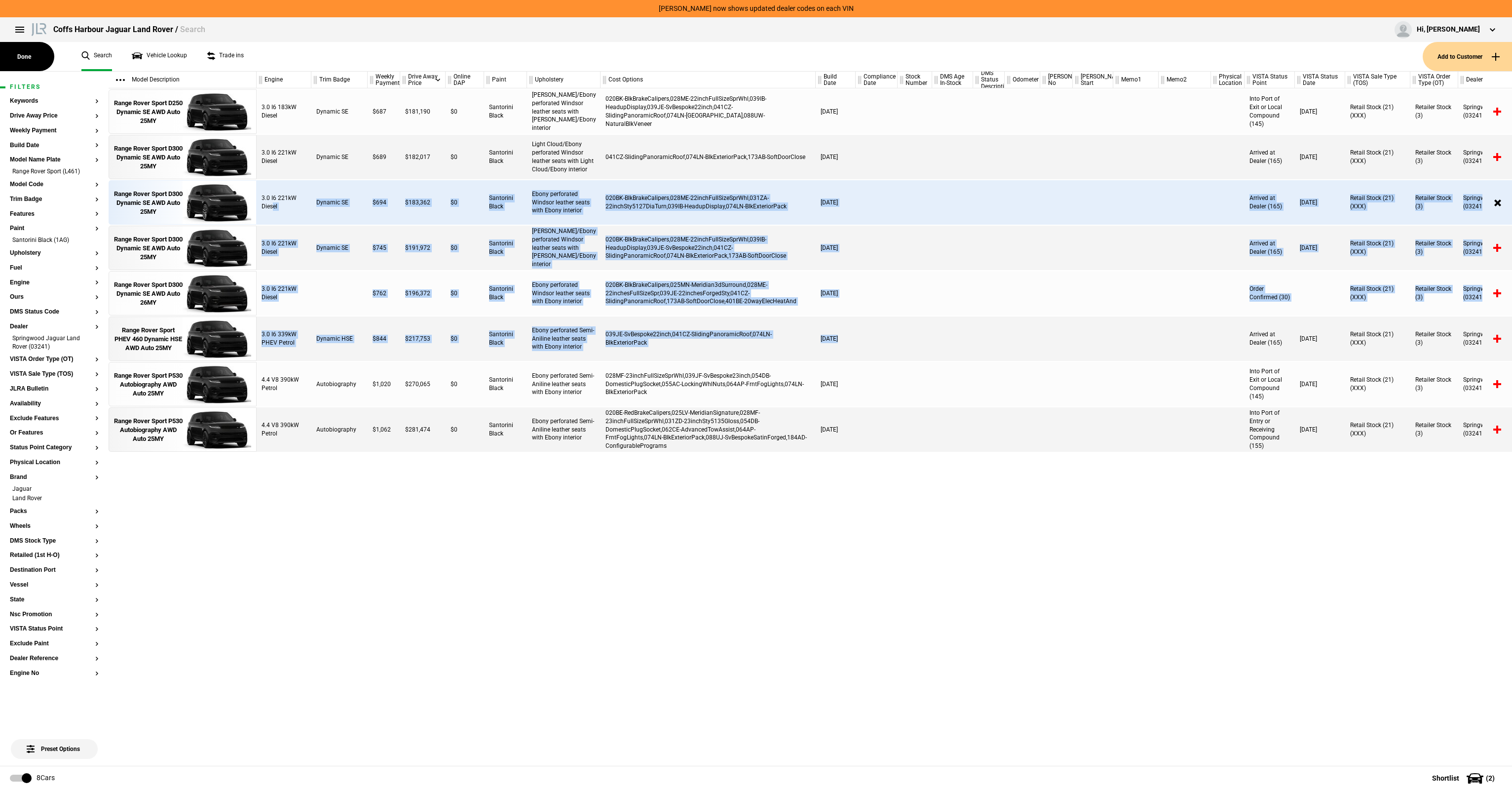
click at [272, 203] on div "3.0 I6 183kW Diesel Dynamic SE $687 $181,190 $0 Santorini Black [PERSON_NAME]/E…" at bounding box center [884, 426] width 1256 height 677
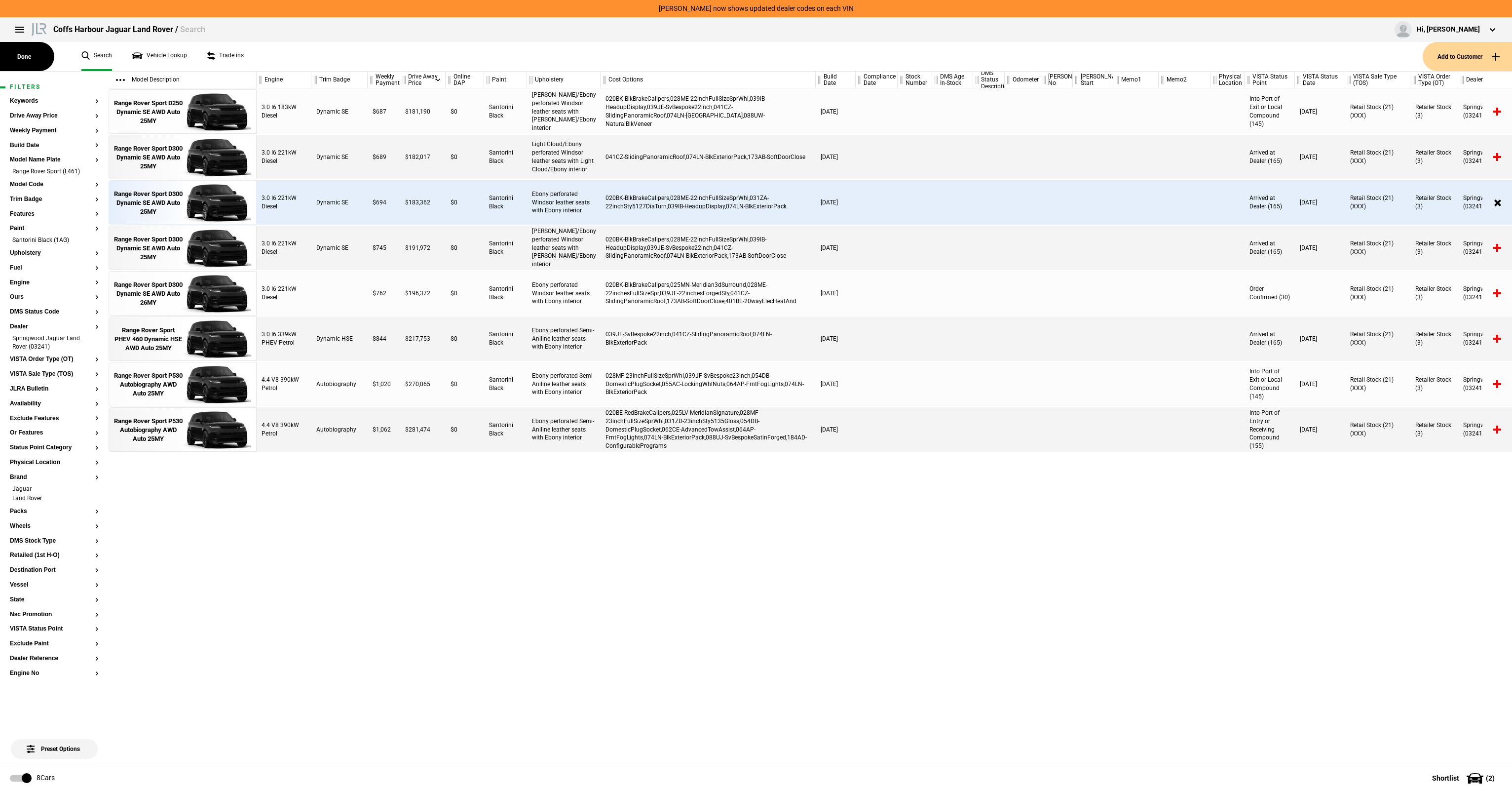
click at [272, 203] on div "3.0 I6 221kW Diesel" at bounding box center [284, 203] width 55 height 45
click at [489, 254] on div "3.0 I6 183kW Diesel Dynamic SE $687 $181,190 $0 Santorini Black [PERSON_NAME]/E…" at bounding box center [884, 426] width 1256 height 677
click at [489, 254] on div "Santorini Black" at bounding box center [505, 248] width 43 height 45
click at [97, 345] on li "Springwood Jaguar Land Rover (03241)" at bounding box center [54, 343] width 89 height 18
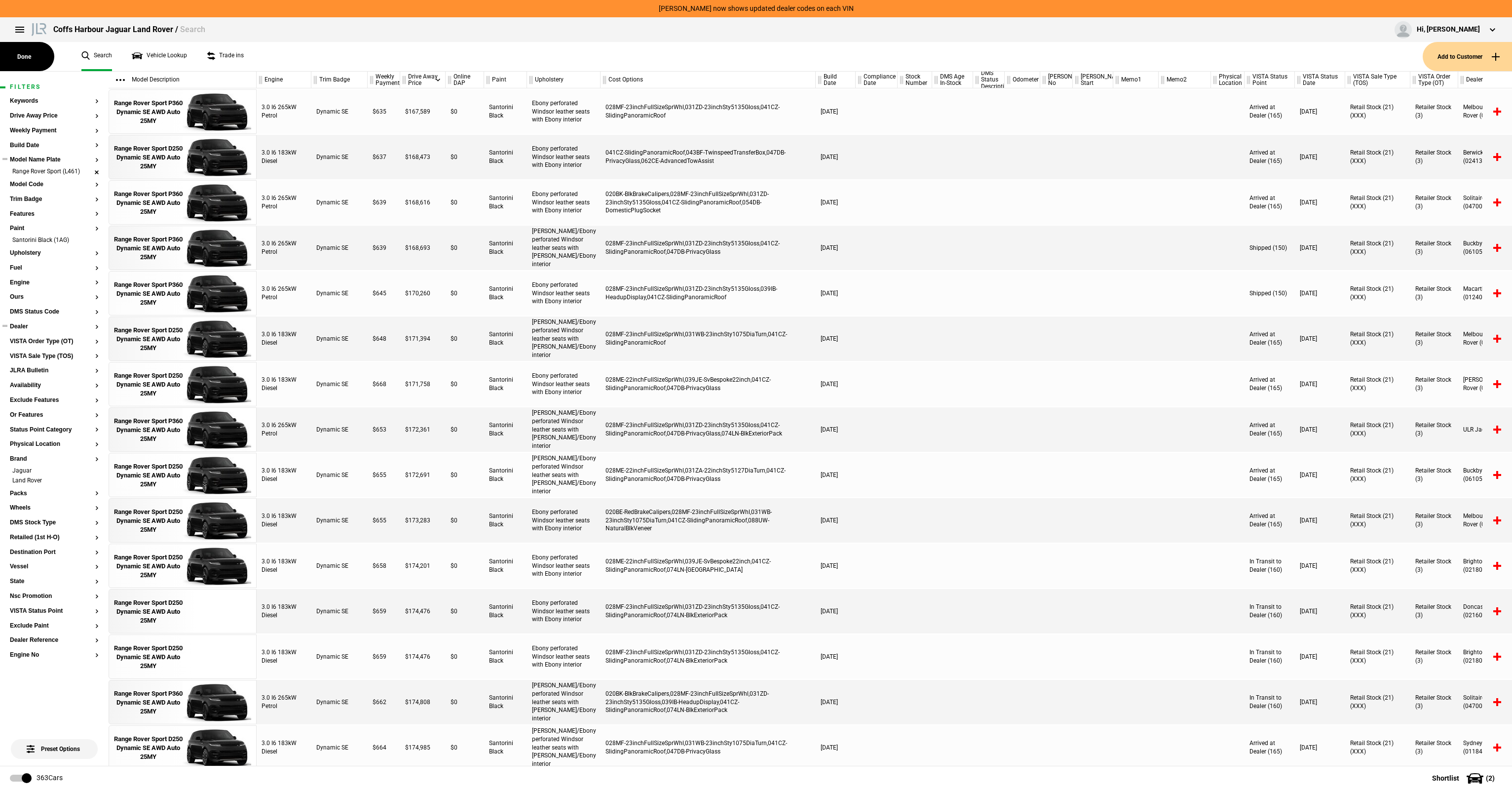
click at [97, 173] on li "Range Rover Sport (L461)" at bounding box center [54, 172] width 89 height 10
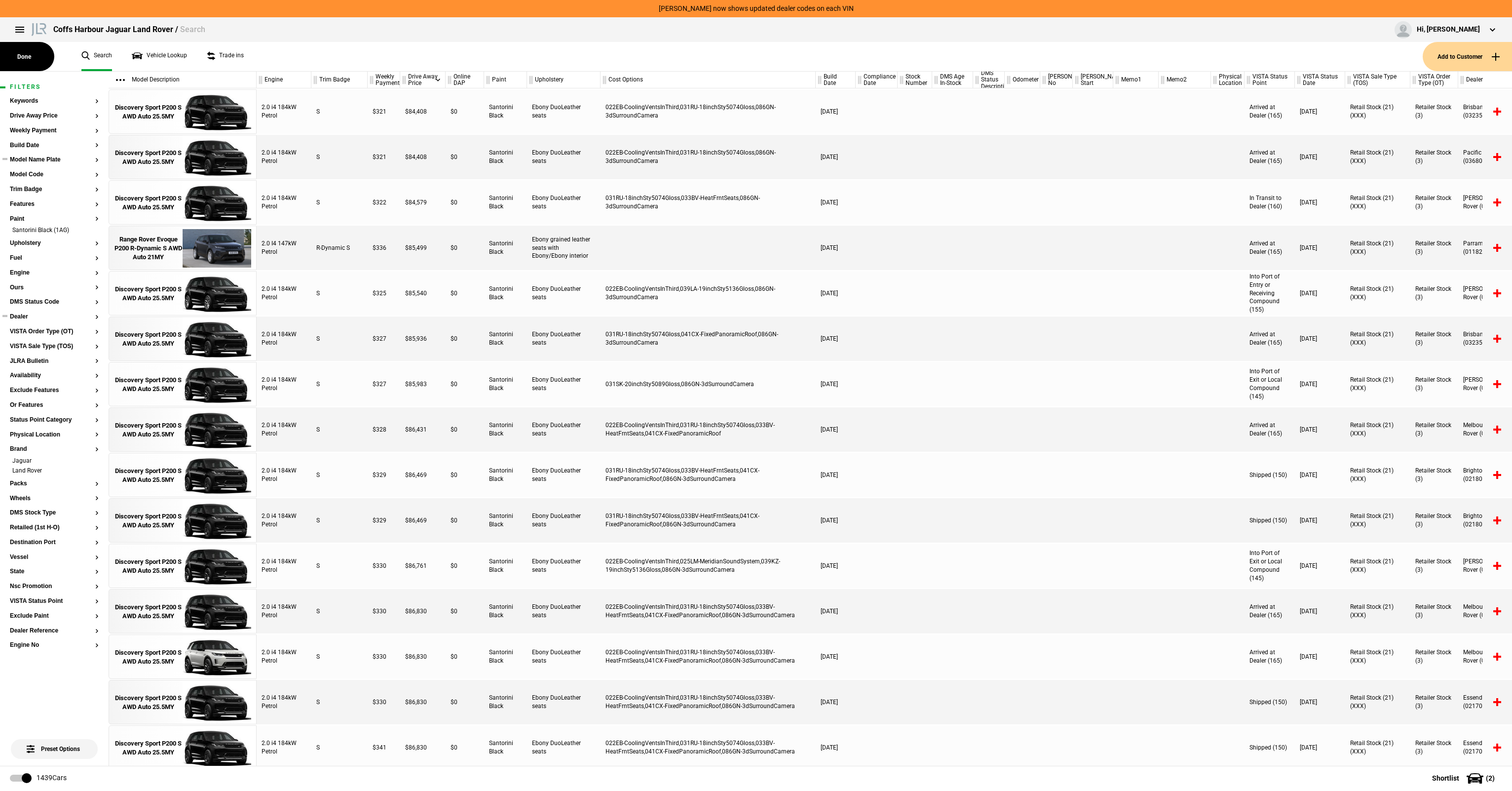
click at [53, 161] on button "Model Name Plate" at bounding box center [54, 160] width 89 height 7
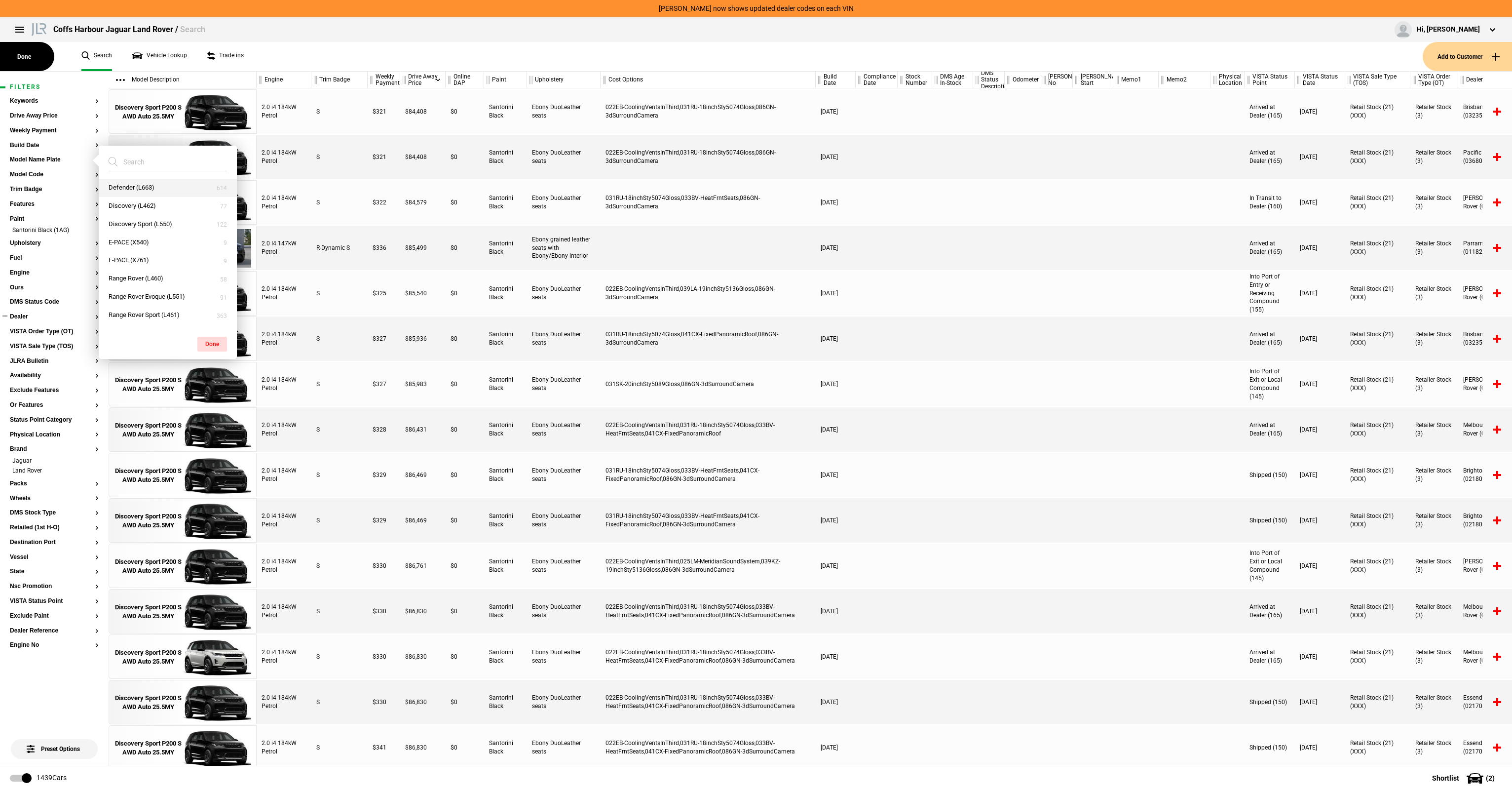
click at [155, 189] on button "Defender (L663)" at bounding box center [167, 187] width 138 height 18
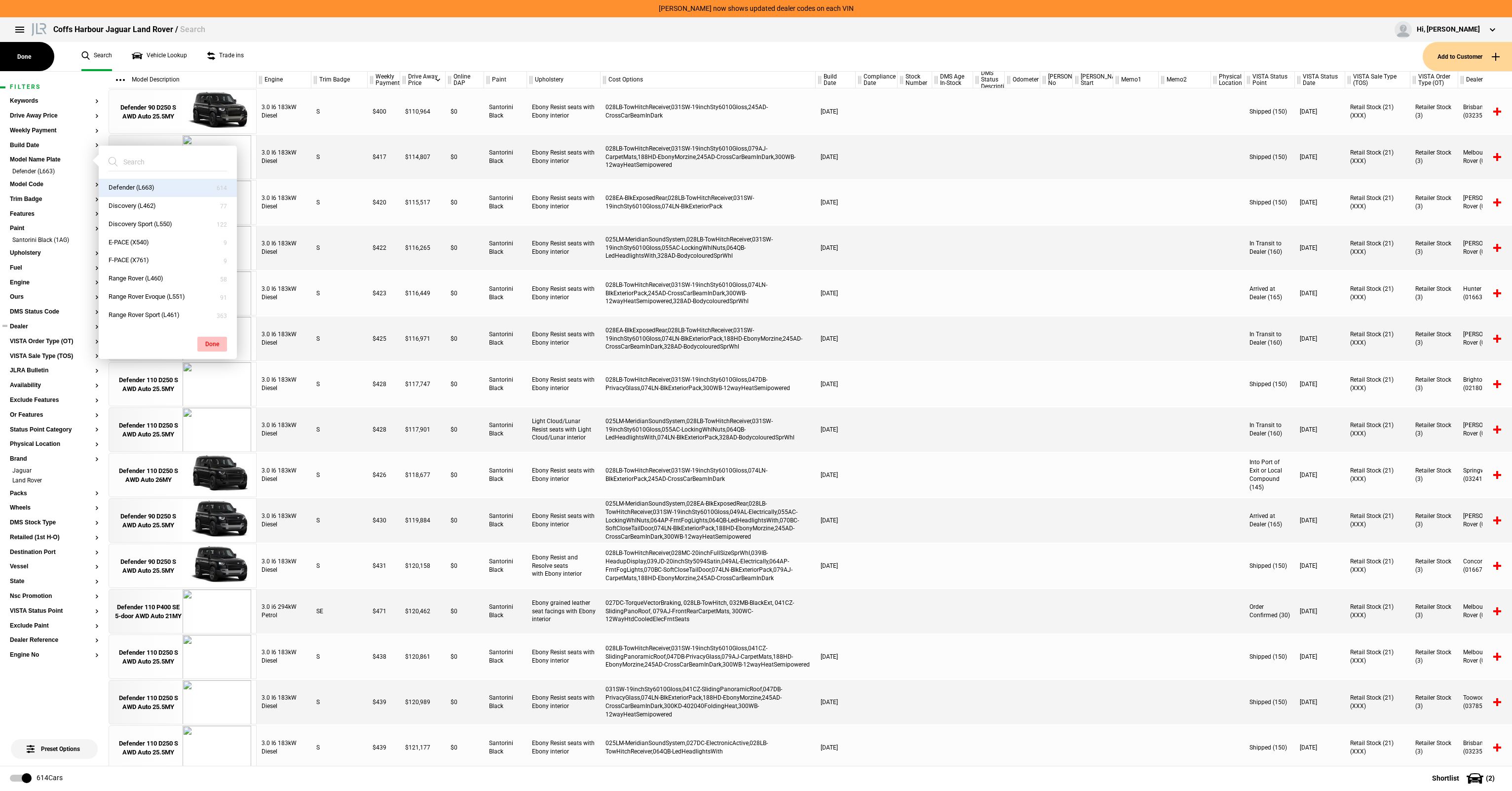
click at [213, 341] on button "Done" at bounding box center [212, 344] width 29 height 15
